Goal: Use online tool/utility: Utilize a website feature to perform a specific function

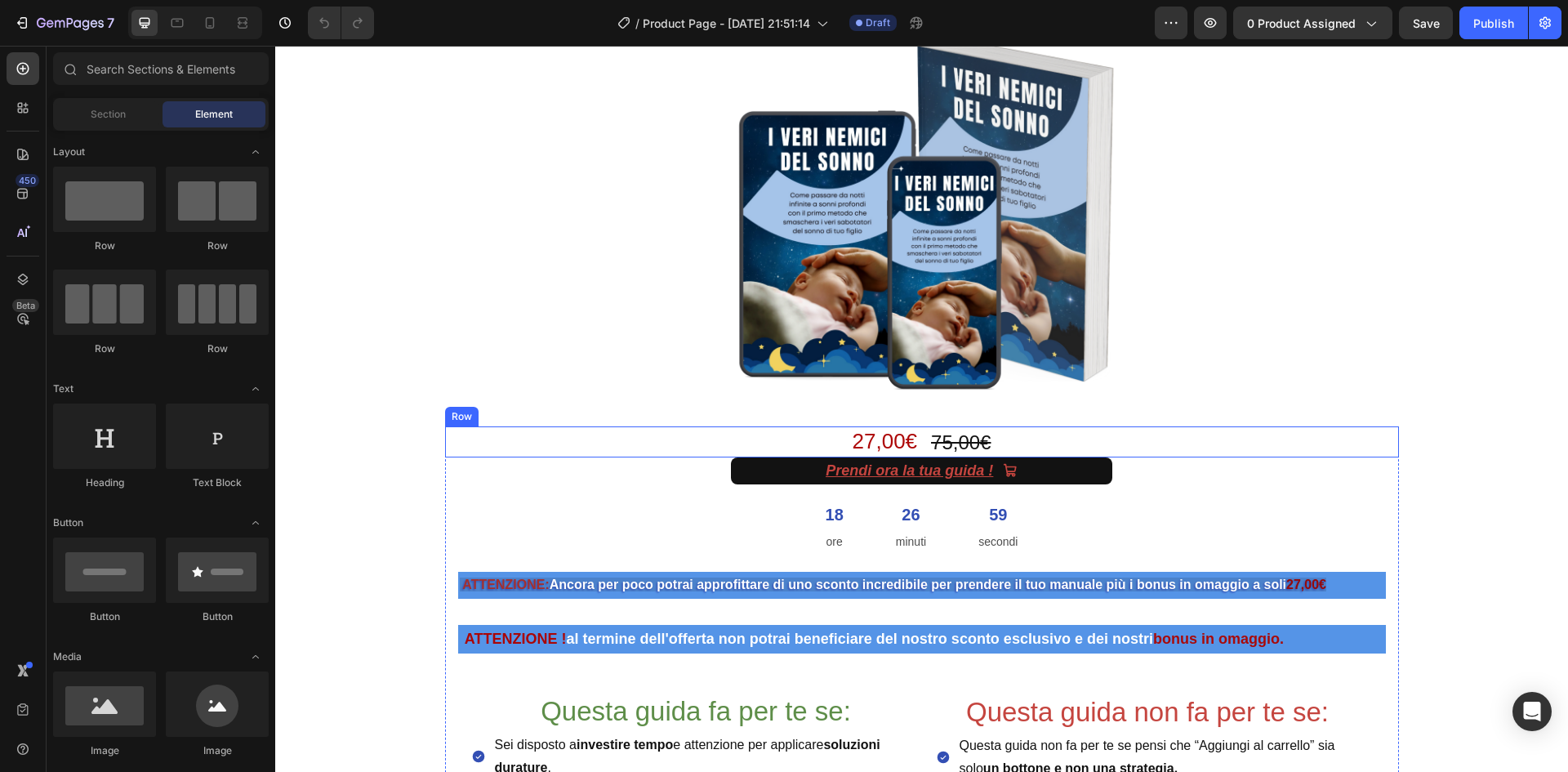
scroll to position [245, 0]
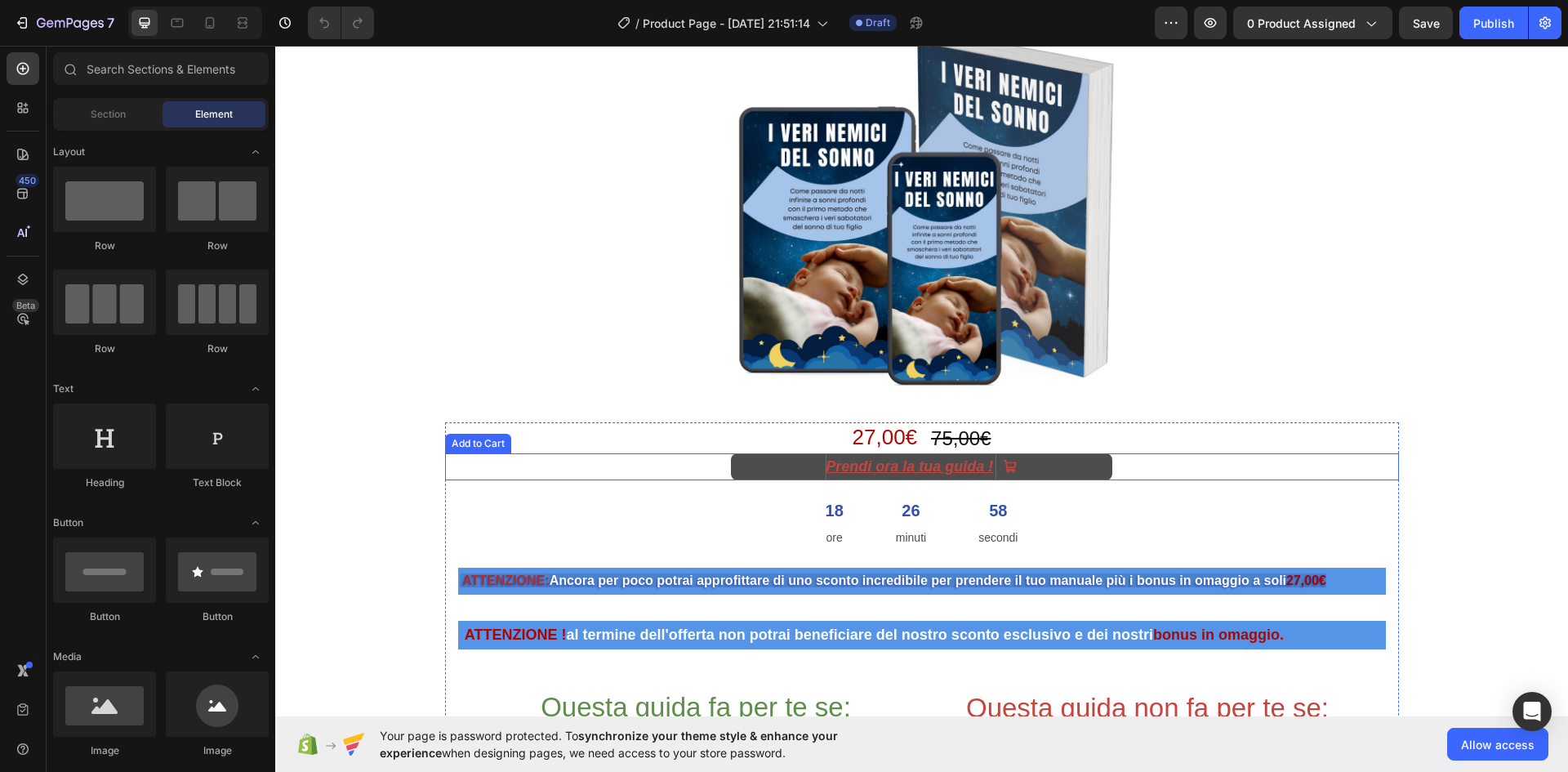
click at [905, 465] on div "Prendi ora la tua guida !" at bounding box center [910, 466] width 171 height 26
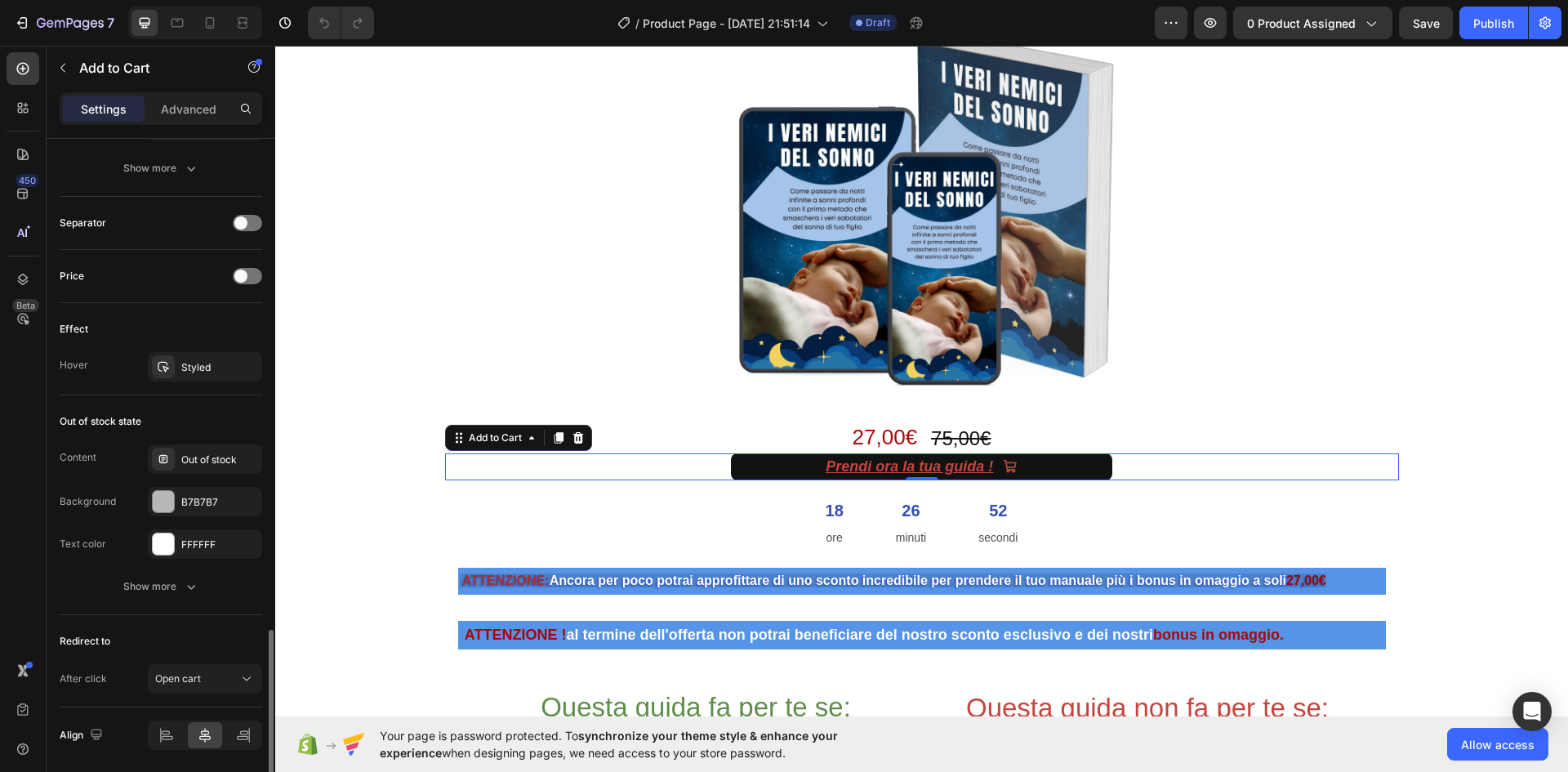
scroll to position [1200, 0]
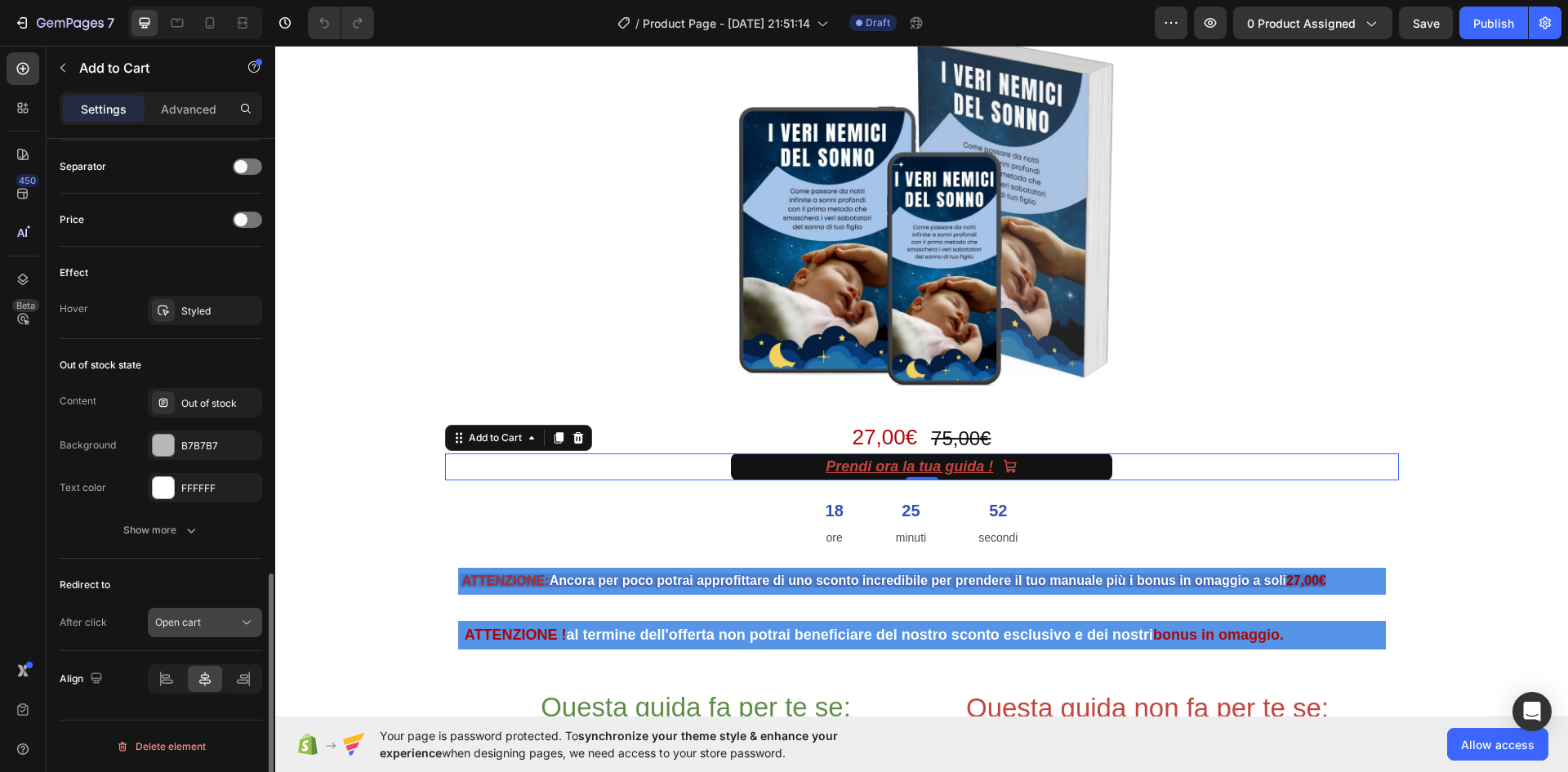
click at [245, 621] on icon at bounding box center [247, 622] width 16 height 16
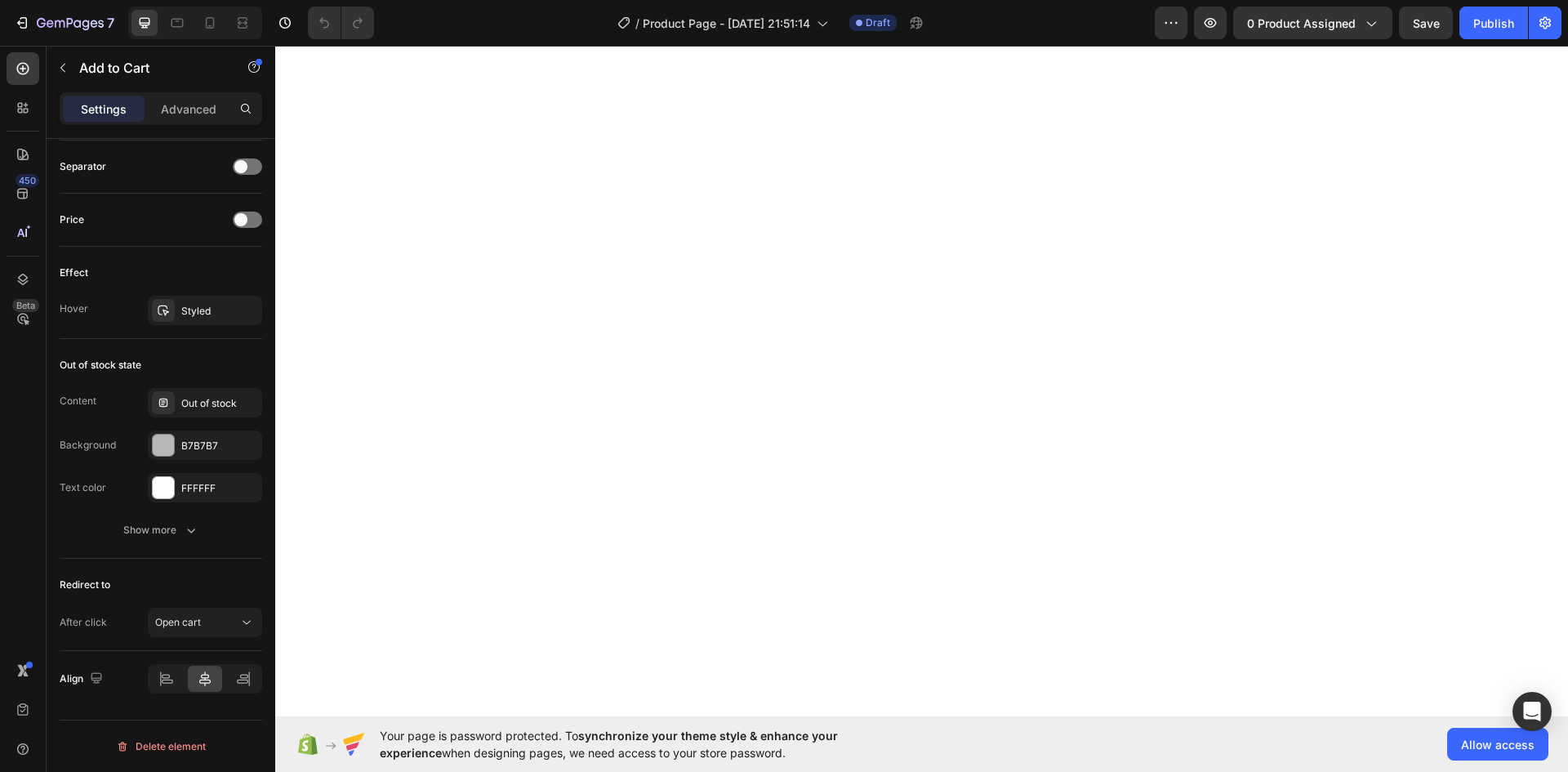
scroll to position [0, 0]
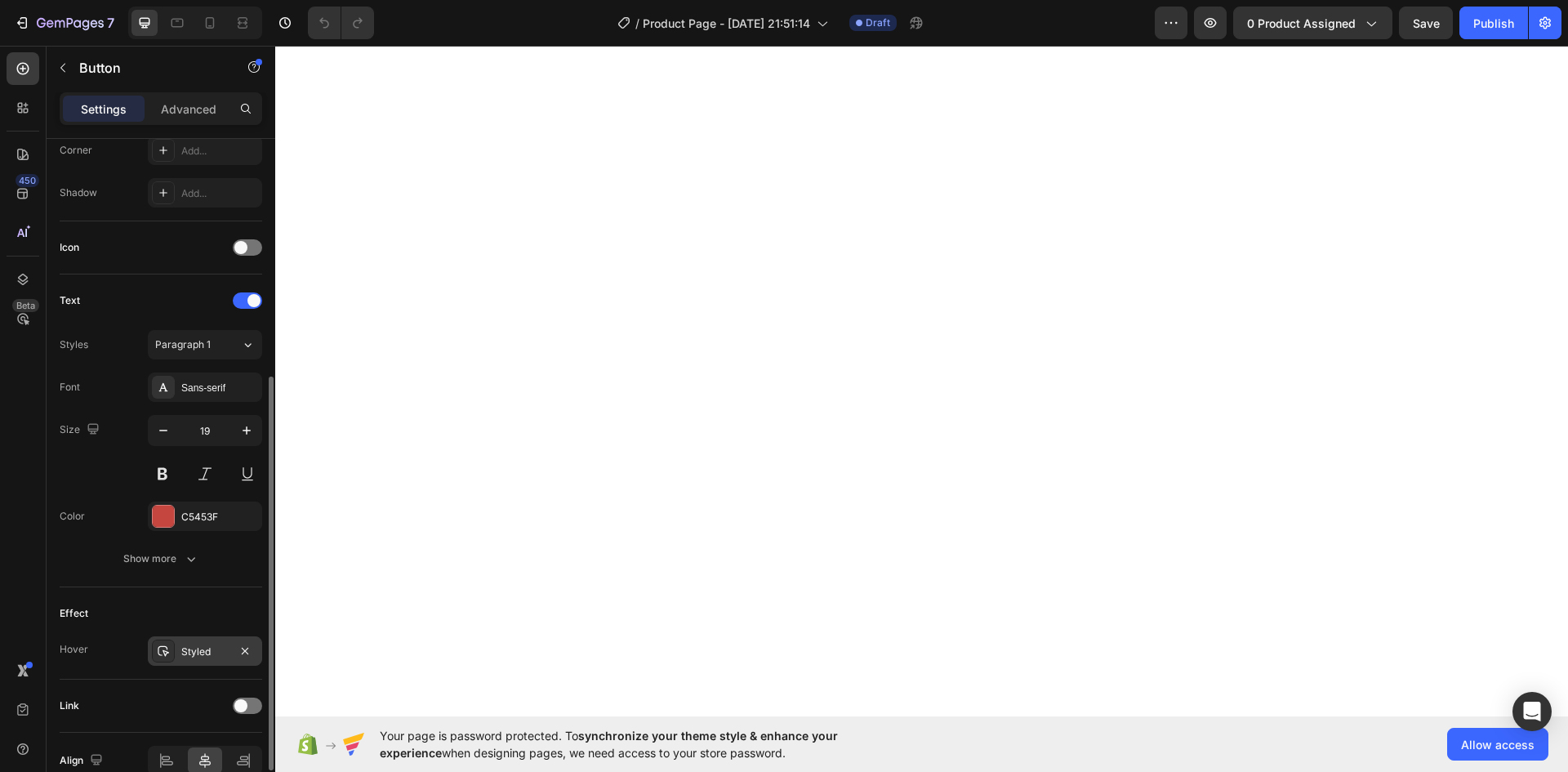
scroll to position [165, 0]
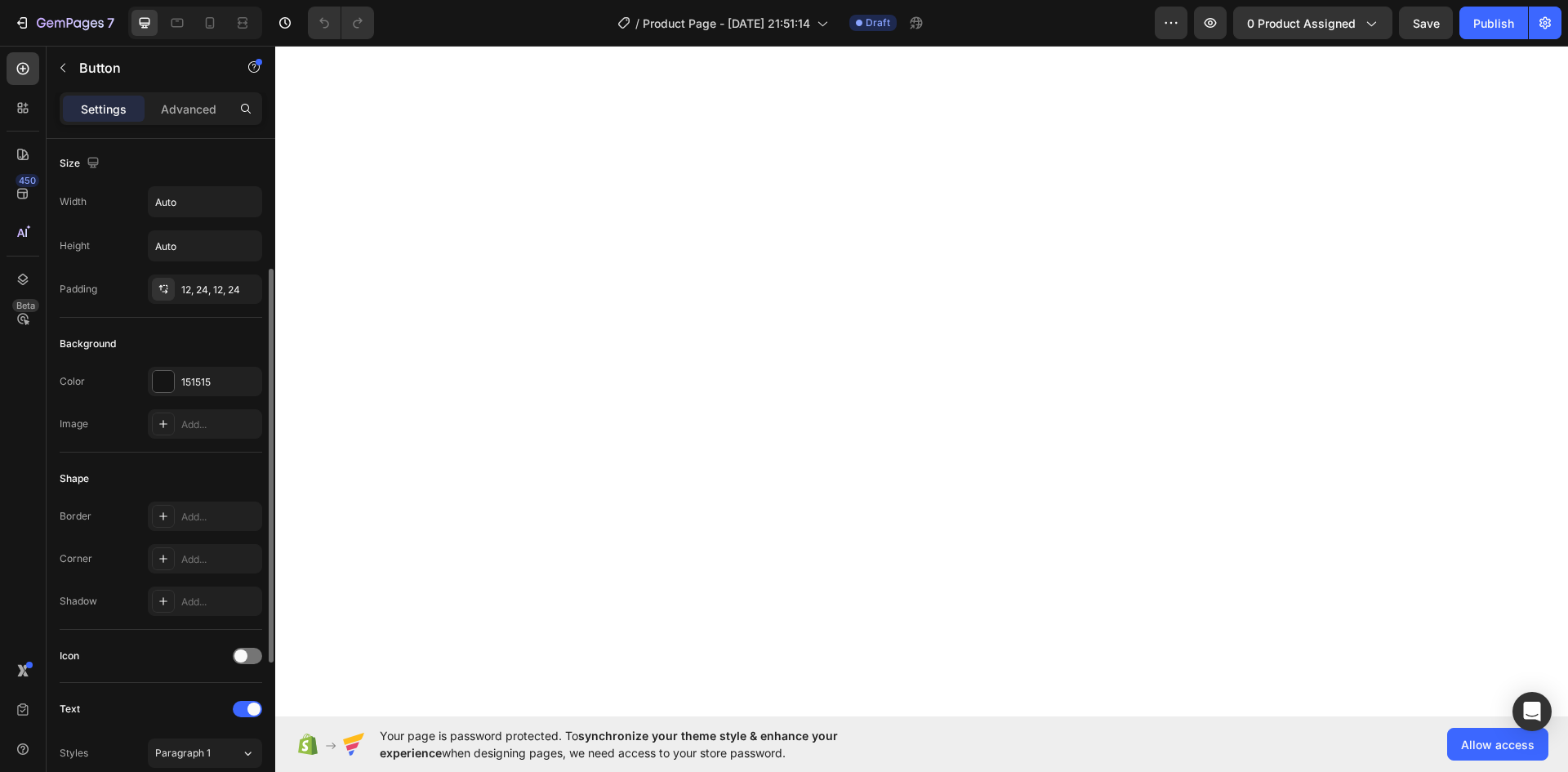
scroll to position [0, 0]
click at [62, 62] on icon "button" at bounding box center [62, 68] width 13 height 13
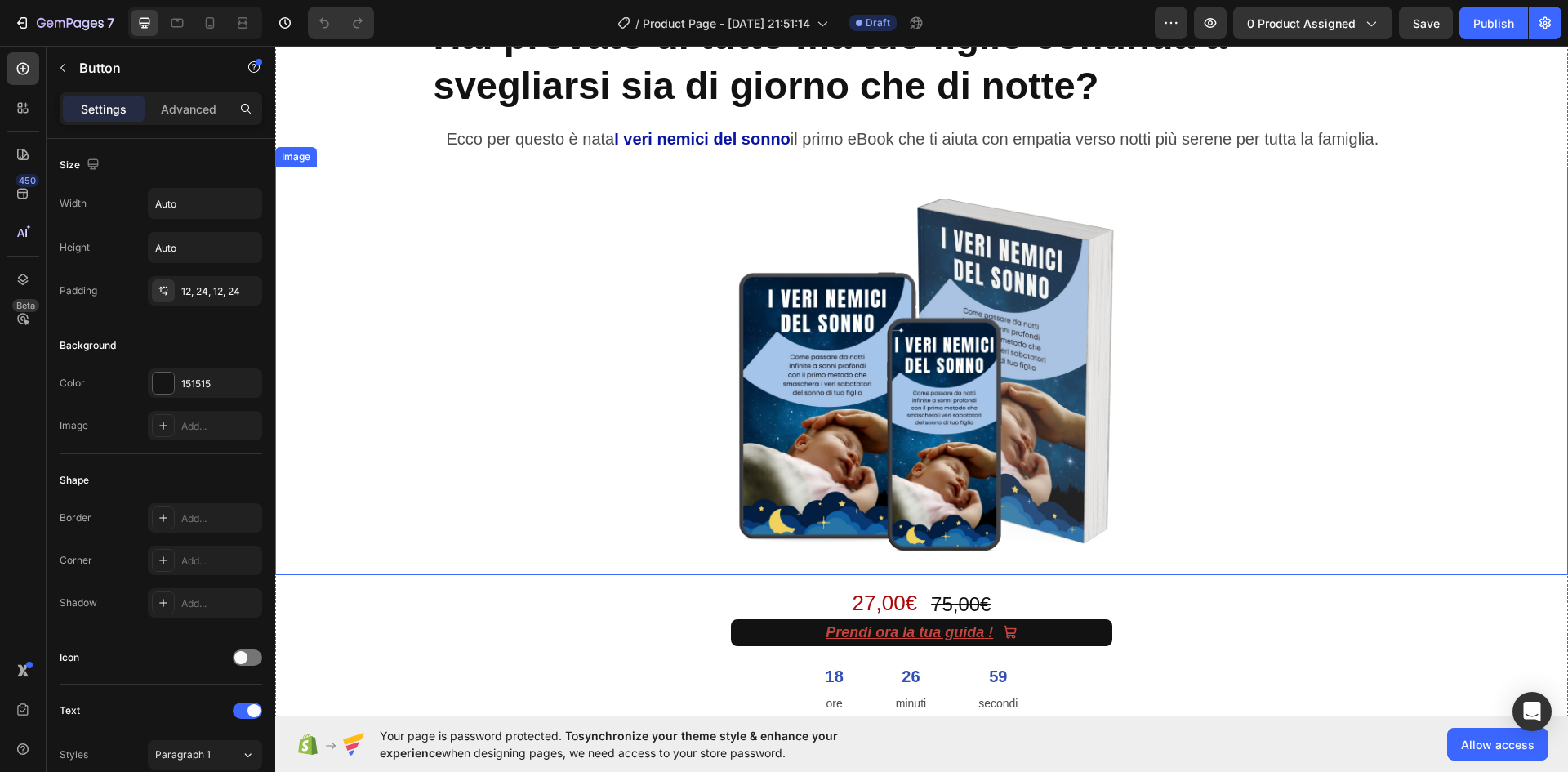
scroll to position [81, 0]
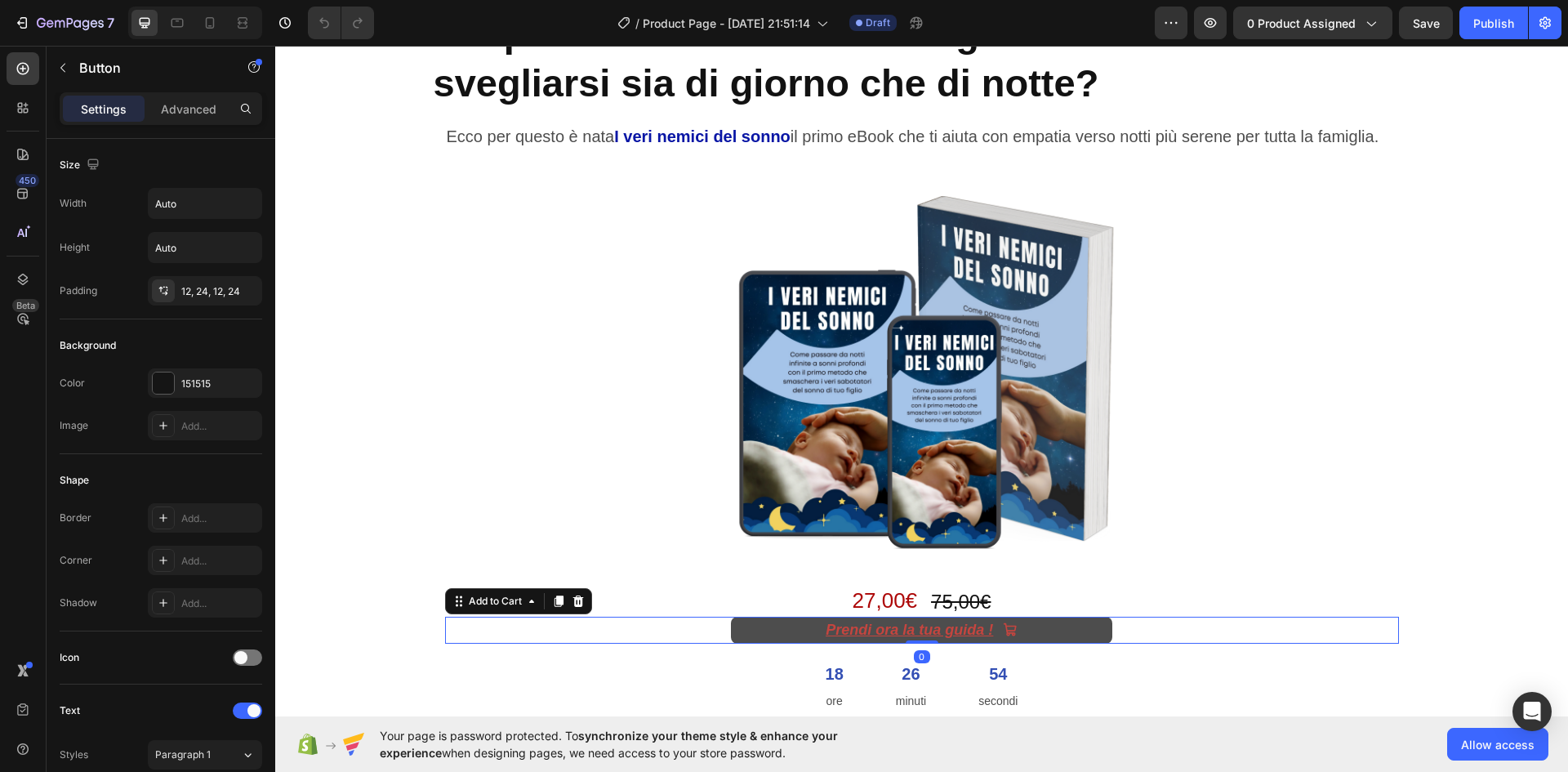
click at [789, 628] on button "Prendi ora la tua guida !" at bounding box center [922, 629] width 381 height 26
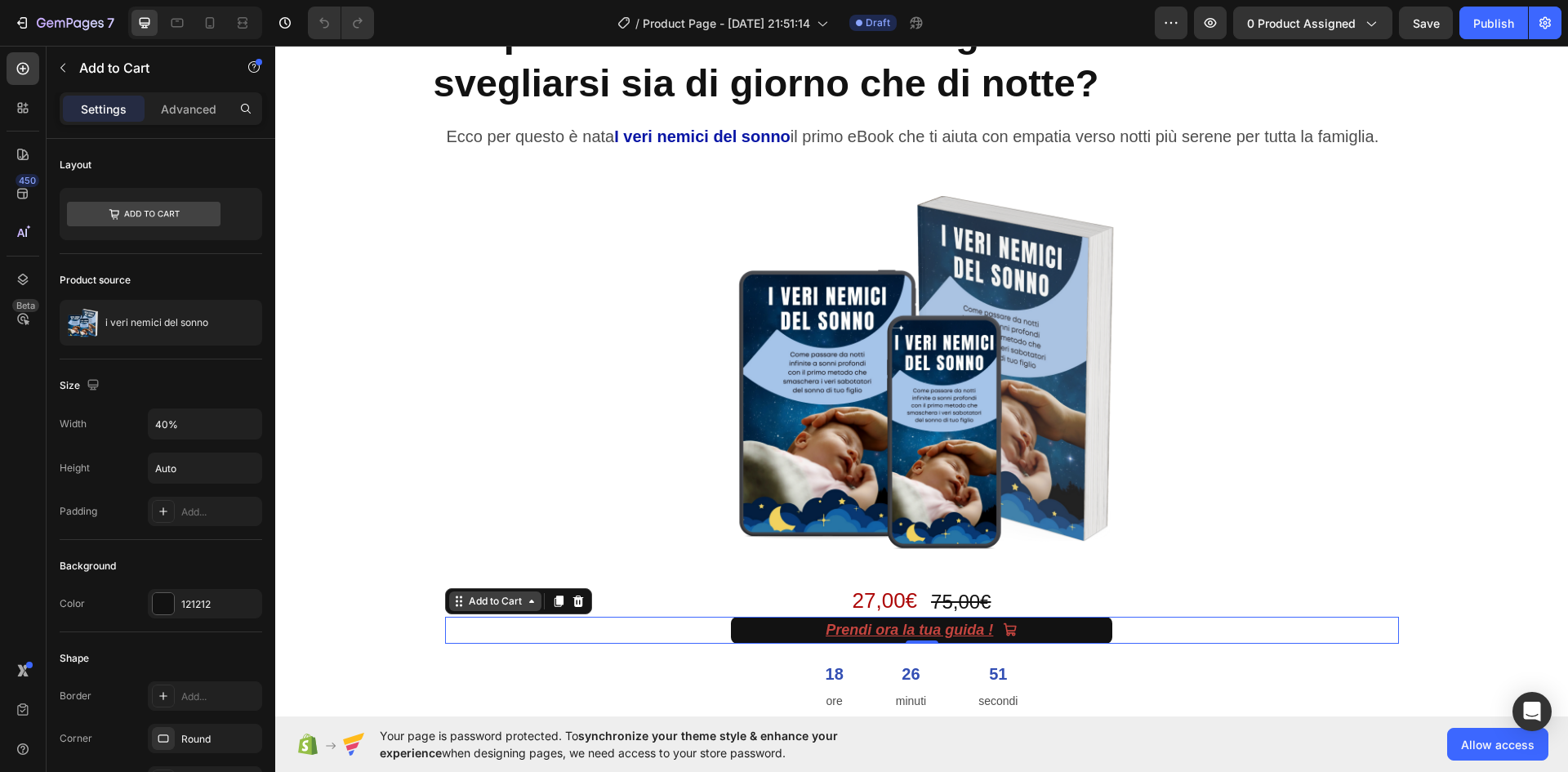
click at [526, 606] on icon at bounding box center [531, 601] width 13 height 13
click at [70, 65] on button "button" at bounding box center [62, 68] width 26 height 26
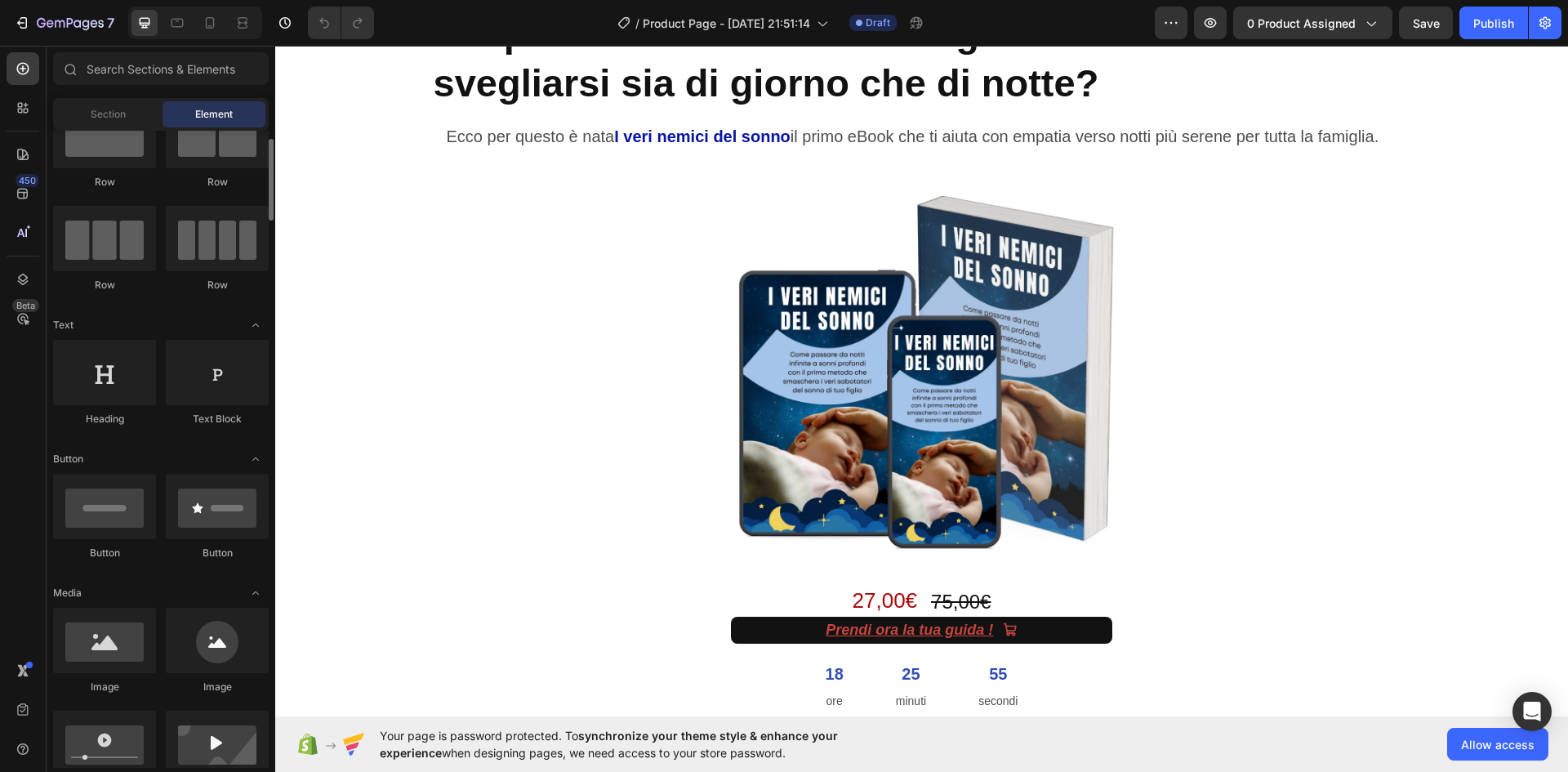
scroll to position [146, 0]
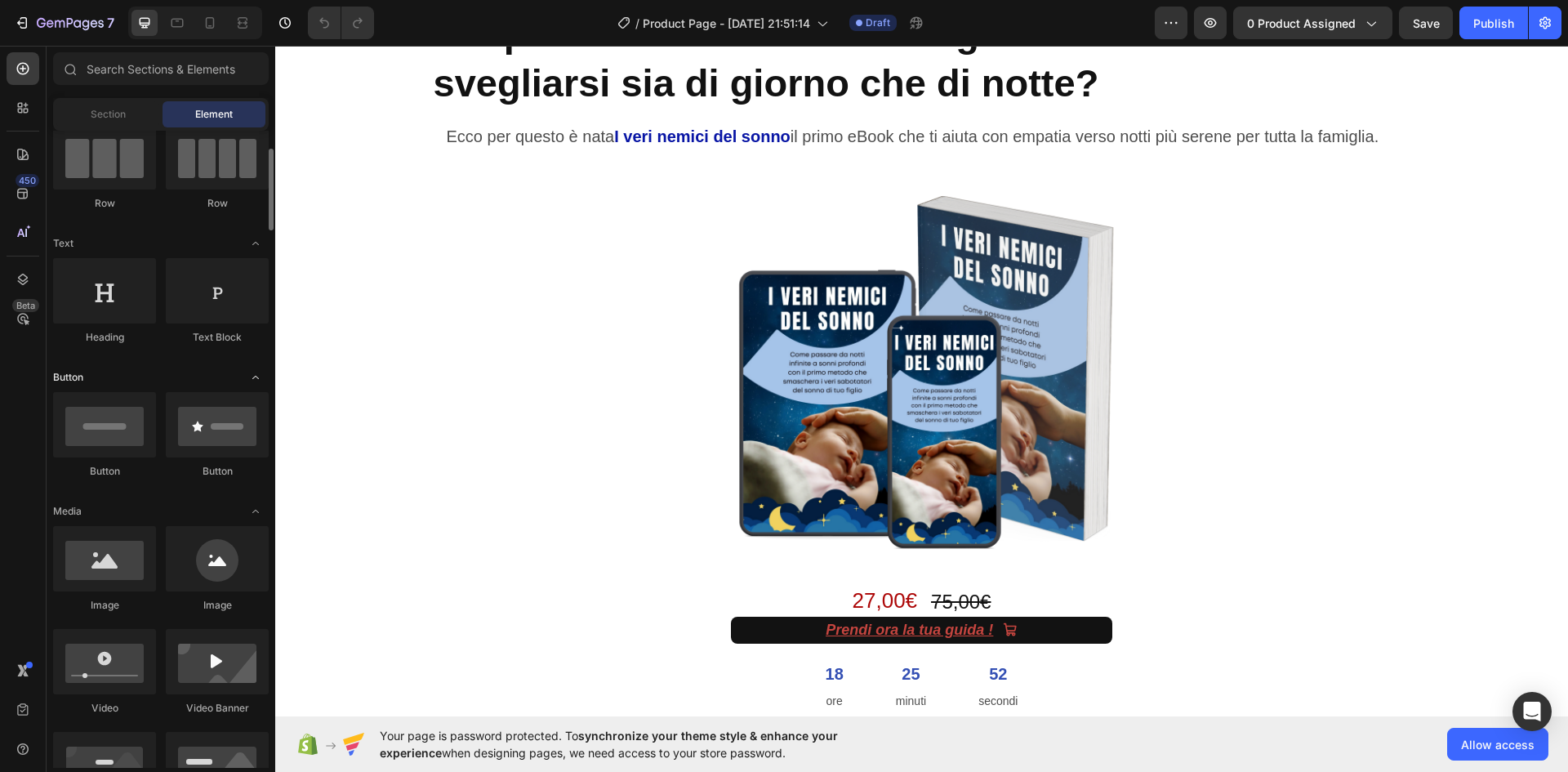
click at [257, 374] on icon "Toggle open" at bounding box center [256, 377] width 13 height 13
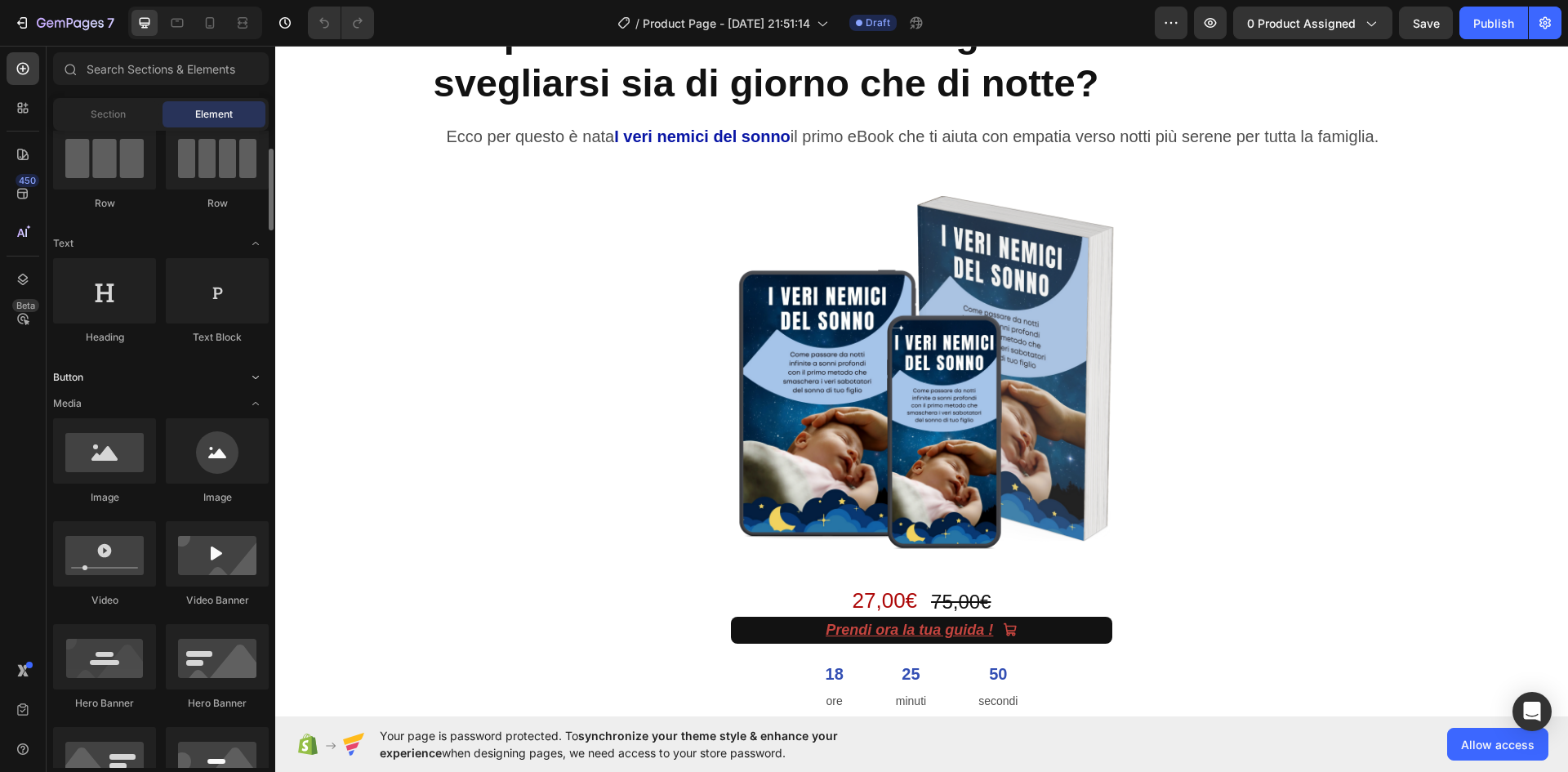
click at [257, 374] on icon "Toggle open" at bounding box center [256, 377] width 13 height 13
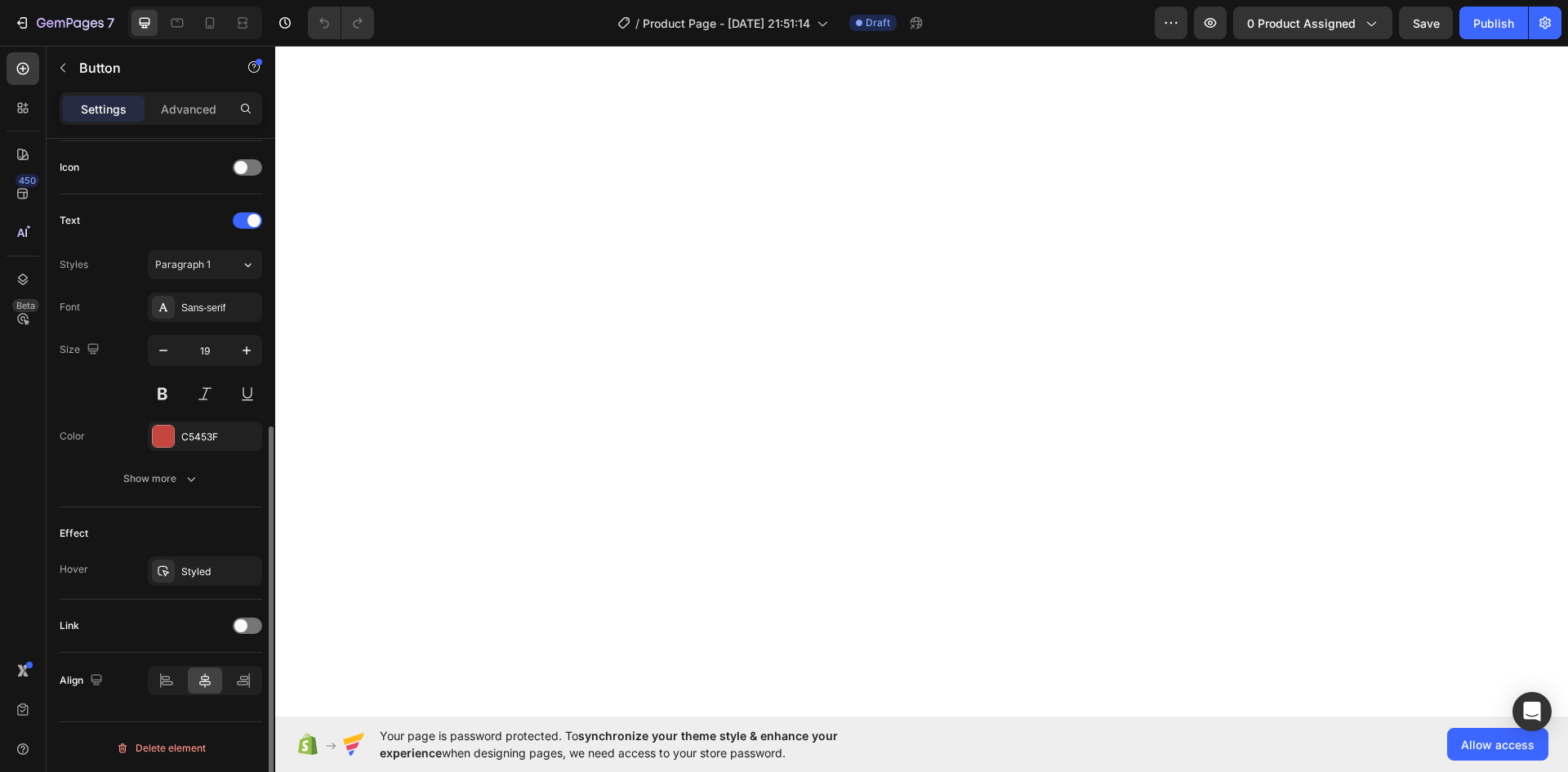
scroll to position [492, 0]
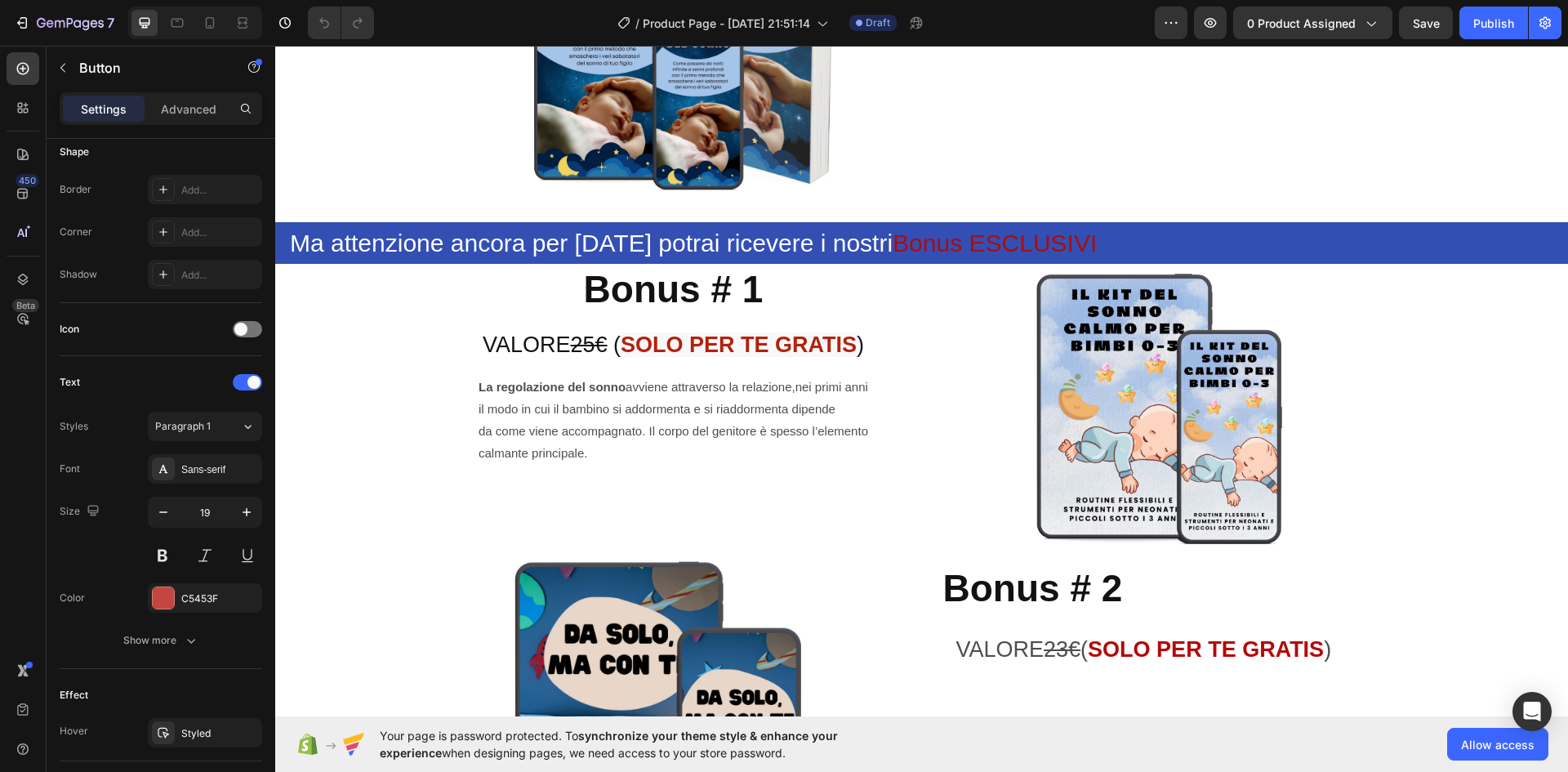
scroll to position [3431, 0]
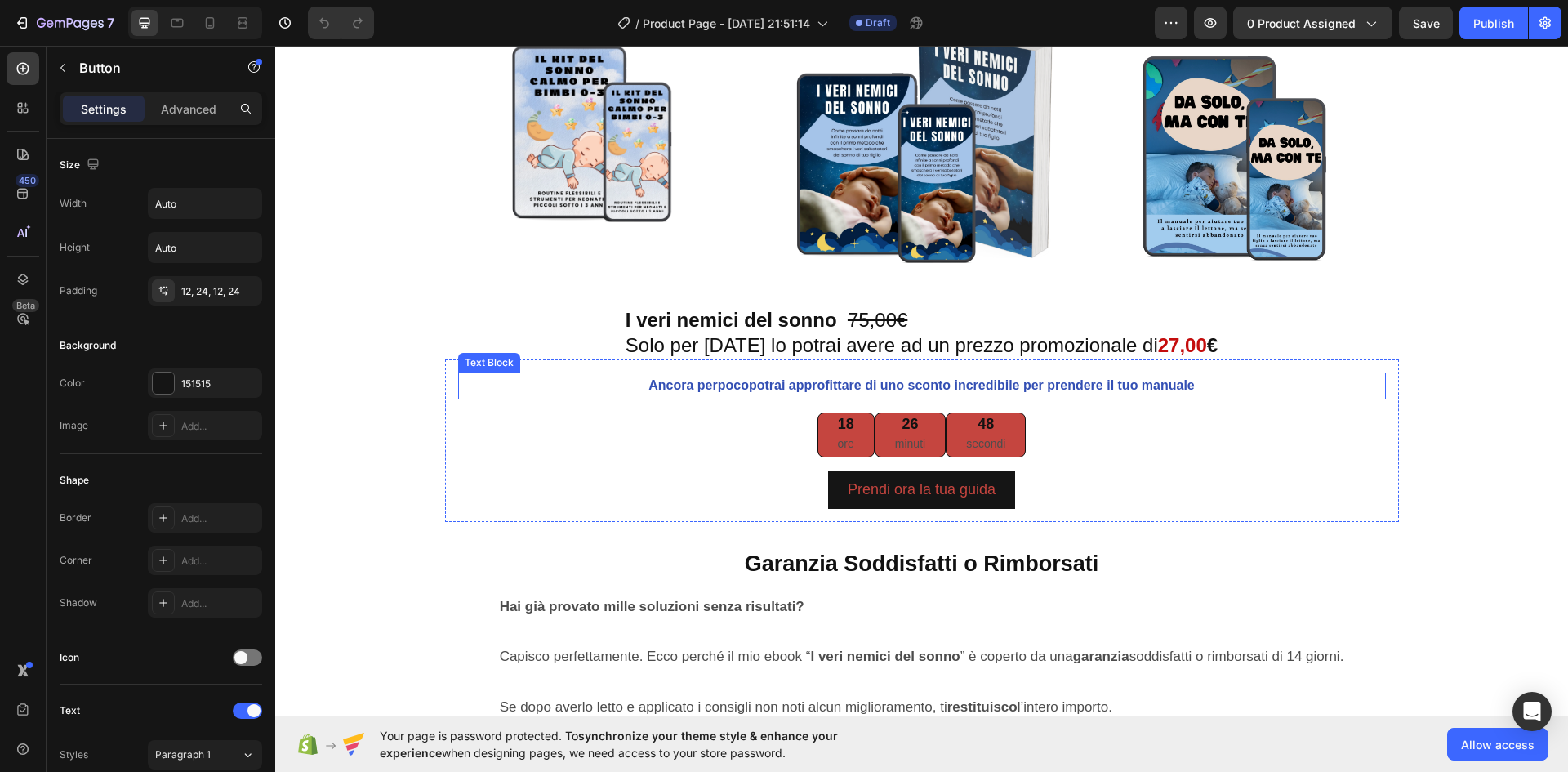
scroll to position [5554, 0]
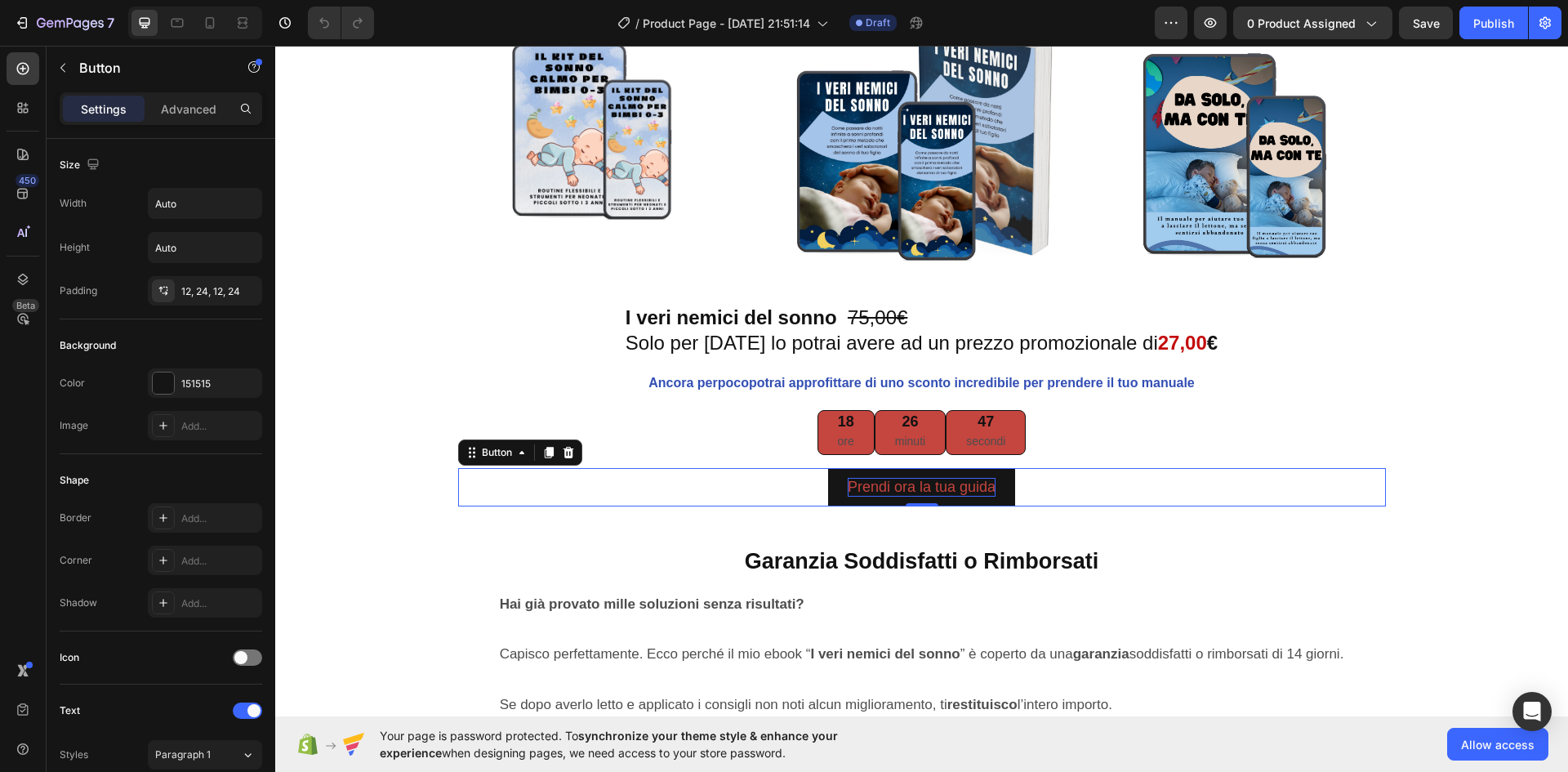
click at [881, 494] on p "Prendi ora la tua guida" at bounding box center [922, 487] width 148 height 19
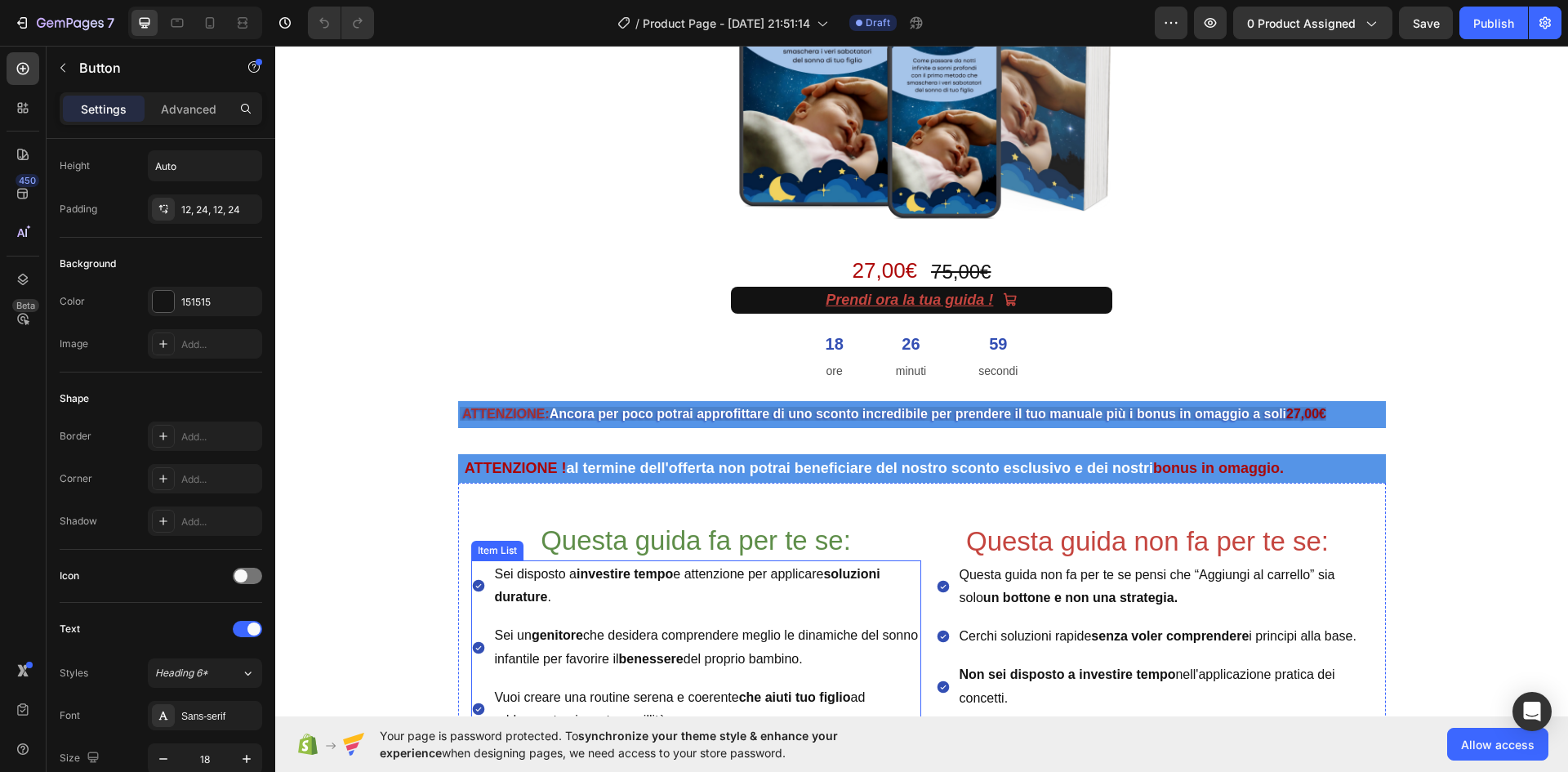
scroll to position [409, 0]
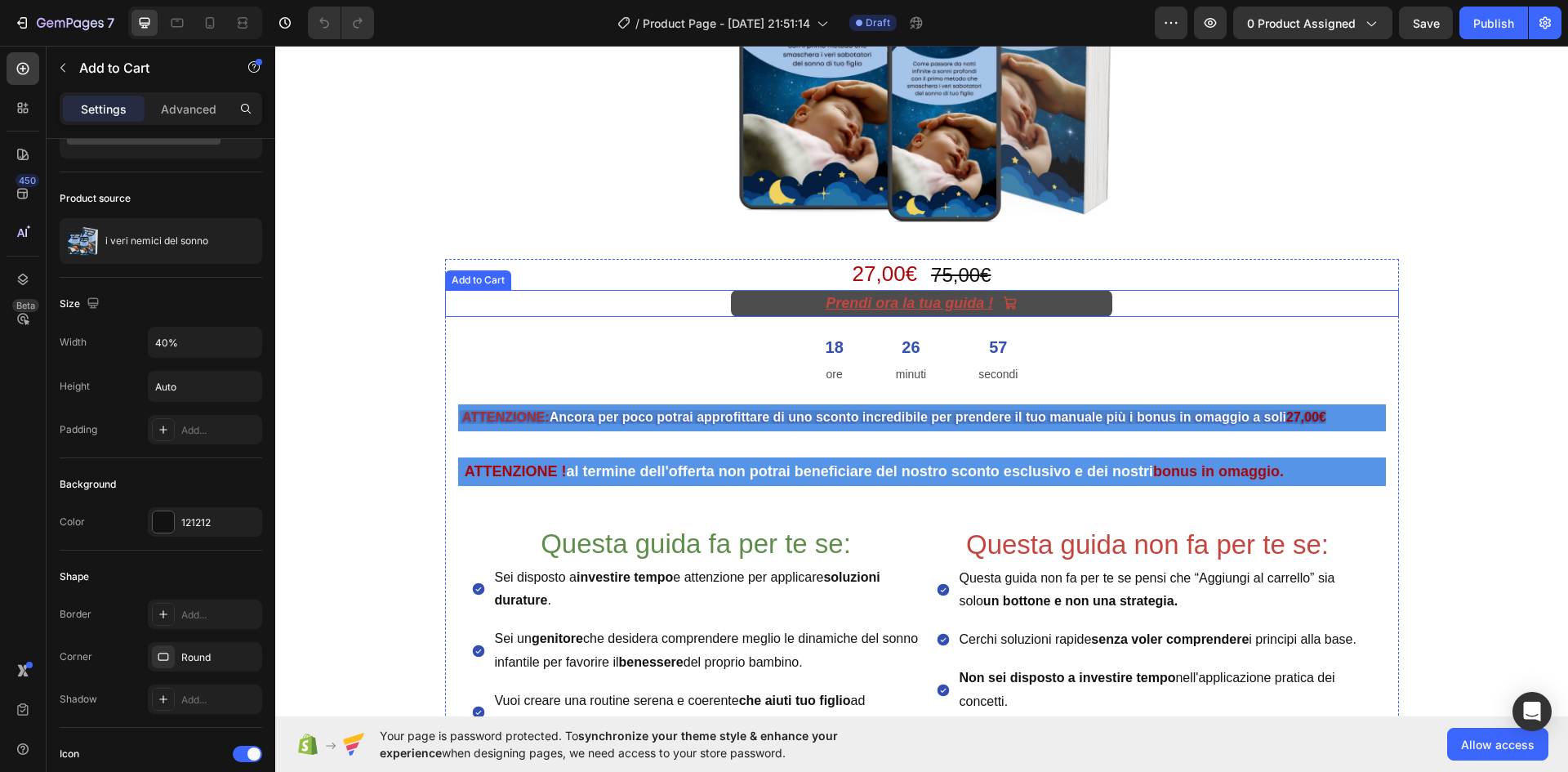
click at [773, 294] on button "Prendi ora la tua guida !" at bounding box center [922, 303] width 381 height 26
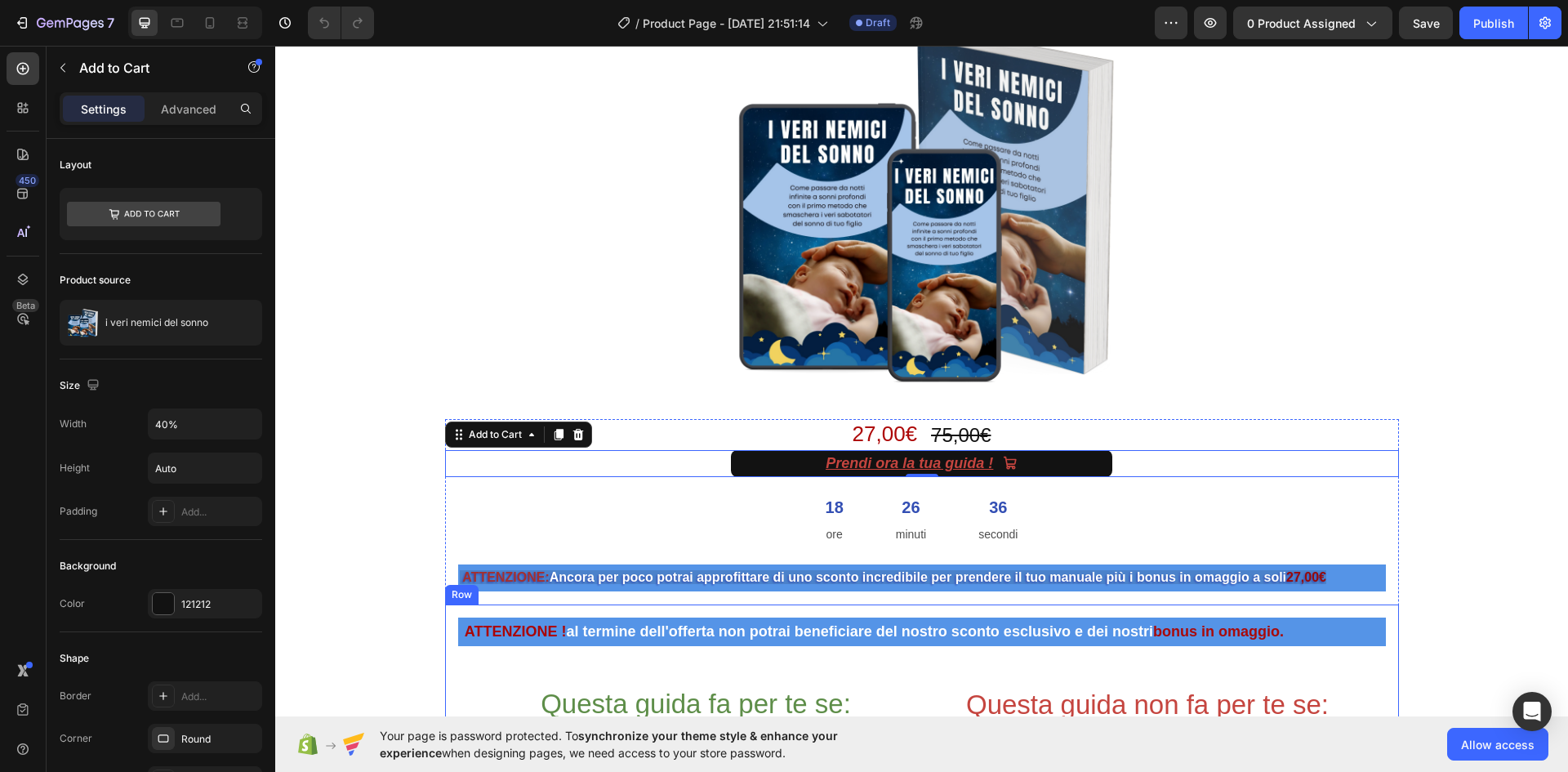
scroll to position [245, 0]
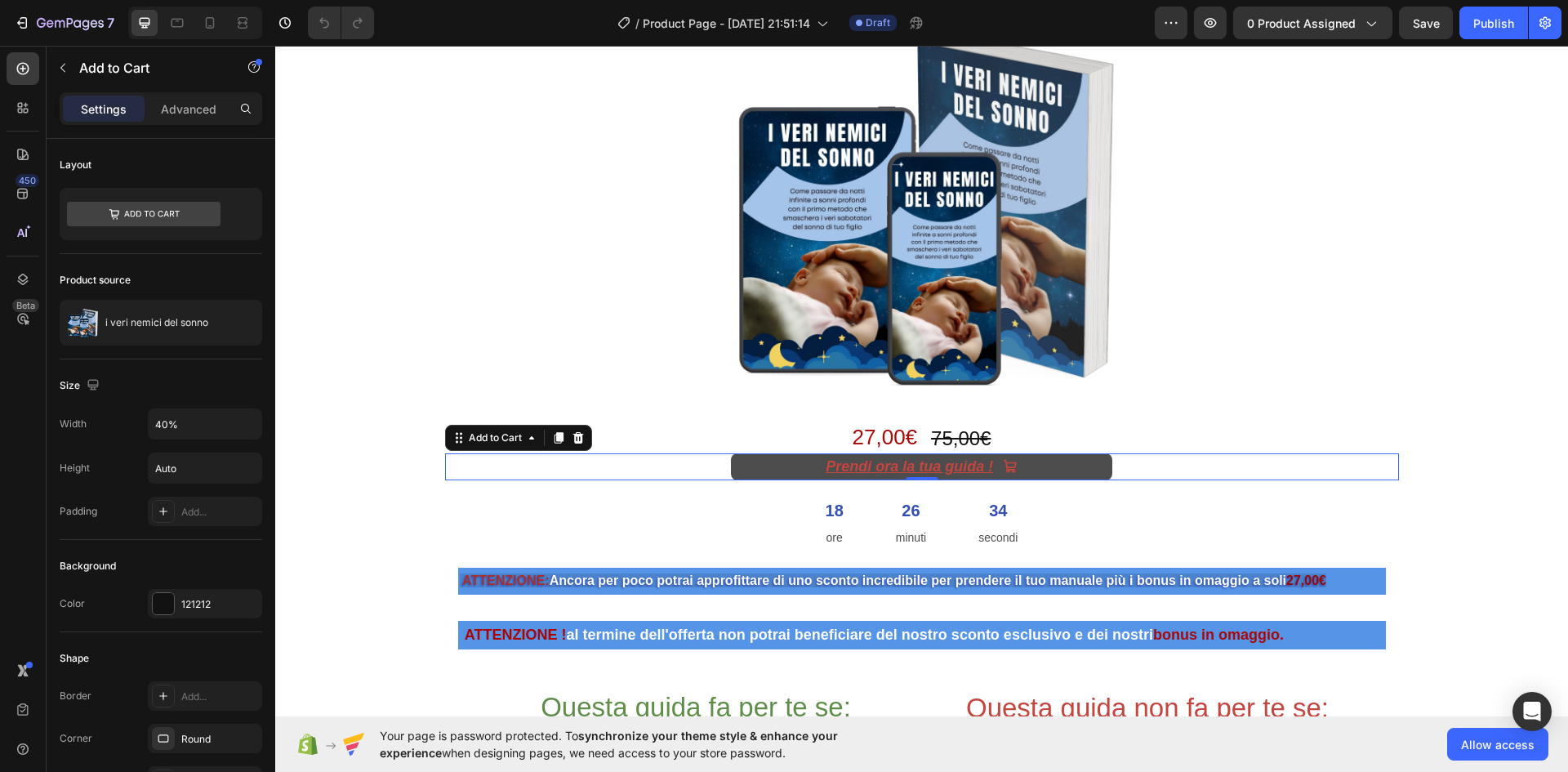
click at [765, 470] on button "Prendi ora la tua guida !" at bounding box center [922, 466] width 381 height 26
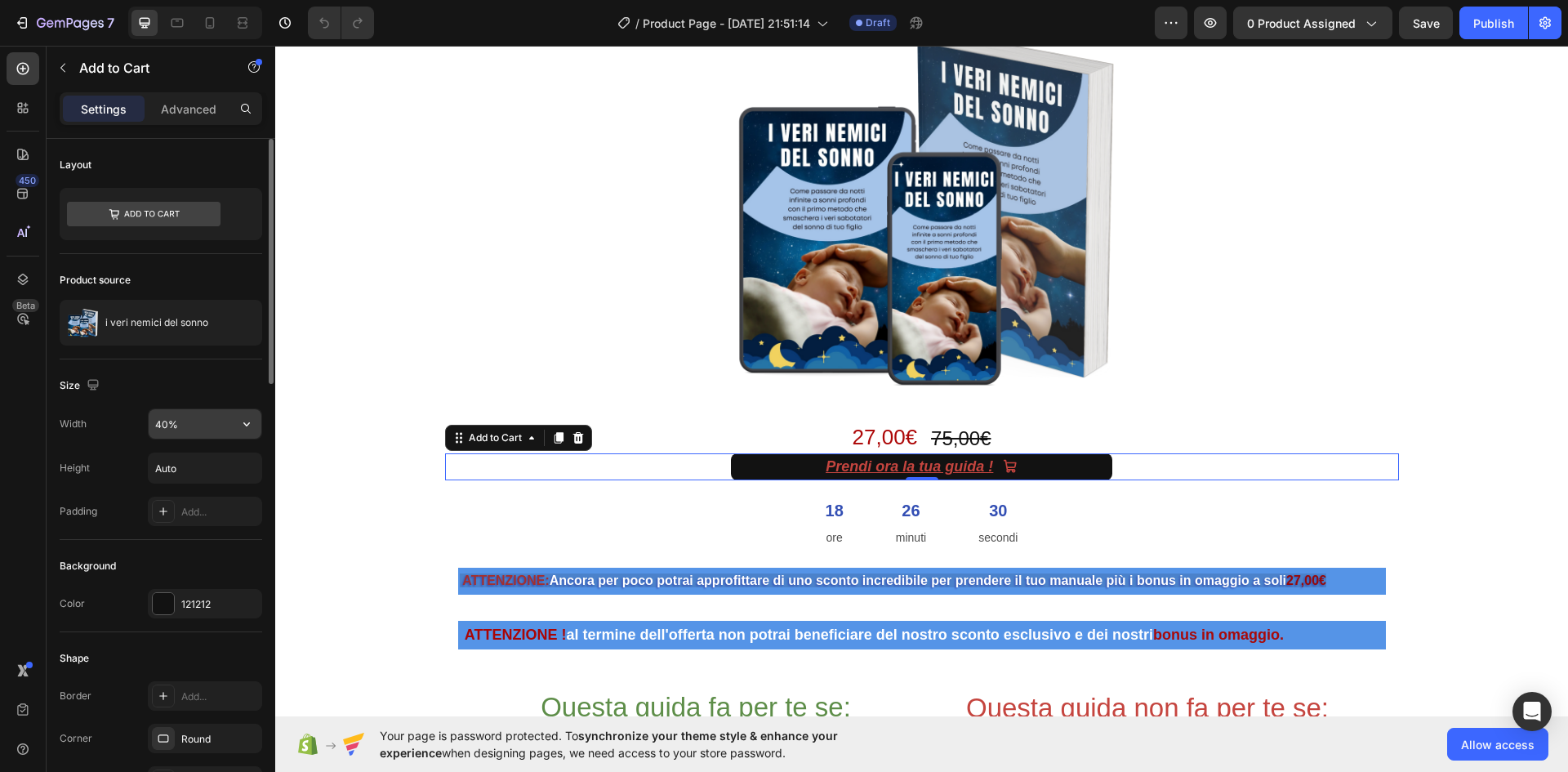
click at [202, 424] on input "40%" at bounding box center [204, 424] width 113 height 30
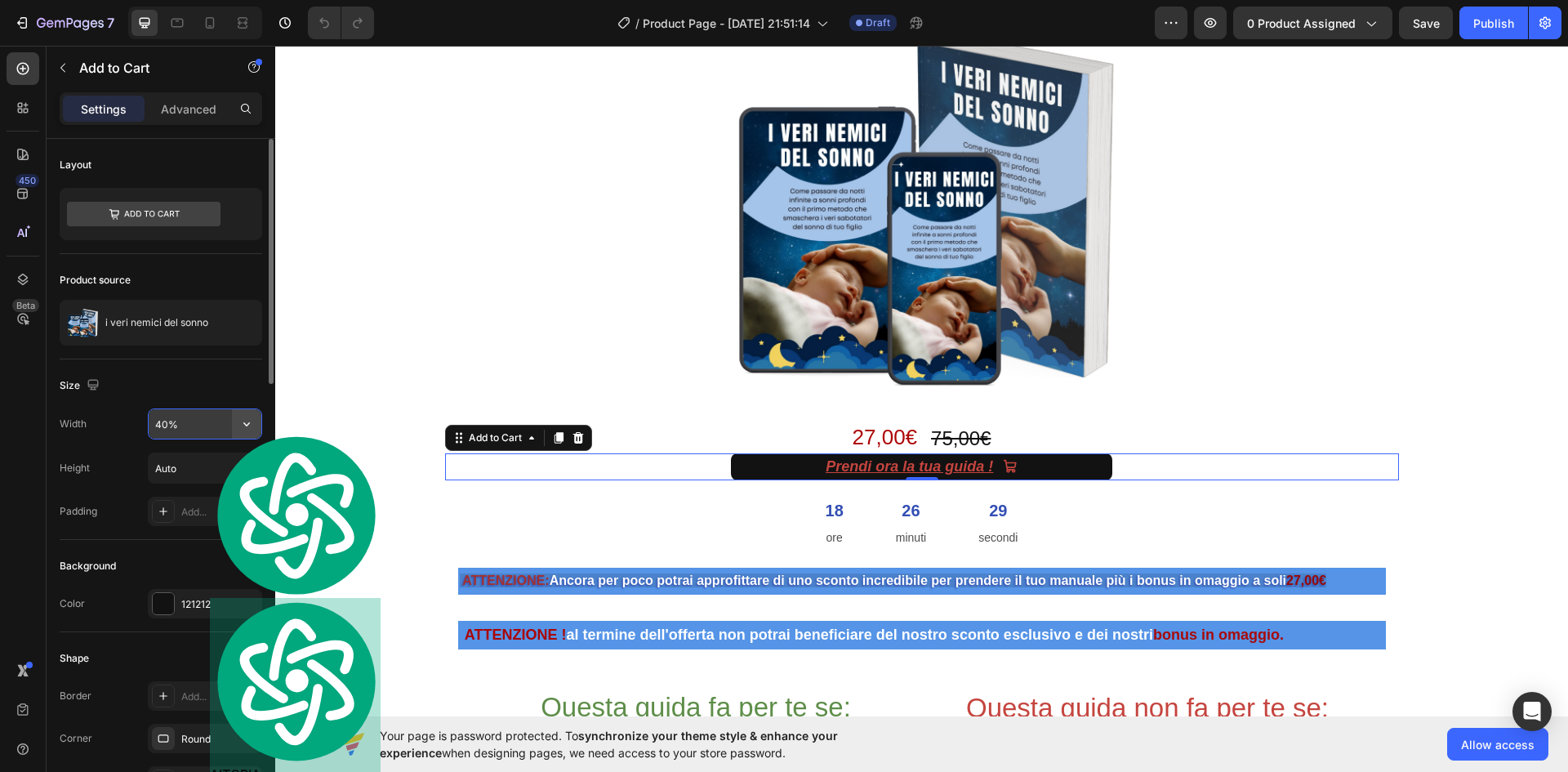
click at [252, 426] on icon "button" at bounding box center [247, 424] width 16 height 16
click at [193, 420] on input "40%" at bounding box center [204, 424] width 113 height 30
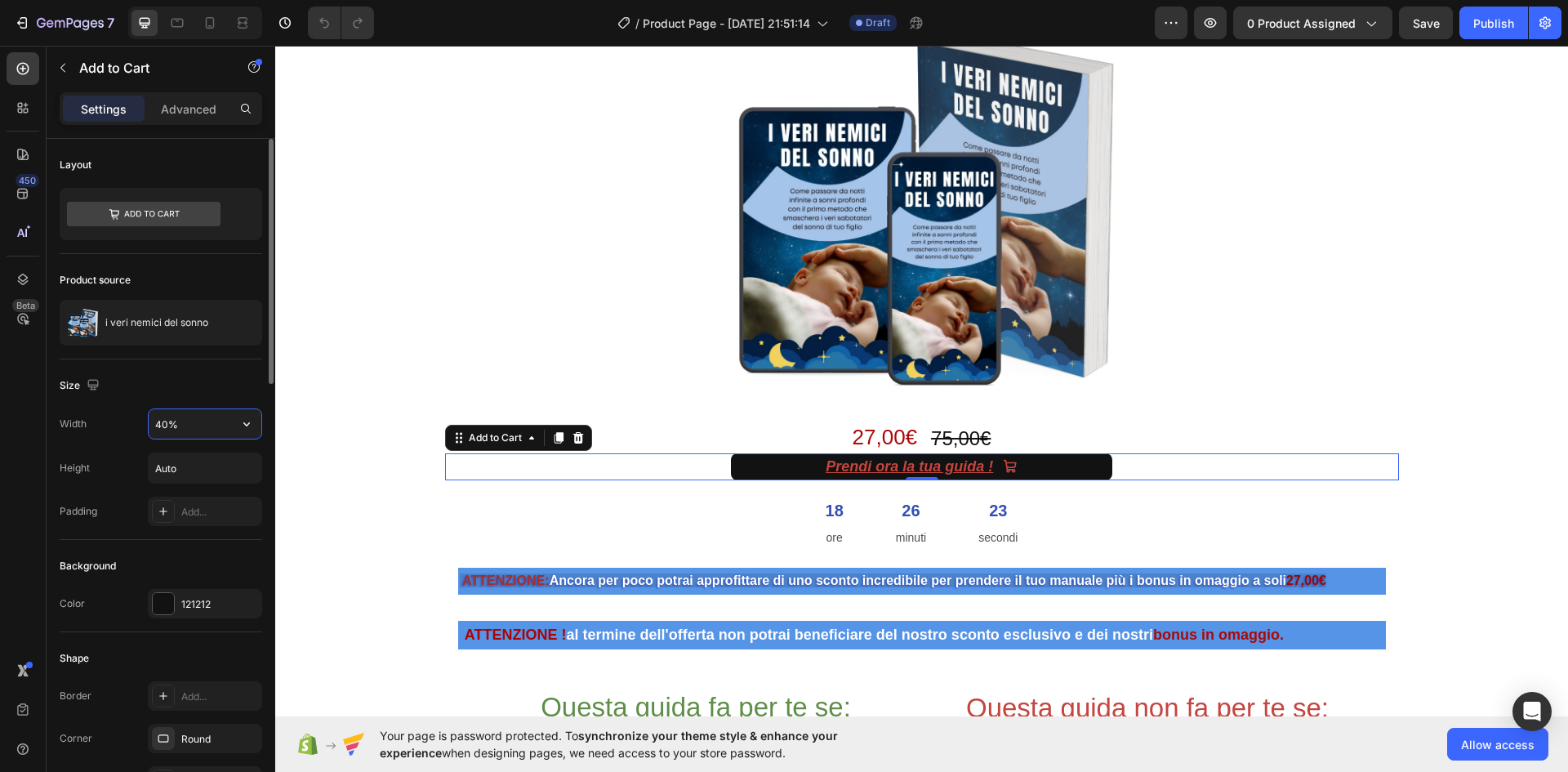
drag, startPoint x: 193, startPoint y: 420, endPoint x: 147, endPoint y: 425, distance: 46.3
click at [147, 425] on div "Width 40%" at bounding box center [161, 424] width 202 height 31
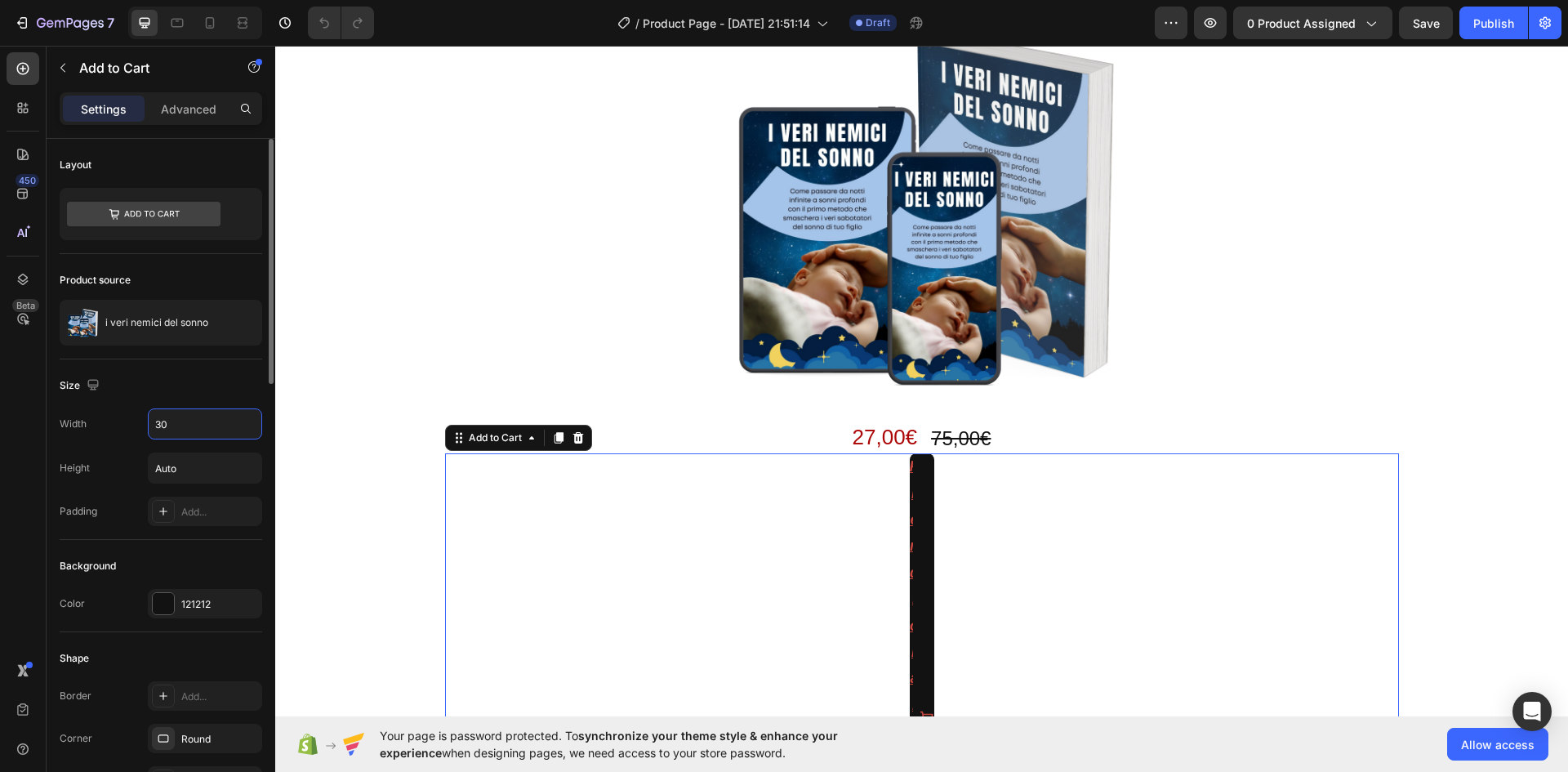
click at [233, 393] on div "Size" at bounding box center [161, 385] width 202 height 26
click at [322, 23] on icon "Undo/Redo" at bounding box center [324, 24] width 10 height 11
type input "40%"
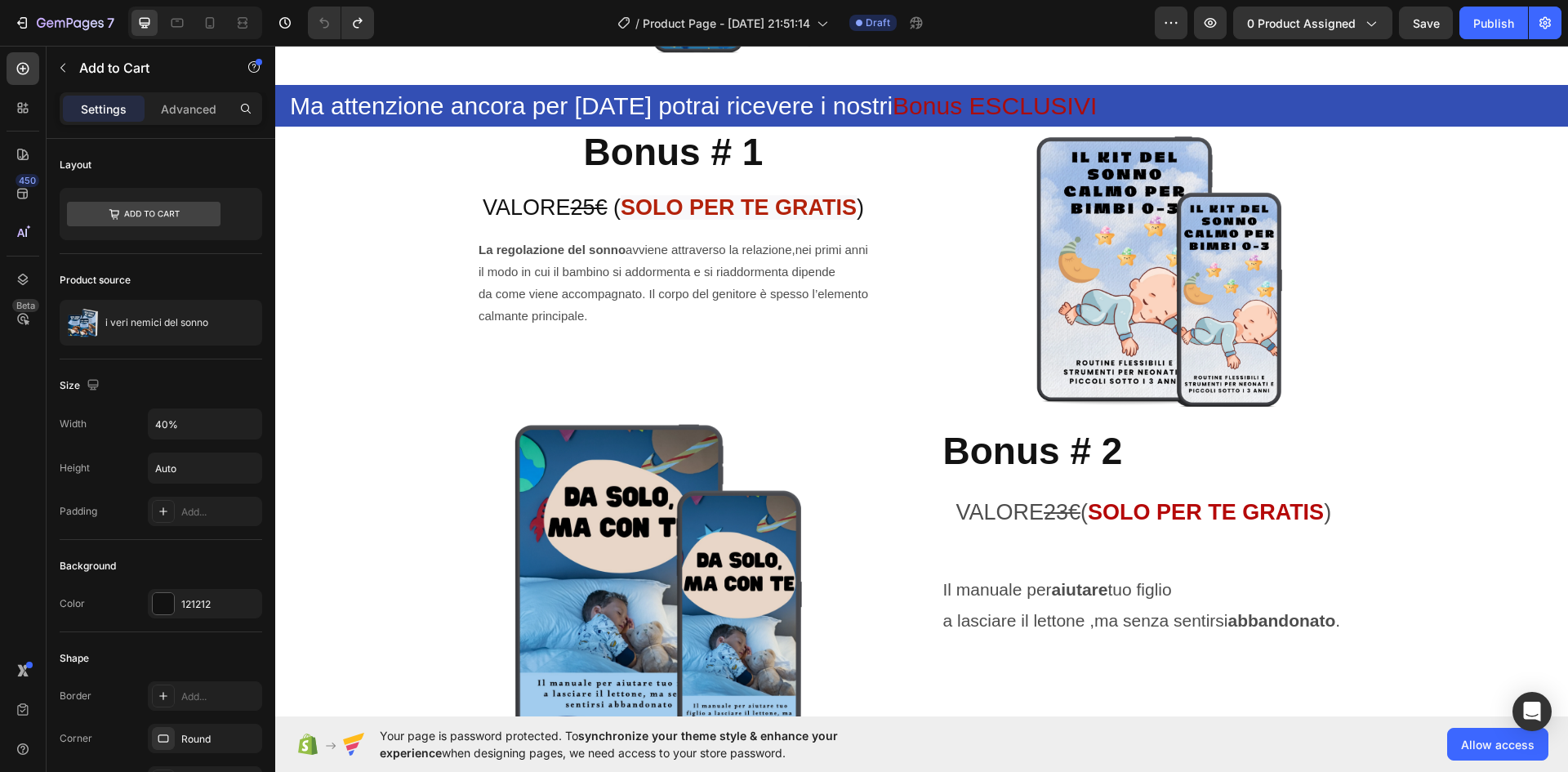
scroll to position [3512, 0]
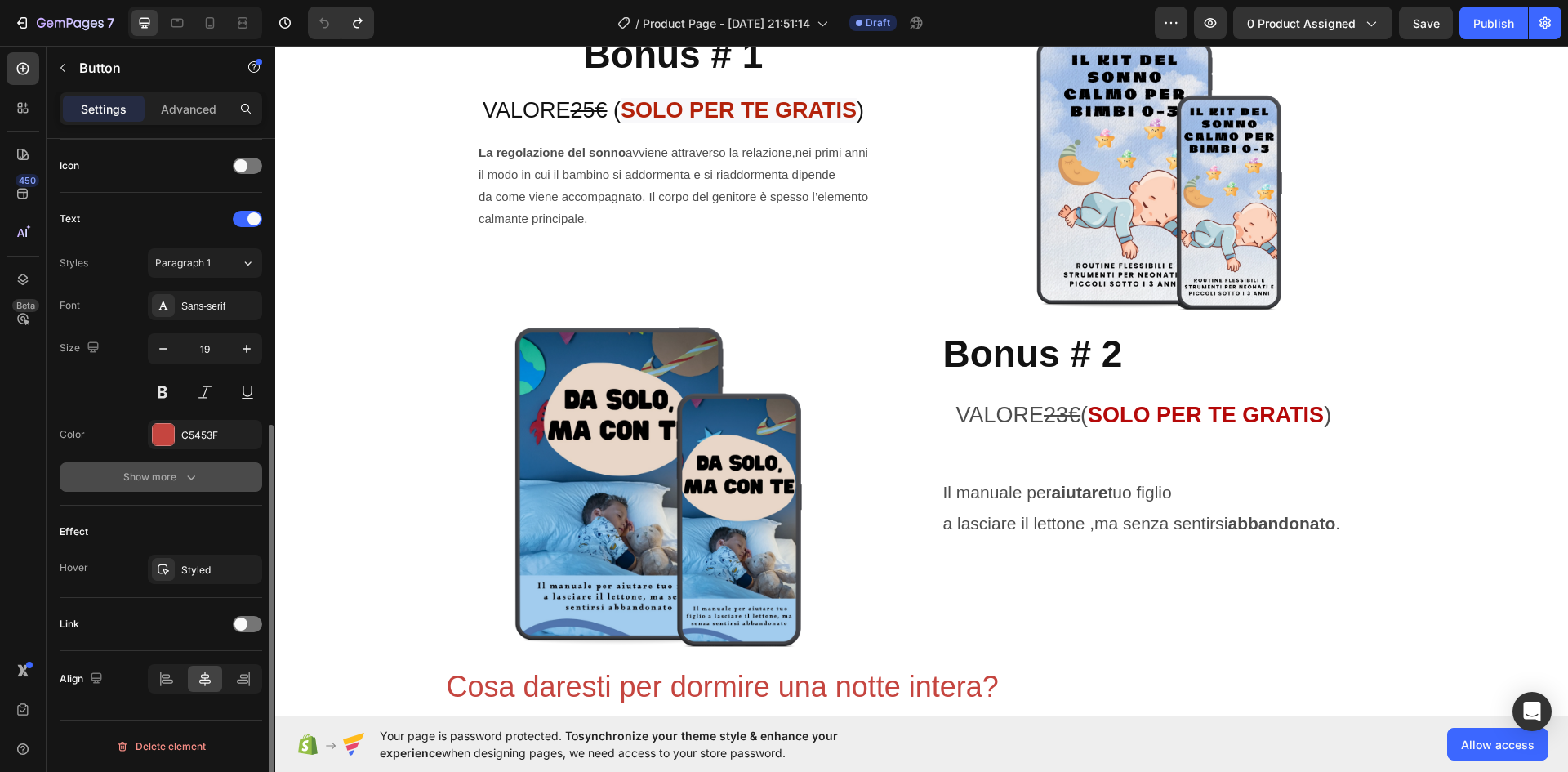
scroll to position [410, 0]
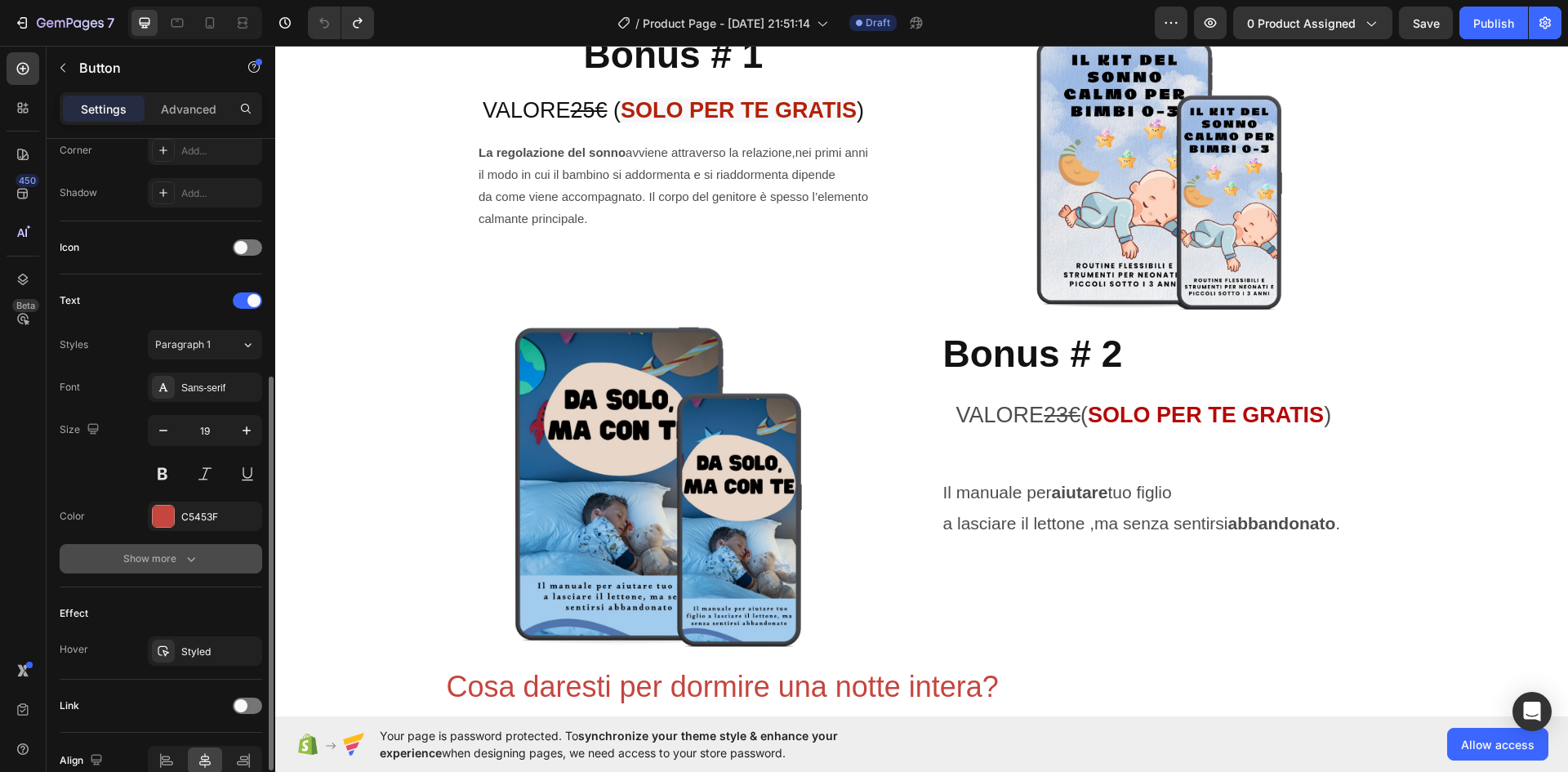
click at [187, 559] on icon "button" at bounding box center [191, 559] width 16 height 16
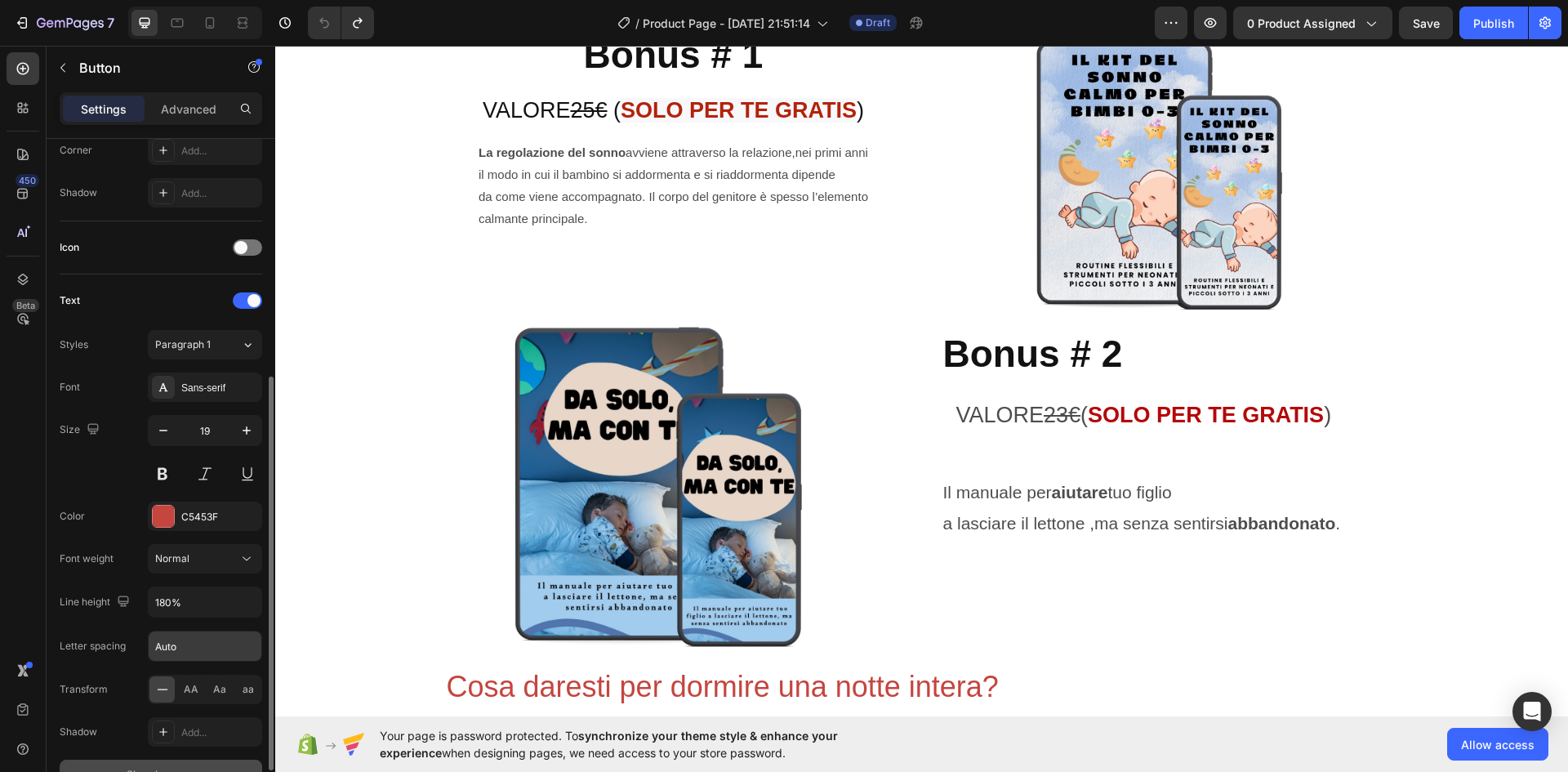
scroll to position [573, 0]
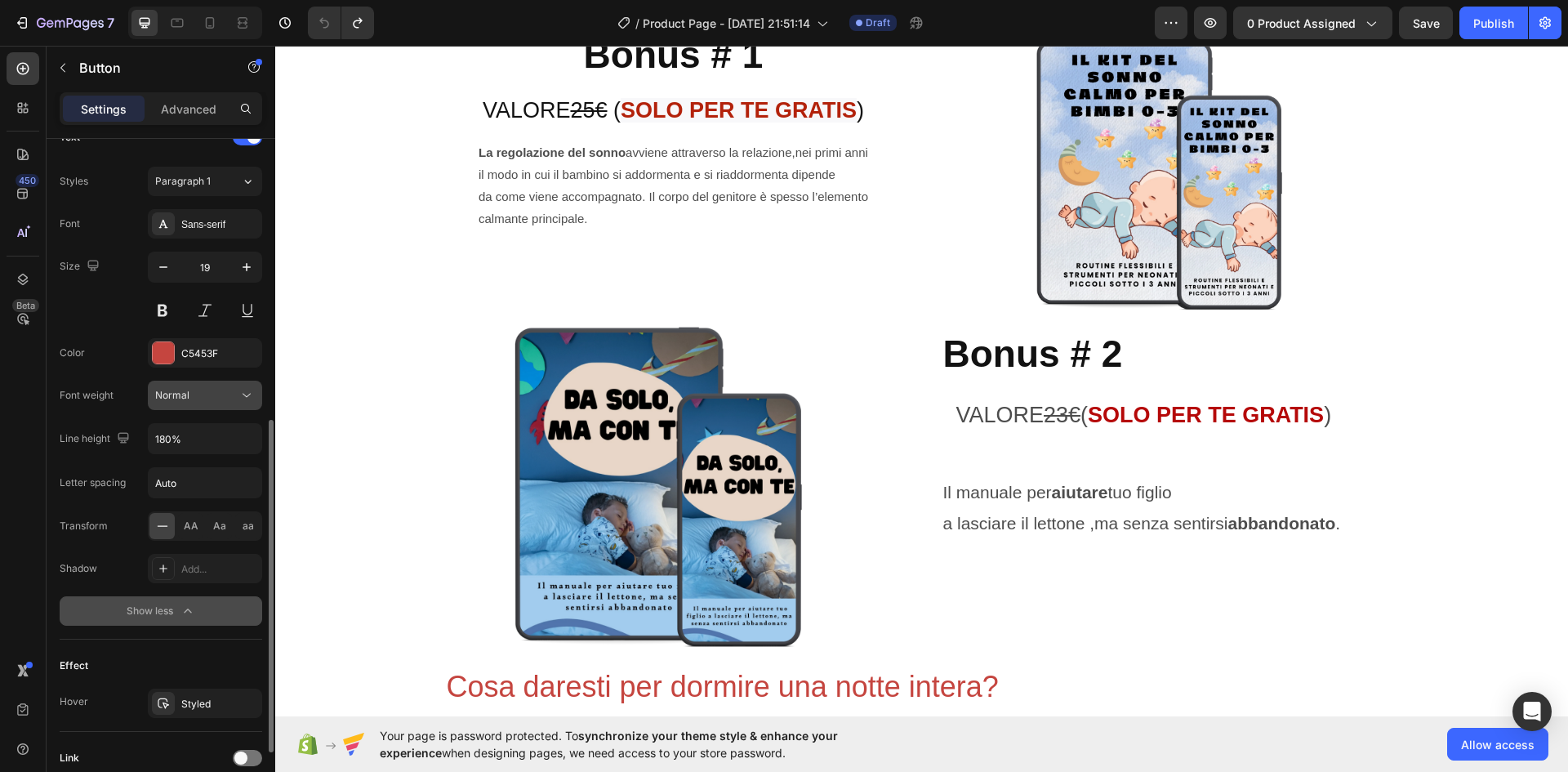
click at [241, 392] on icon at bounding box center [247, 395] width 16 height 16
type textarea "180"
click at [194, 441] on input "180%" at bounding box center [204, 438] width 113 height 30
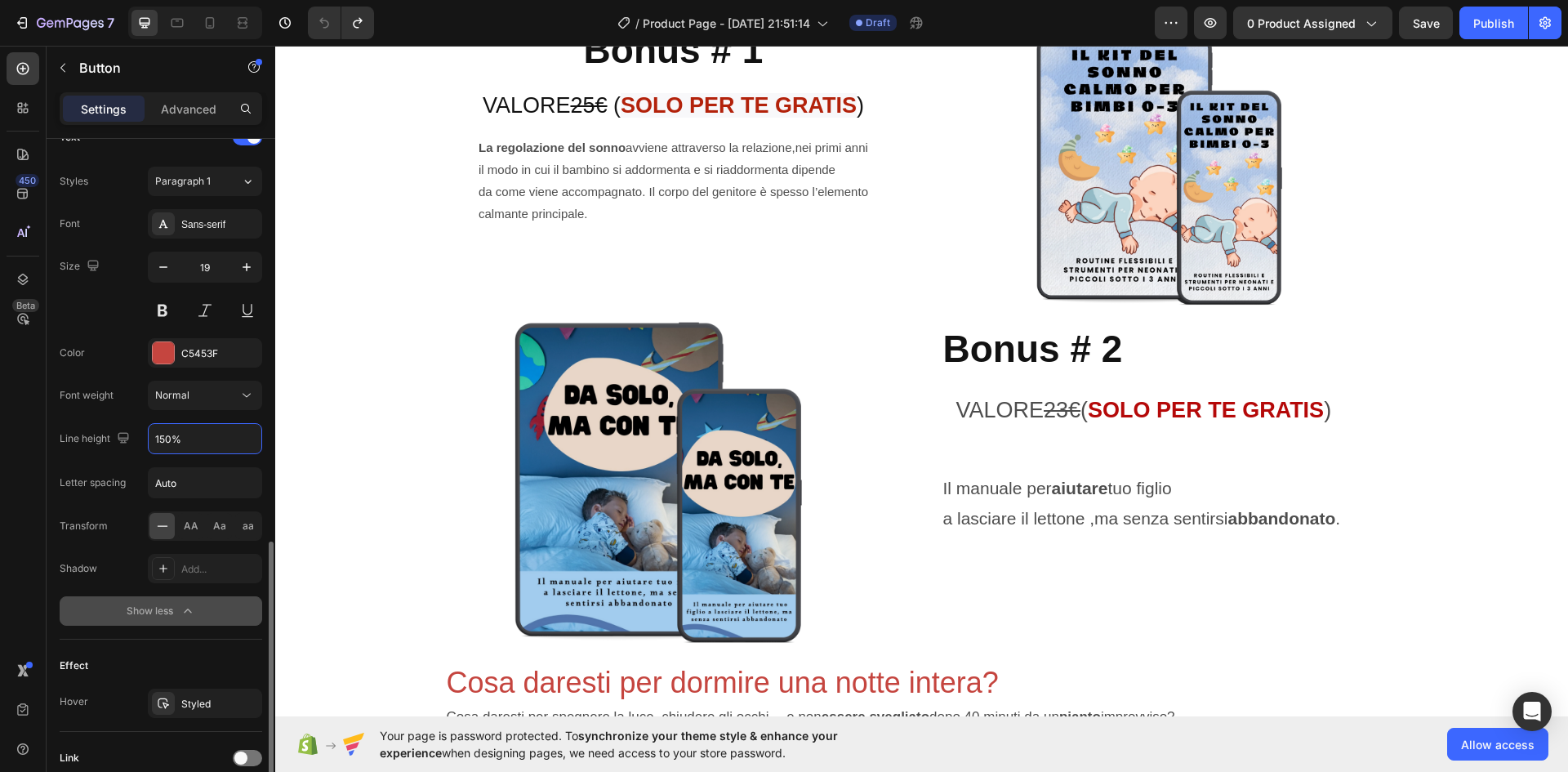
scroll to position [655, 0]
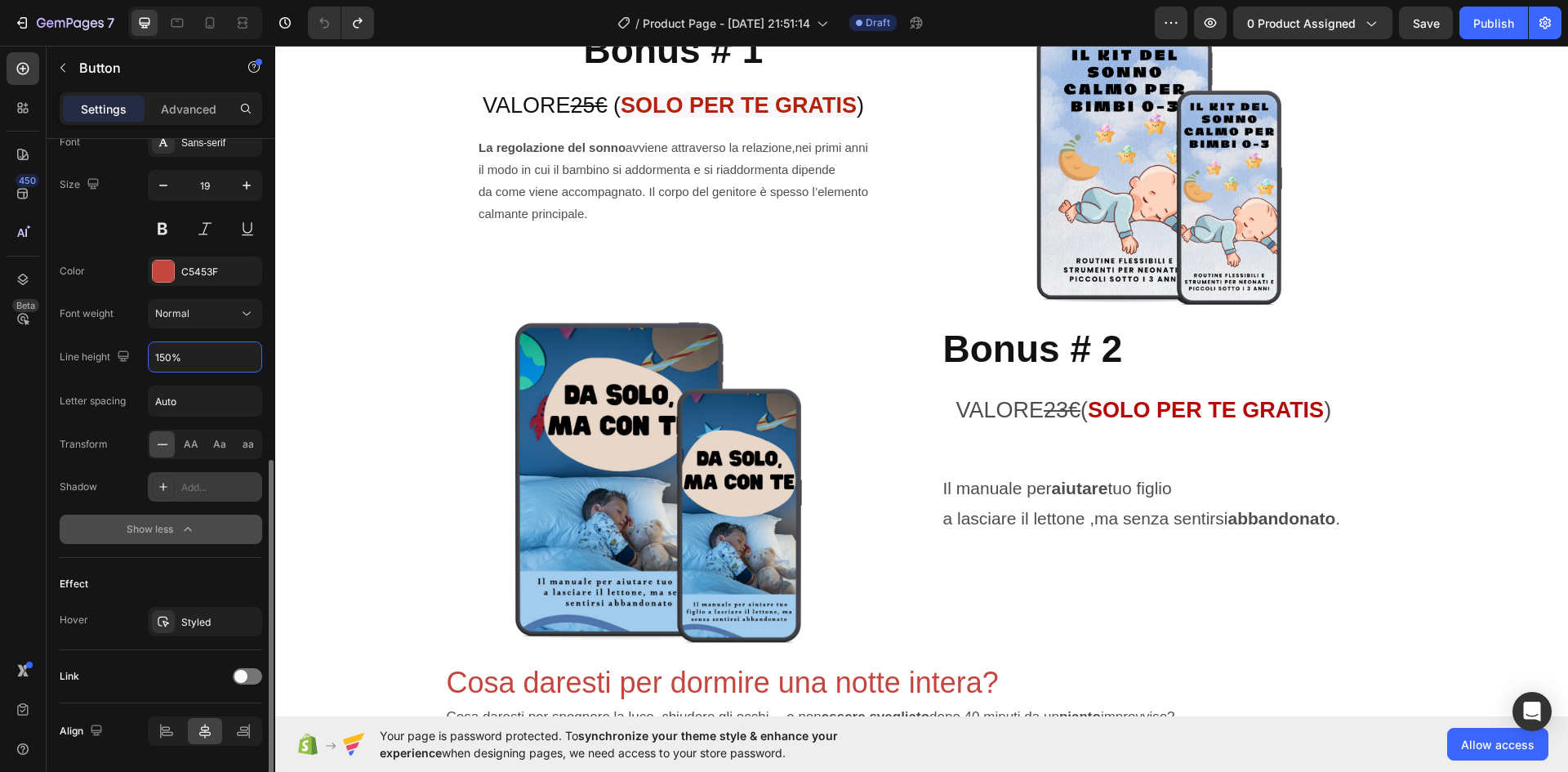
type input "150%"
click at [164, 490] on icon at bounding box center [163, 486] width 13 height 13
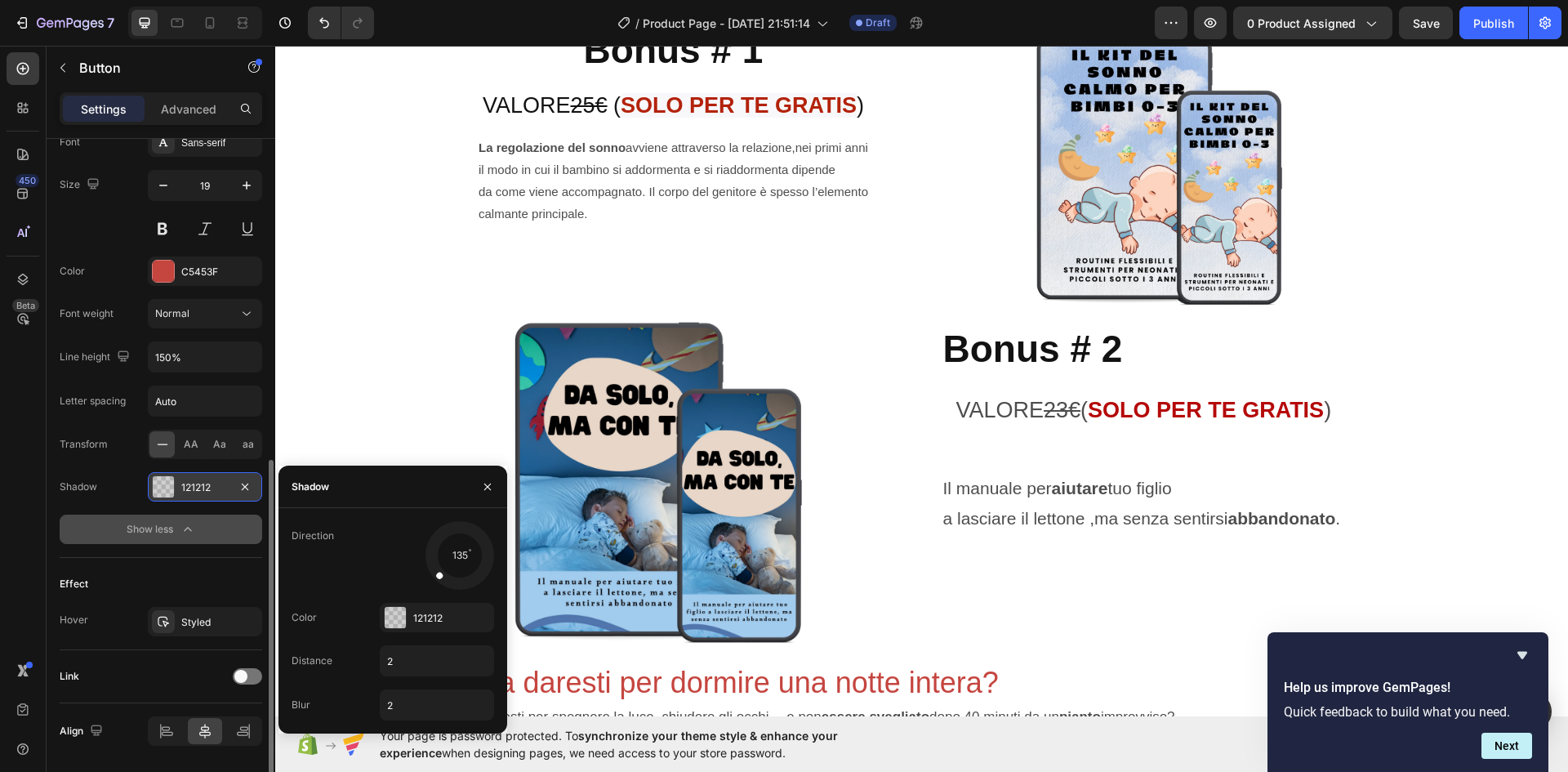
click at [164, 490] on div at bounding box center [163, 486] width 21 height 21
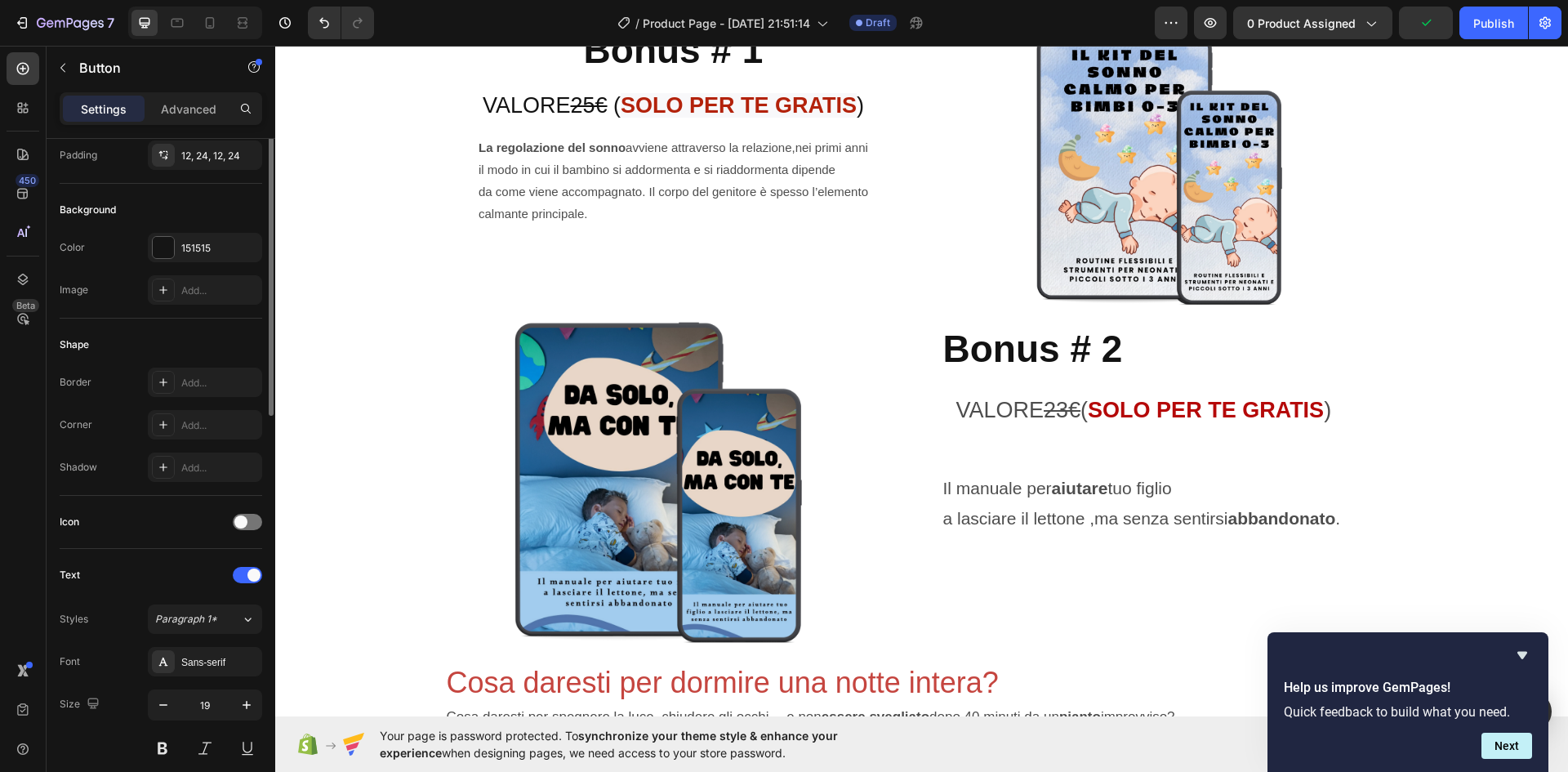
scroll to position [54, 0]
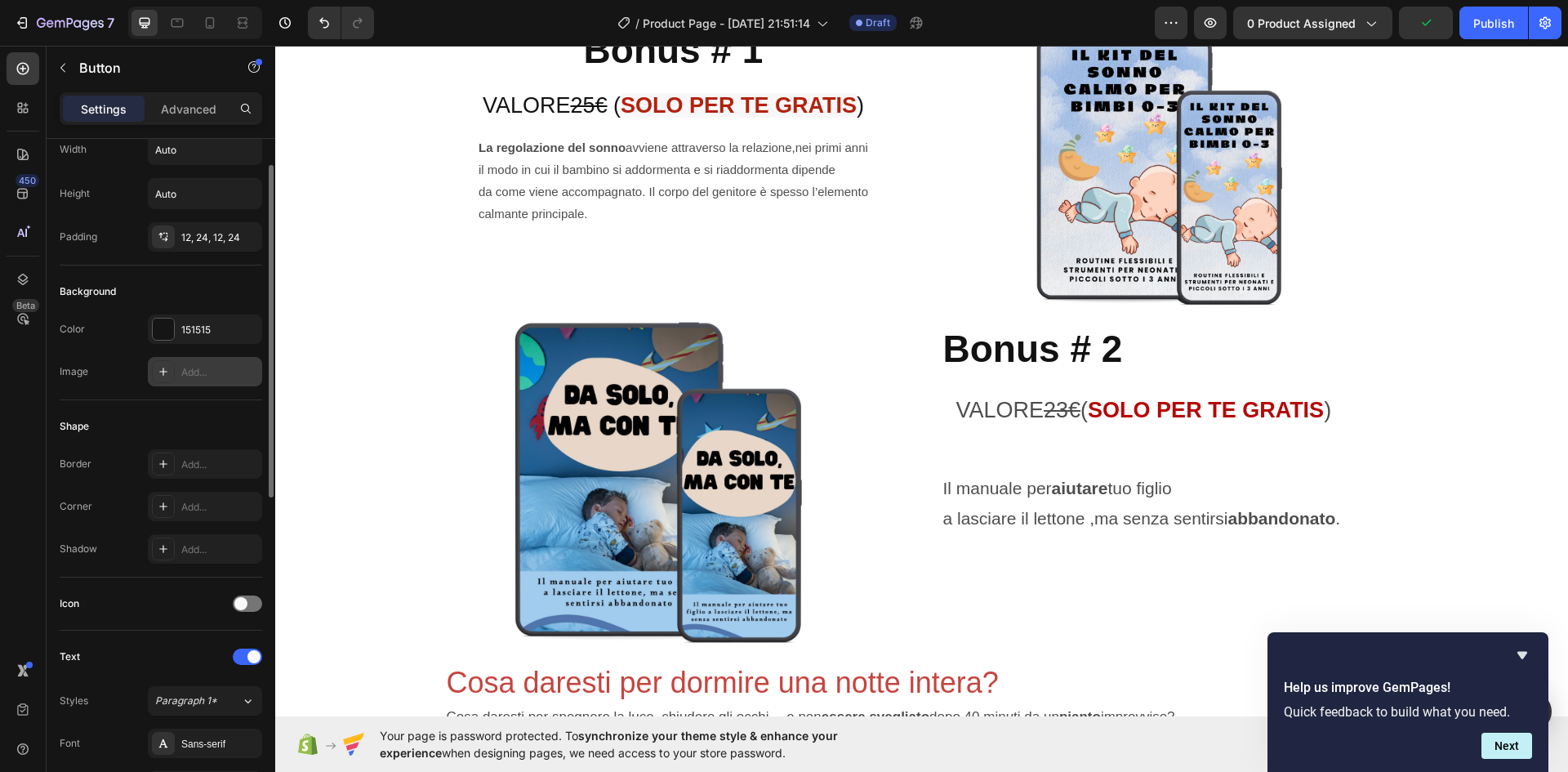
click at [161, 377] on icon at bounding box center [163, 372] width 13 height 13
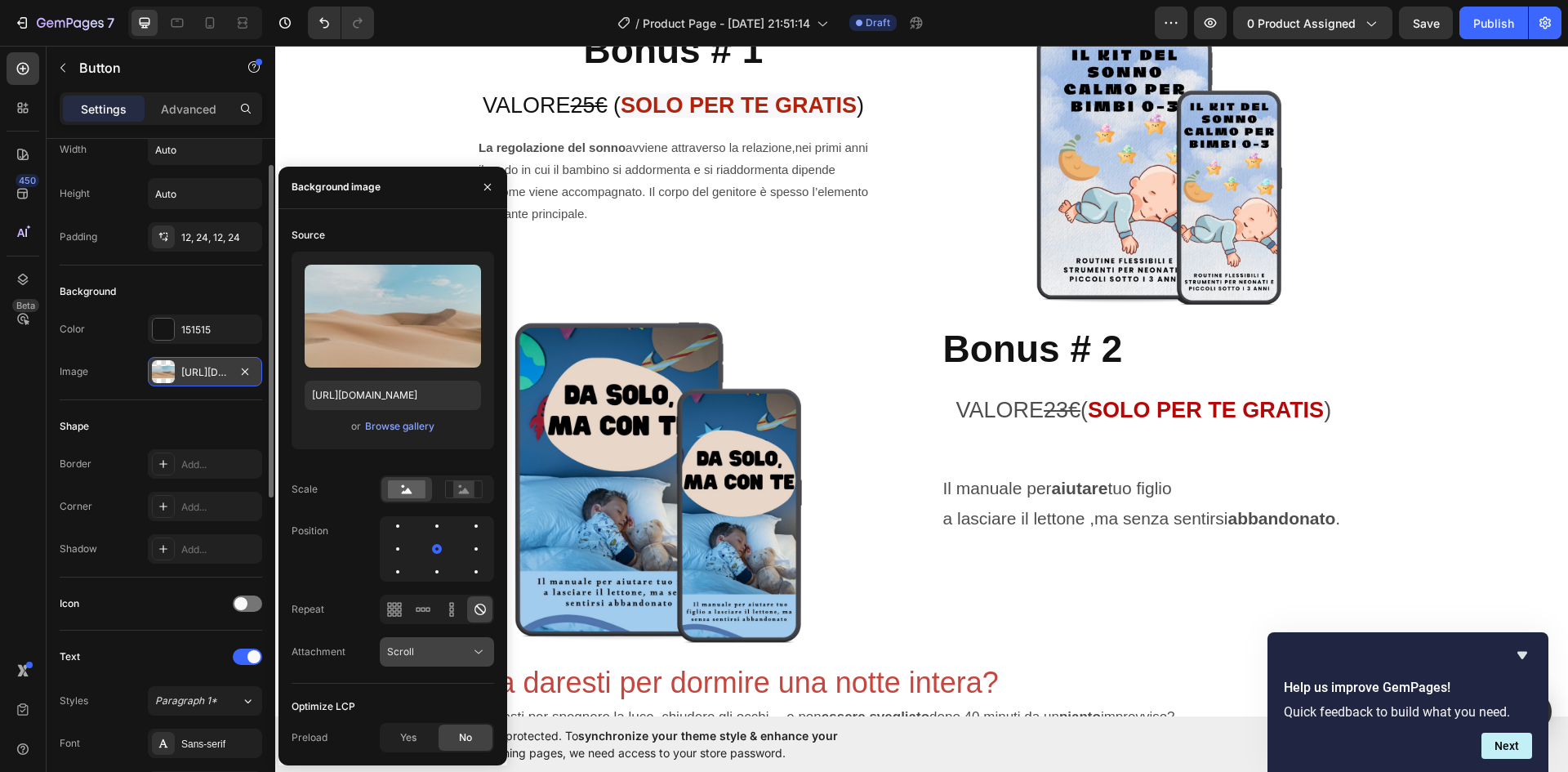
click at [476, 647] on icon at bounding box center [478, 652] width 16 height 16
click at [246, 368] on icon "button" at bounding box center [245, 372] width 13 height 13
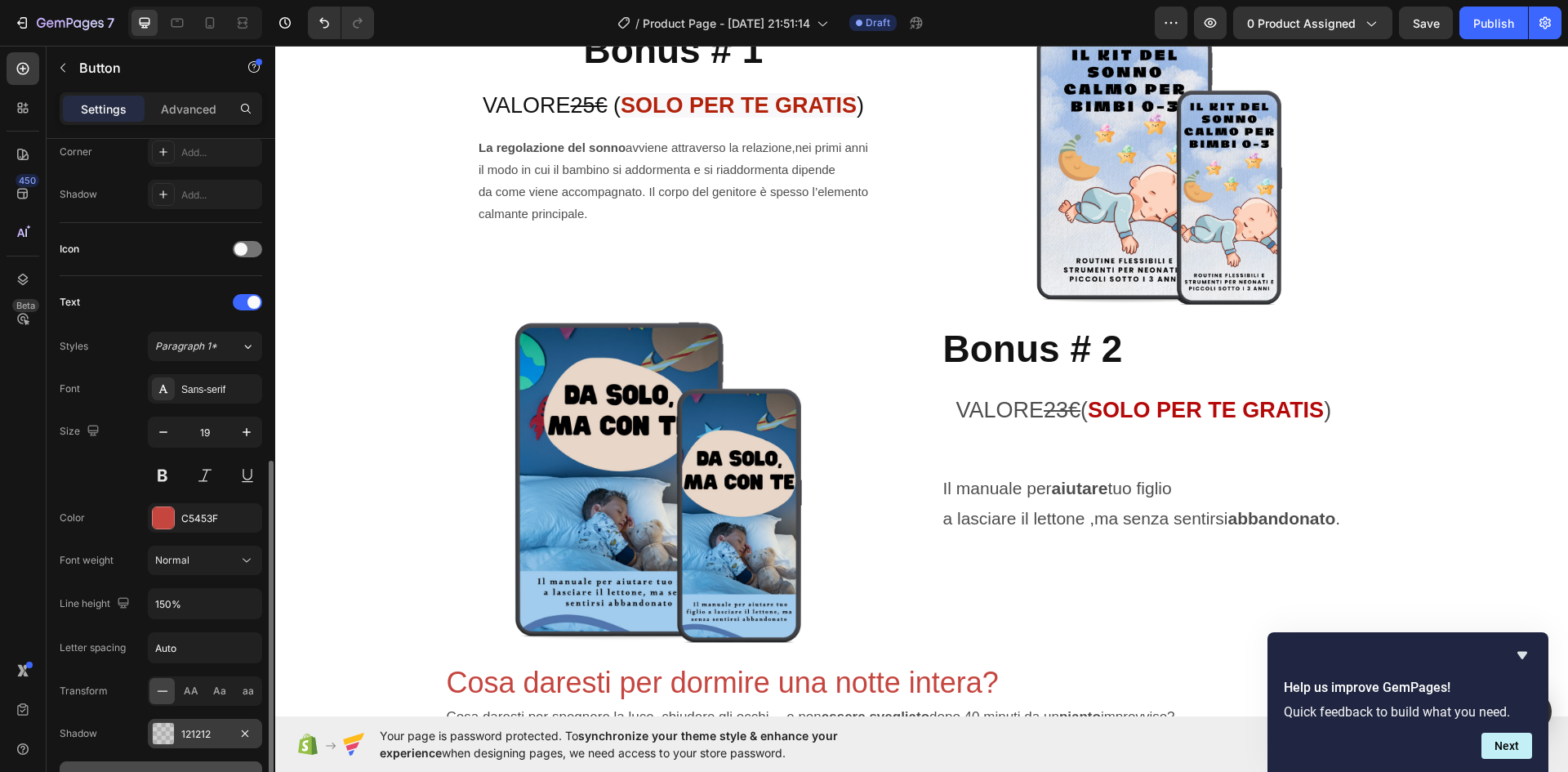
scroll to position [490, 0]
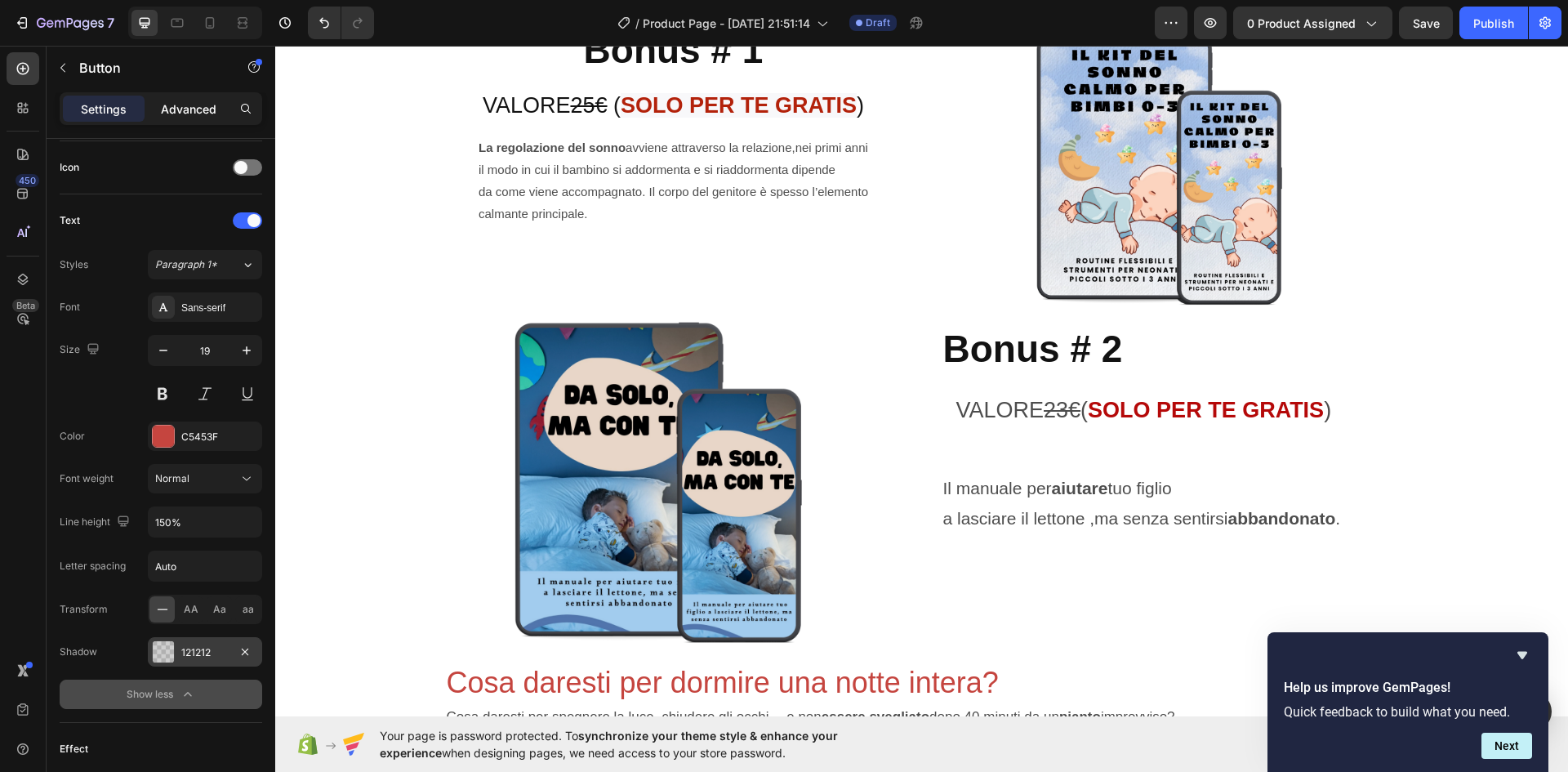
click at [191, 114] on p "Advanced" at bounding box center [188, 108] width 55 height 17
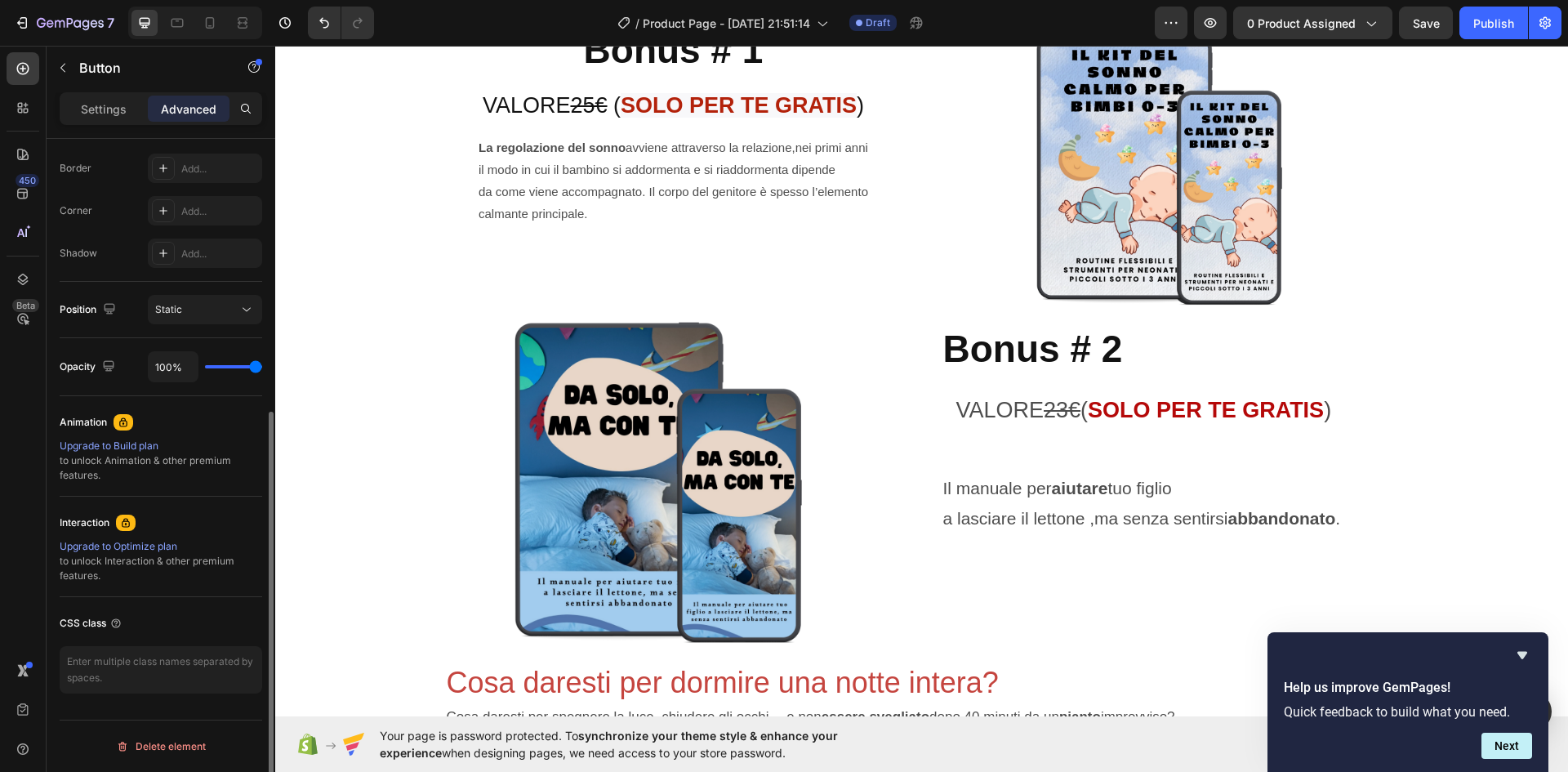
type input "83%"
type input "83"
type input "81%"
type input "81"
type input "80%"
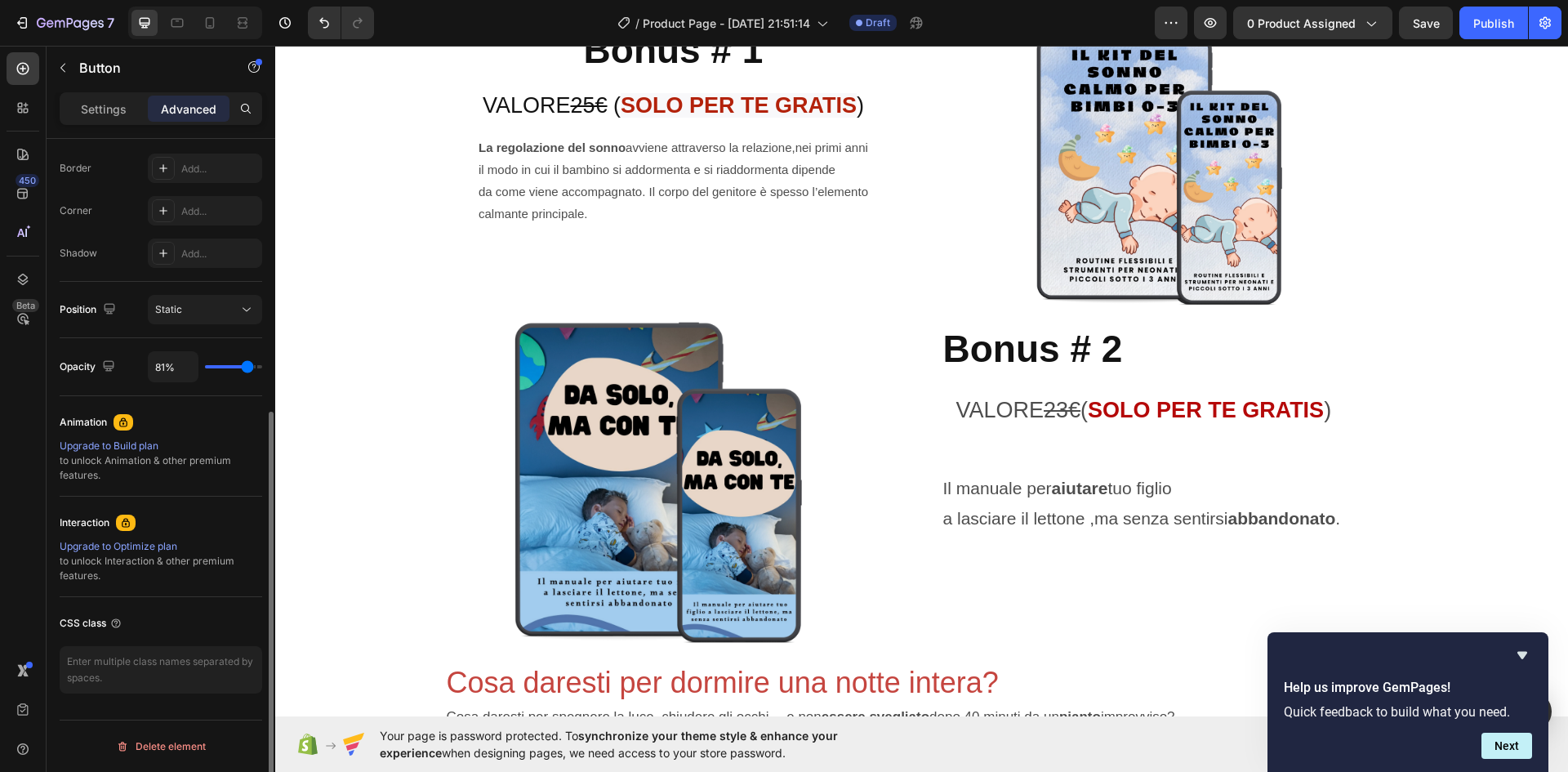
type input "80"
type input "78%"
type input "78"
type input "76%"
type input "76"
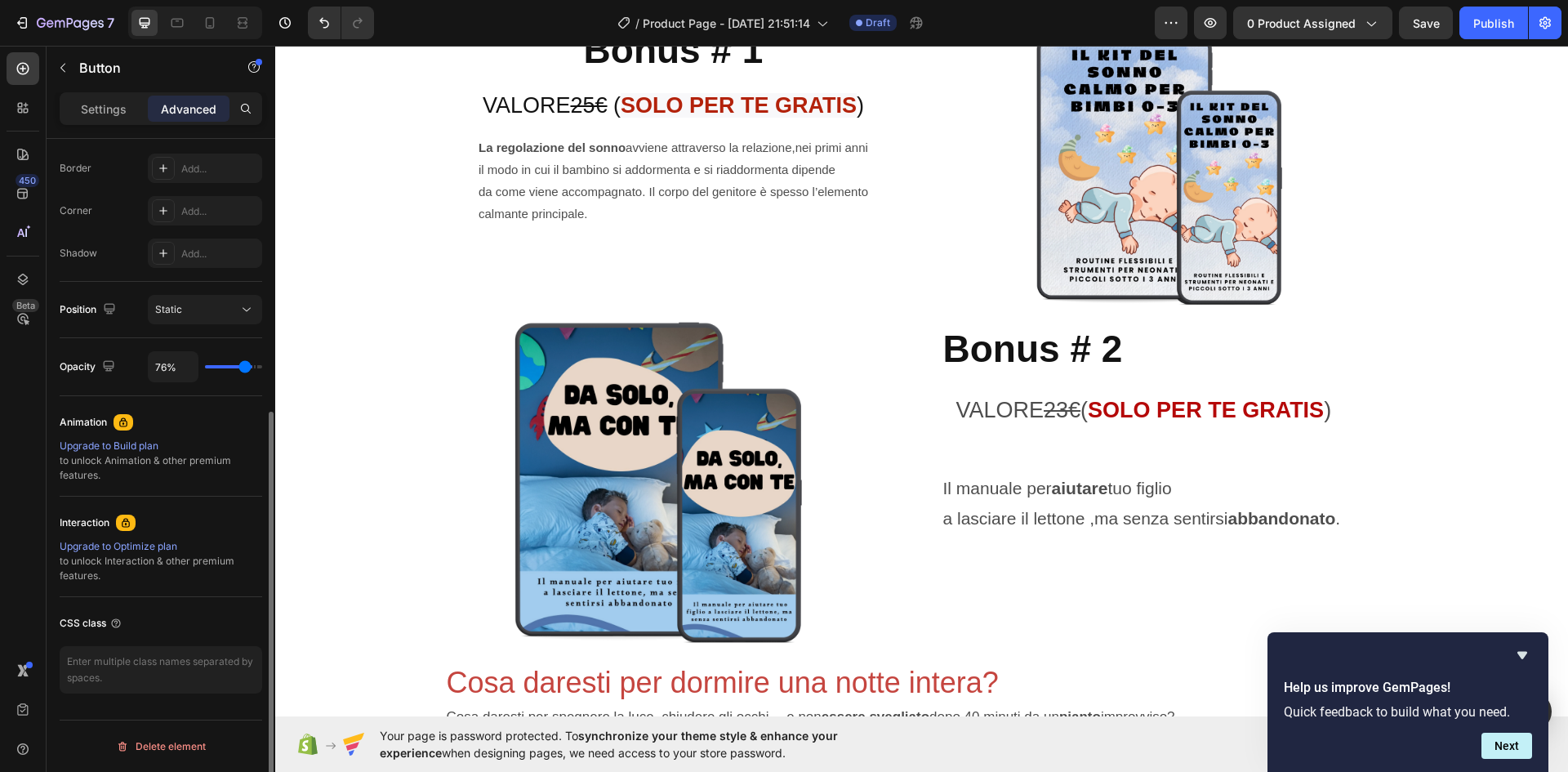
type input "72%"
type input "72"
type input "70%"
type input "70"
type input "69%"
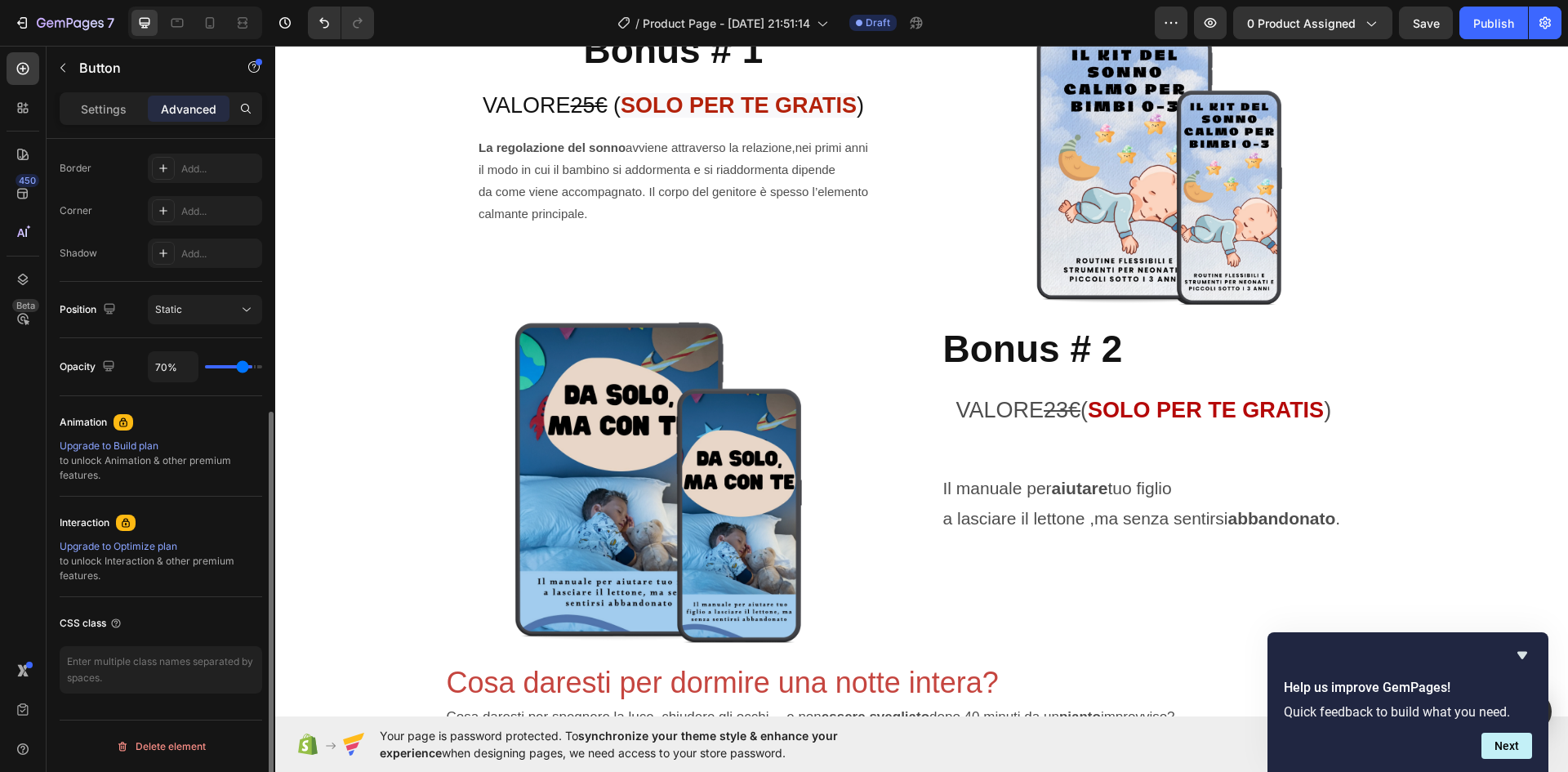
type input "69"
type input "67%"
type input "67"
type input "63%"
type input "63"
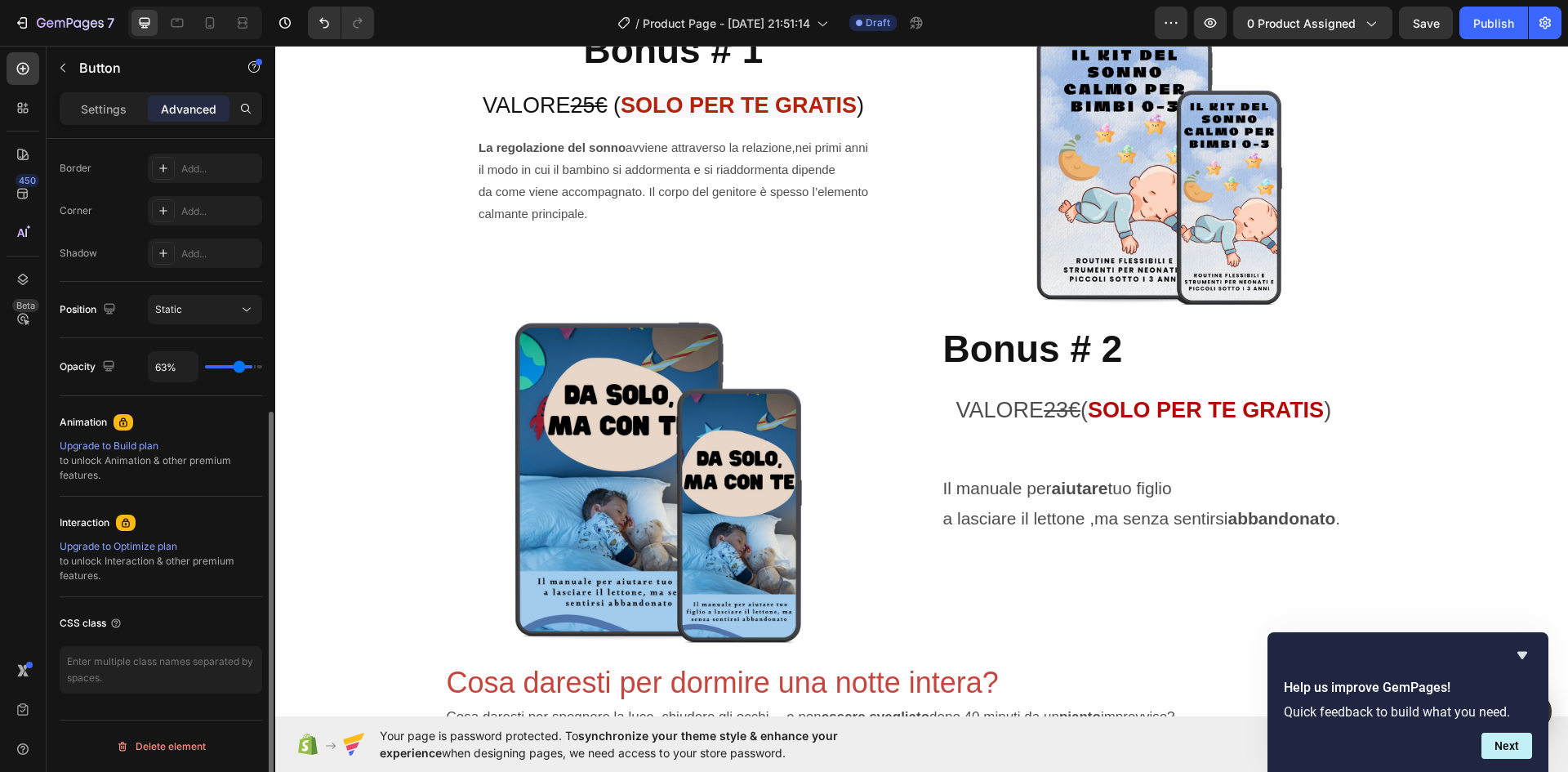
type input "61%"
type input "61"
type input "57%"
type input "57"
type input "56%"
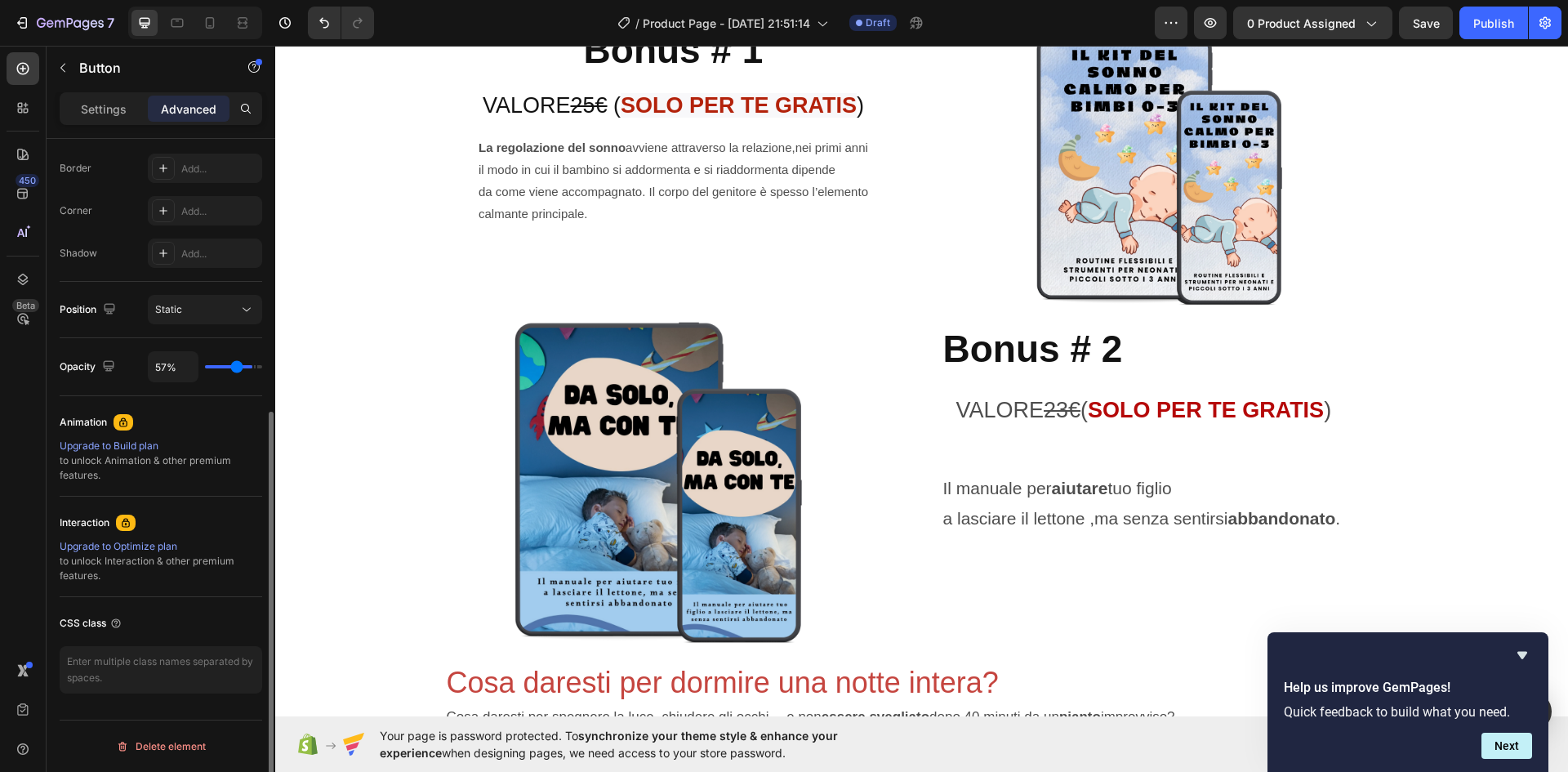
type input "56"
type input "54%"
type input "54"
type input "52%"
type input "52"
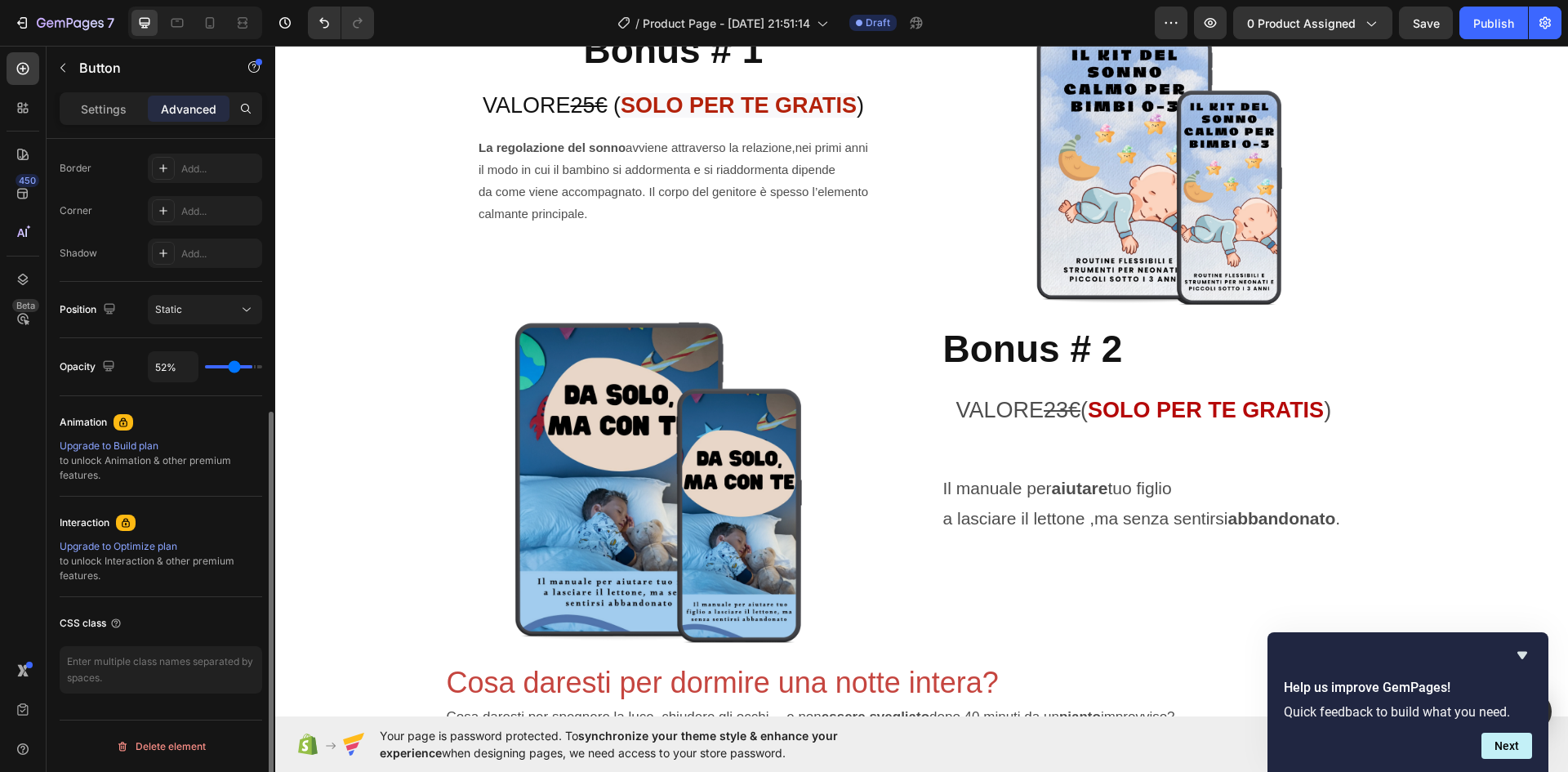
type input "50%"
type input "50"
type input "48%"
type input "48"
type input "46%"
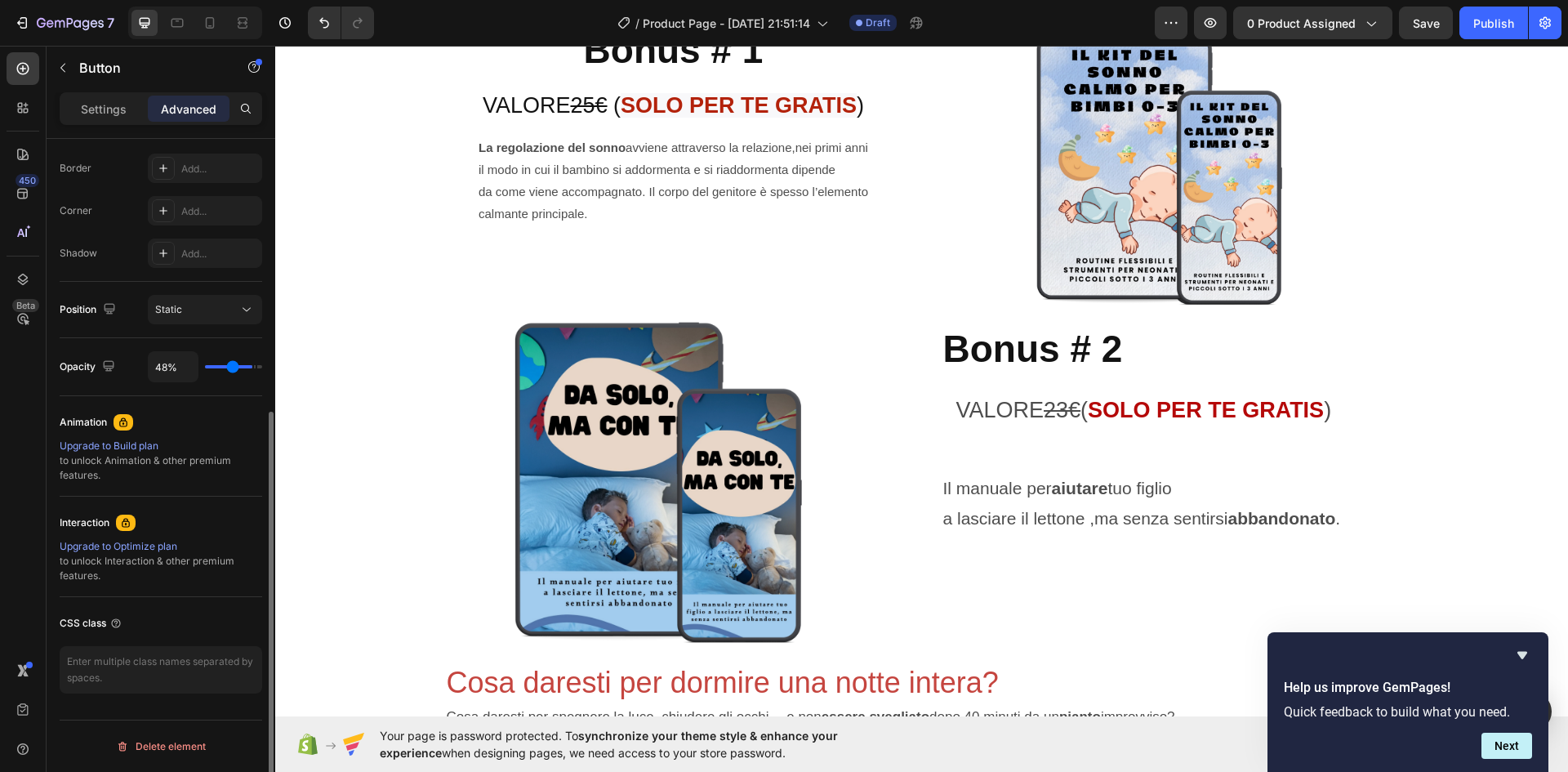
type input "46"
type input "44%"
type input "44"
type input "43%"
type input "43"
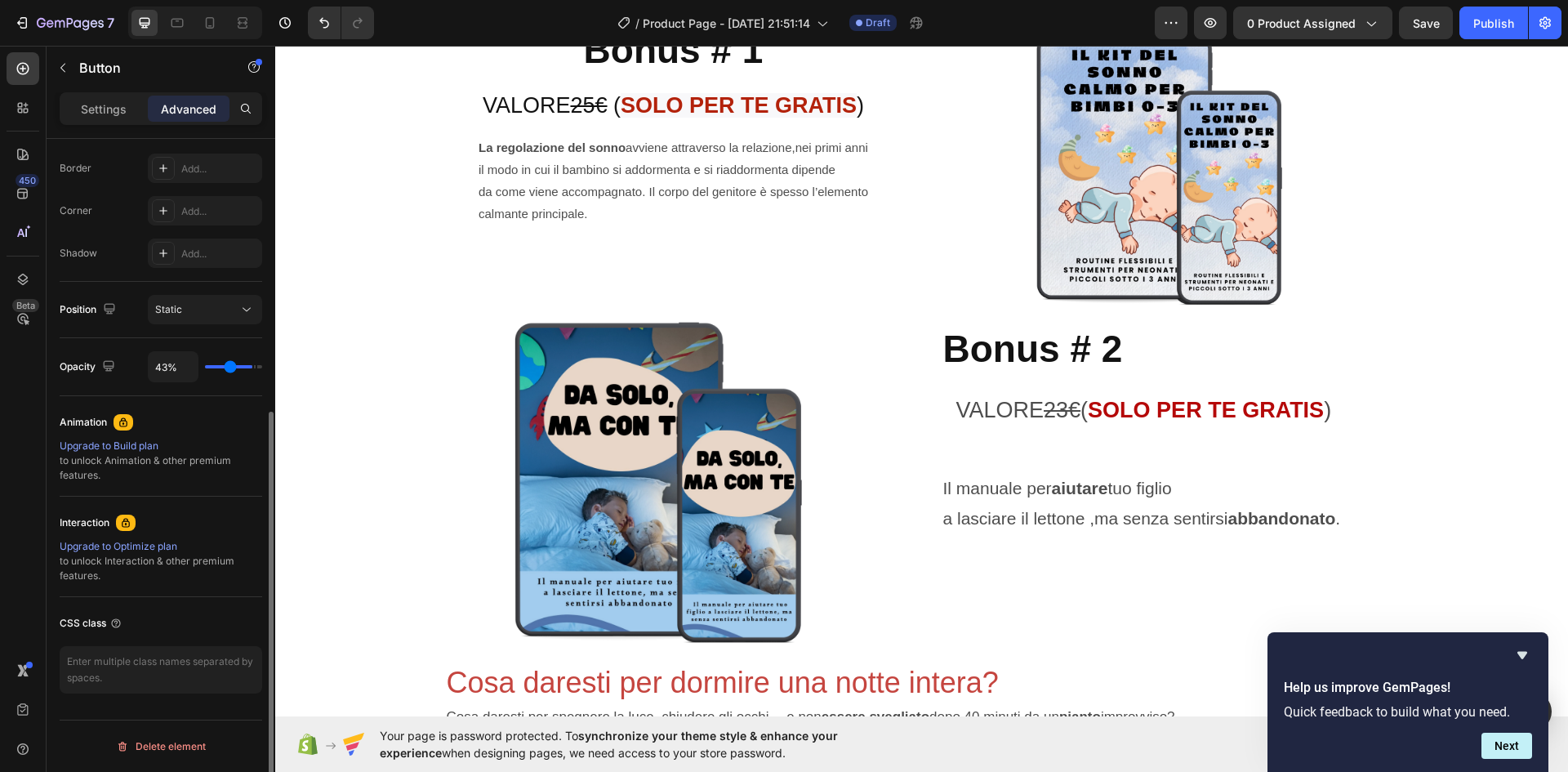
type input "41%"
type input "41"
type input "44%"
type input "44"
type input "48%"
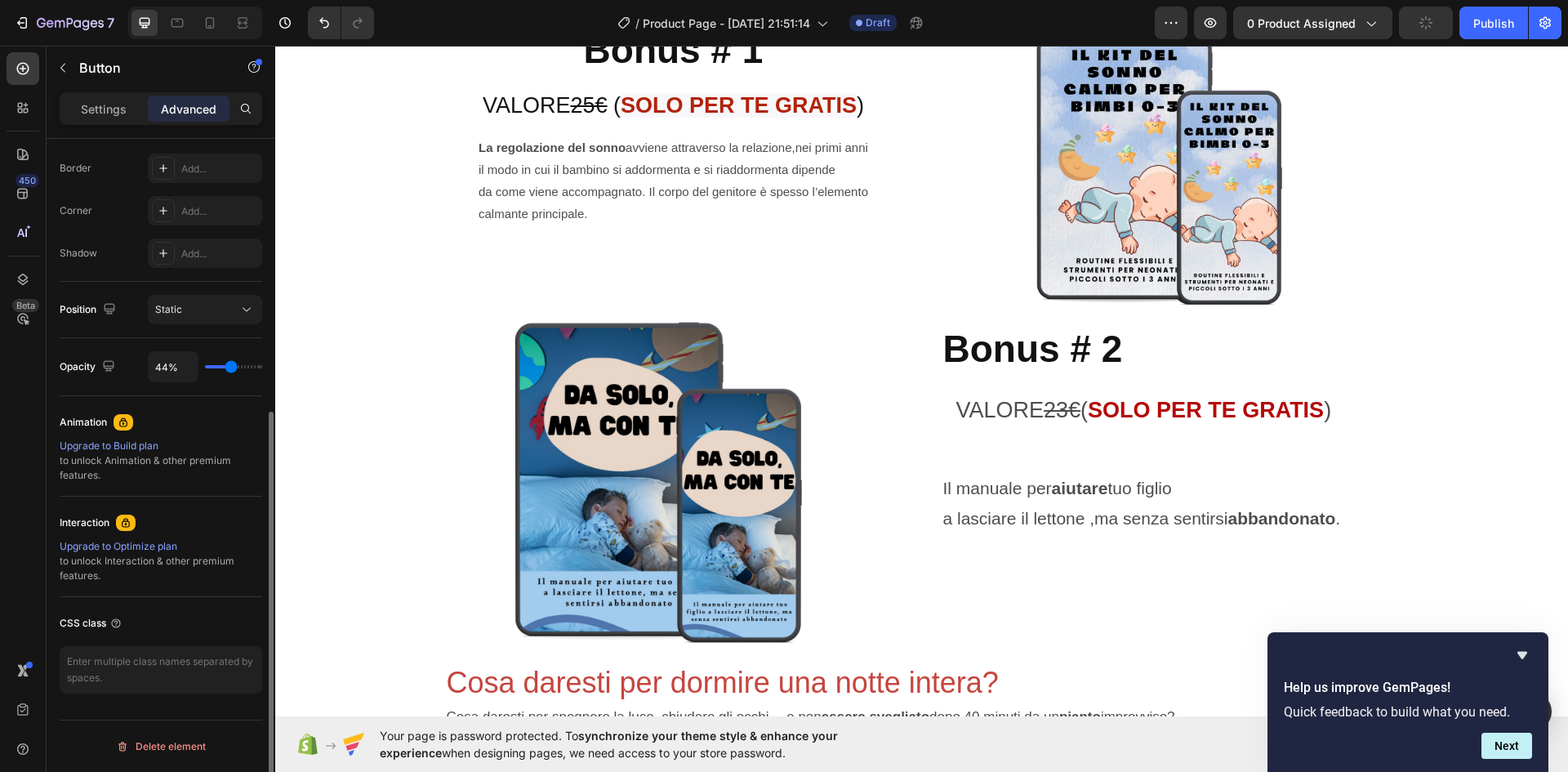
type input "48"
type input "52%"
type input "52"
type input "54%"
type input "54"
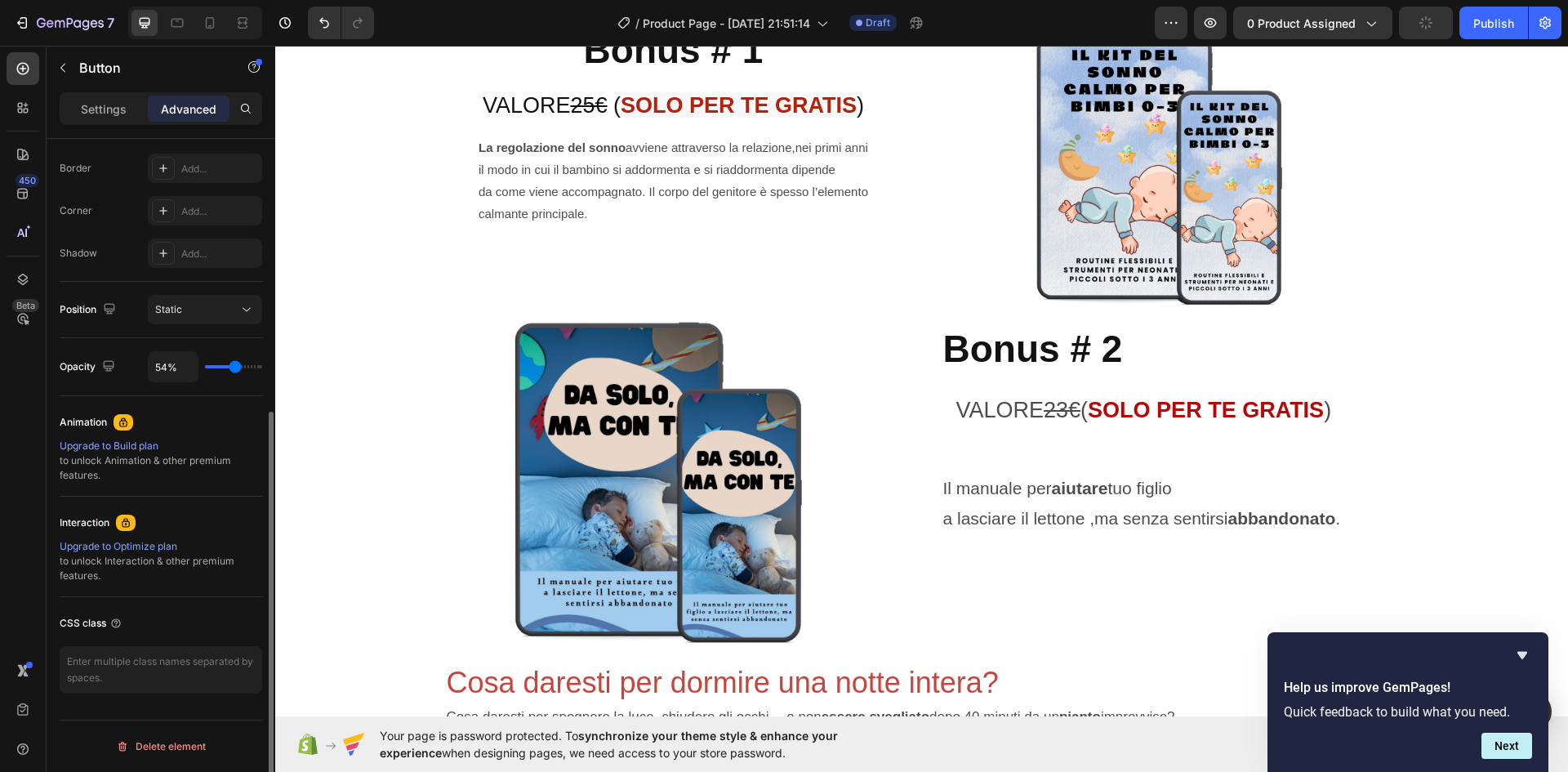
type input "57%"
type input "57"
type input "63%"
type input "63"
type input "67%"
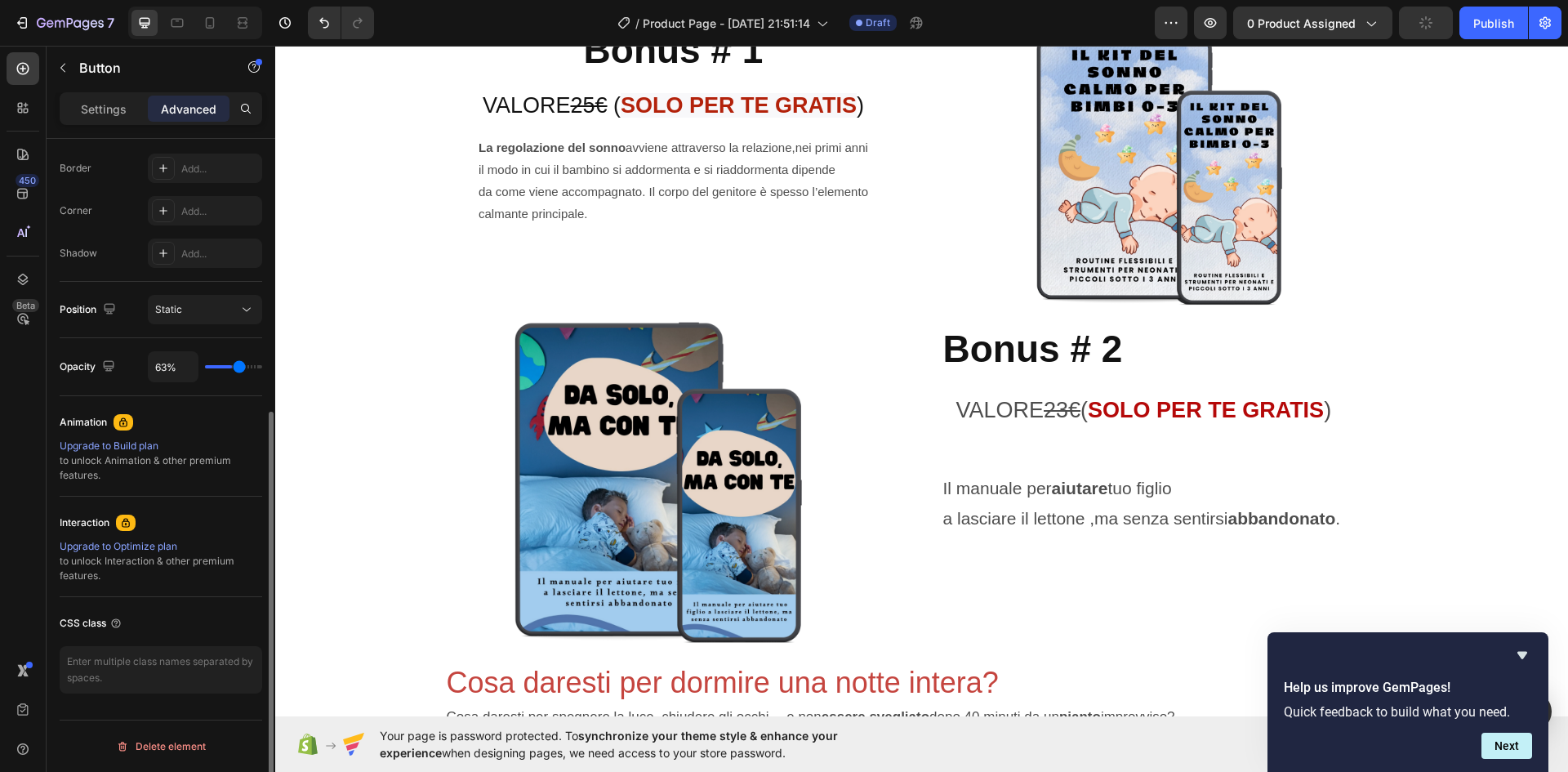
type input "67"
type input "70%"
type input "70"
type input "74%"
type input "74"
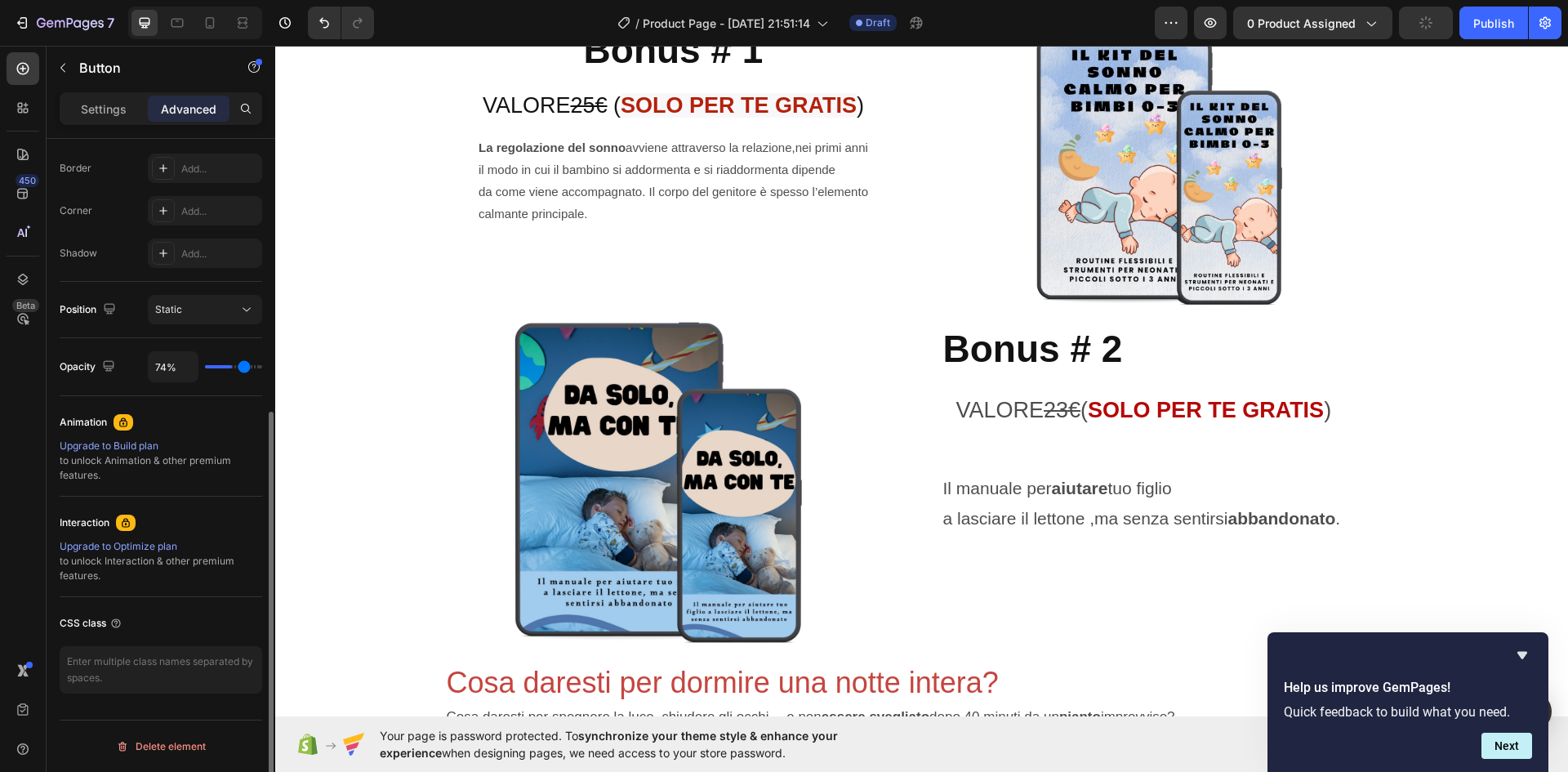
type input "80%"
type input "80"
type input "87%"
type input "87"
type input "91%"
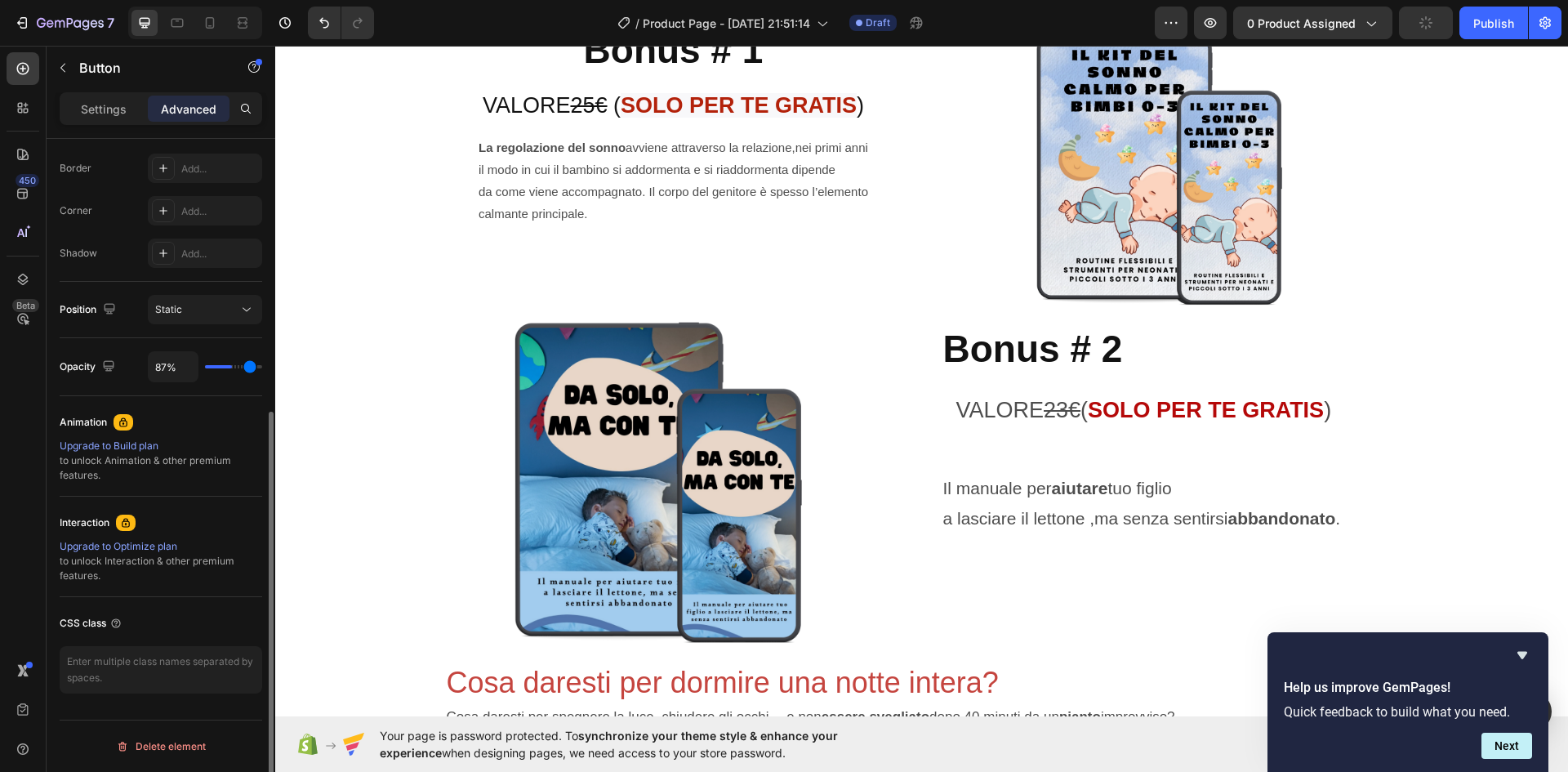
type input "91"
type input "94%"
type input "94"
type input "100%"
type input "100"
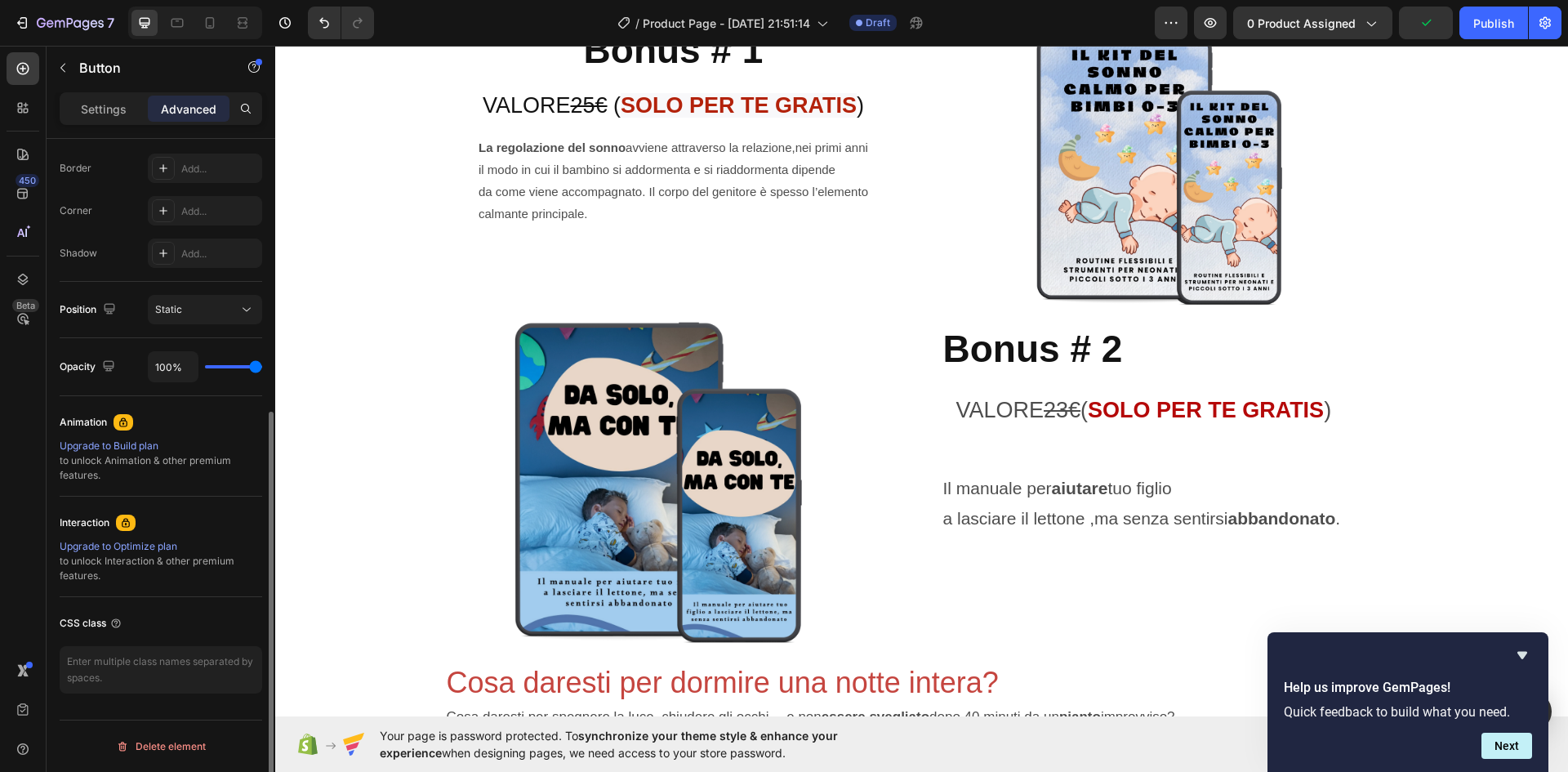
drag, startPoint x: 249, startPoint y: 364, endPoint x: 275, endPoint y: 362, distance: 26.1
click at [262, 365] on input "range" at bounding box center [233, 367] width 57 height 4
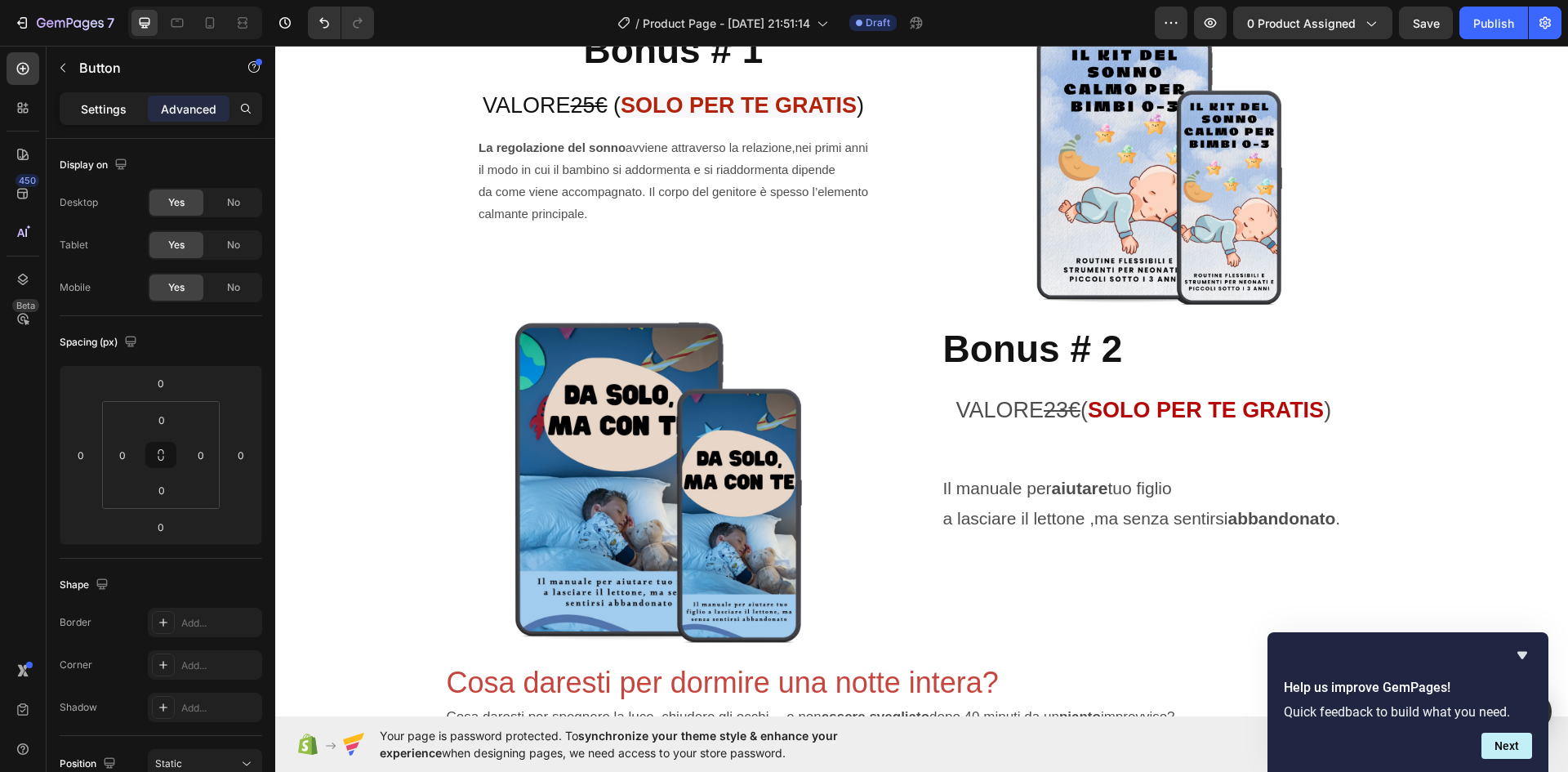
click at [85, 110] on p "Settings" at bounding box center [103, 108] width 46 height 17
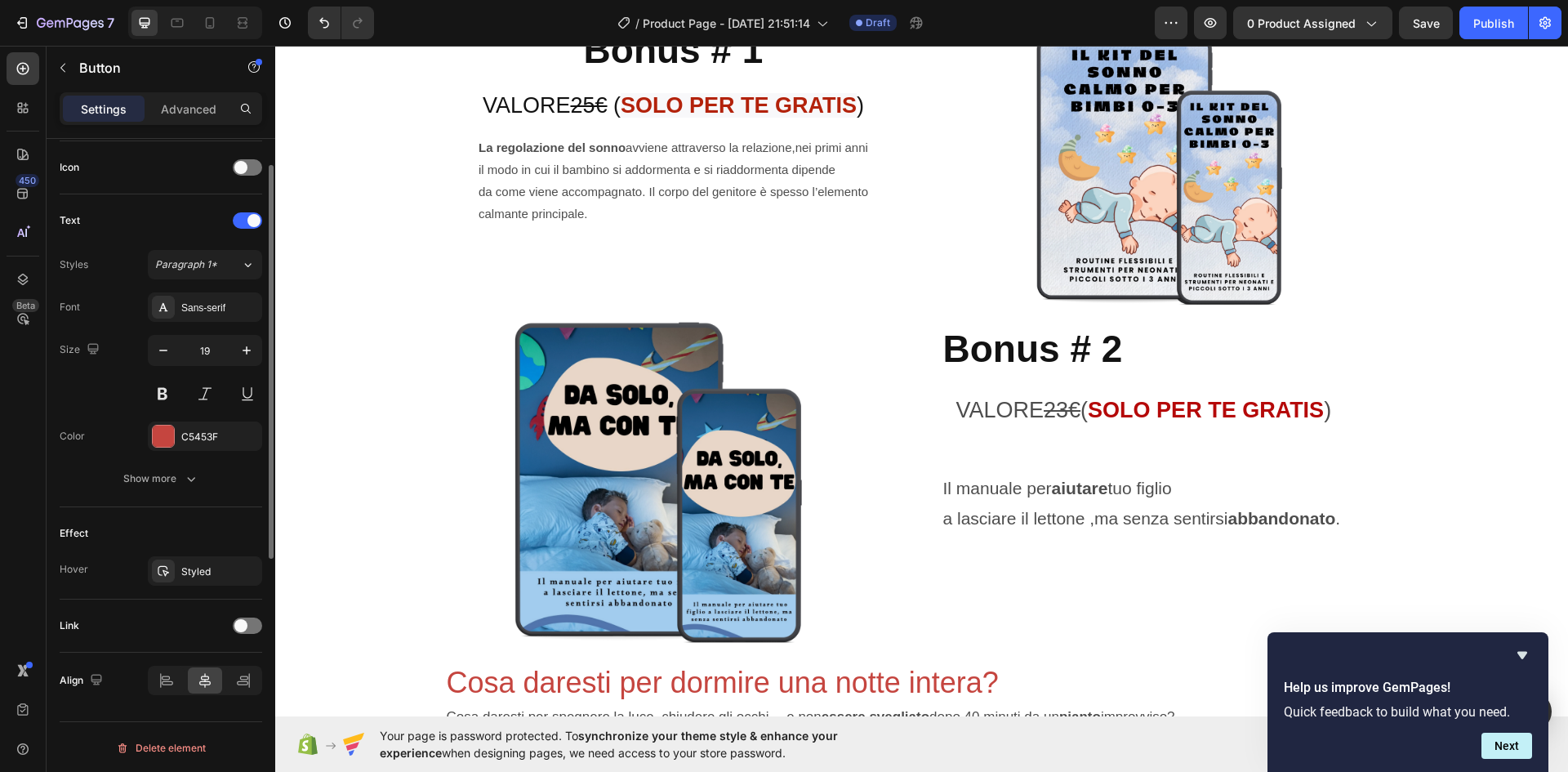
scroll to position [492, 0]
click at [190, 478] on icon "button" at bounding box center [191, 477] width 8 height 5
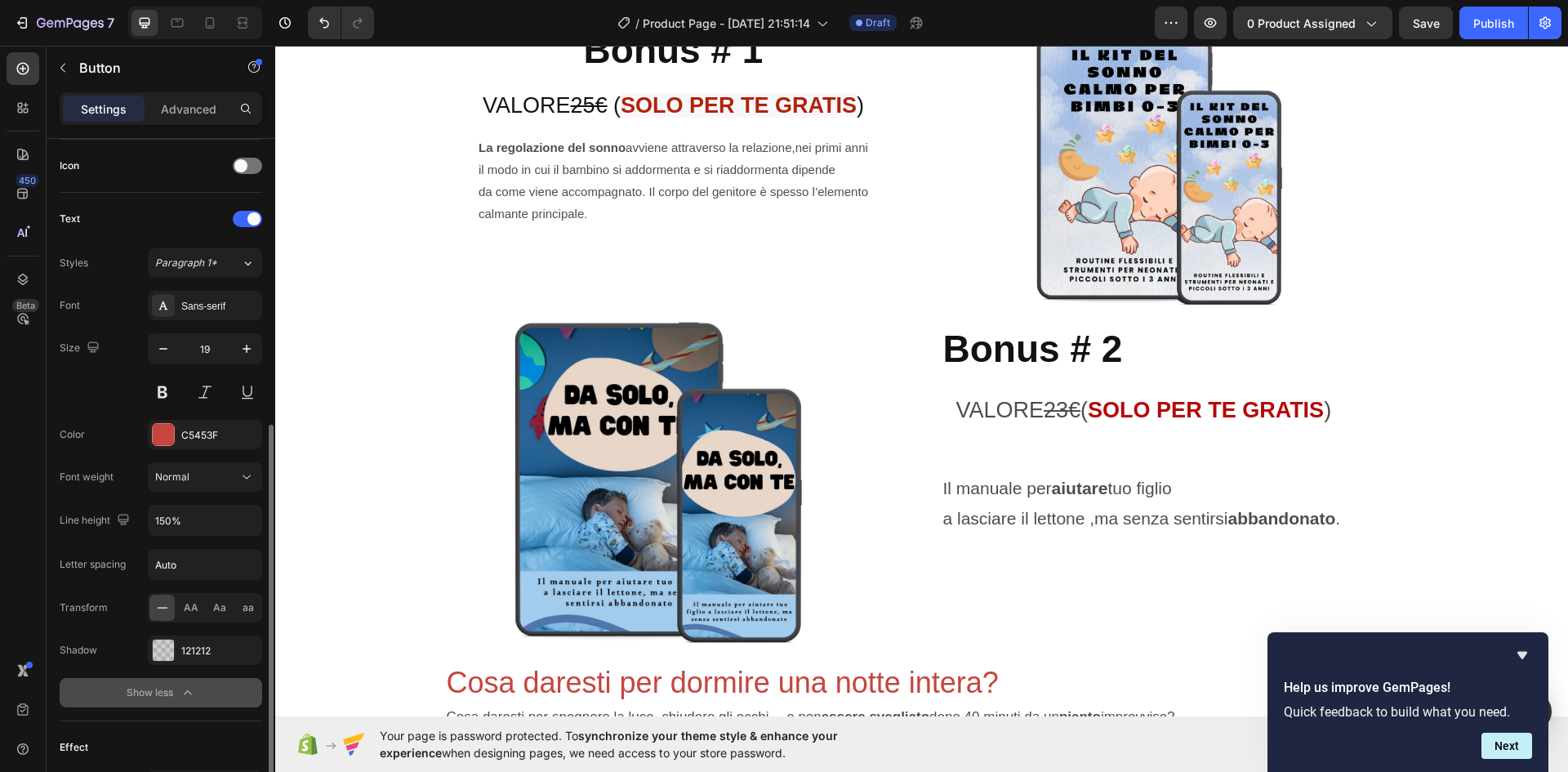
click at [192, 688] on icon "button" at bounding box center [188, 692] width 16 height 16
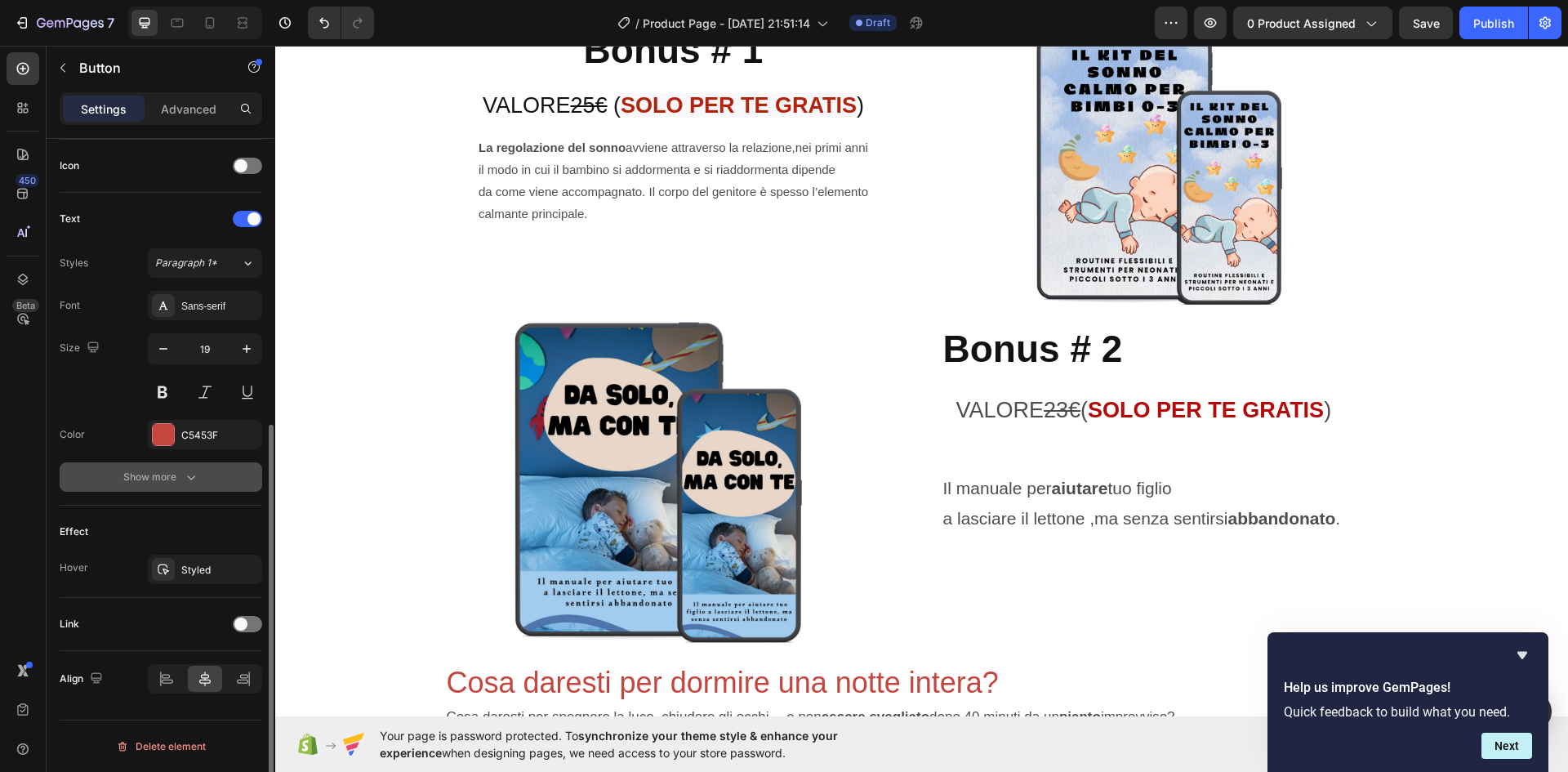
click at [190, 485] on button "Show more" at bounding box center [161, 476] width 202 height 30
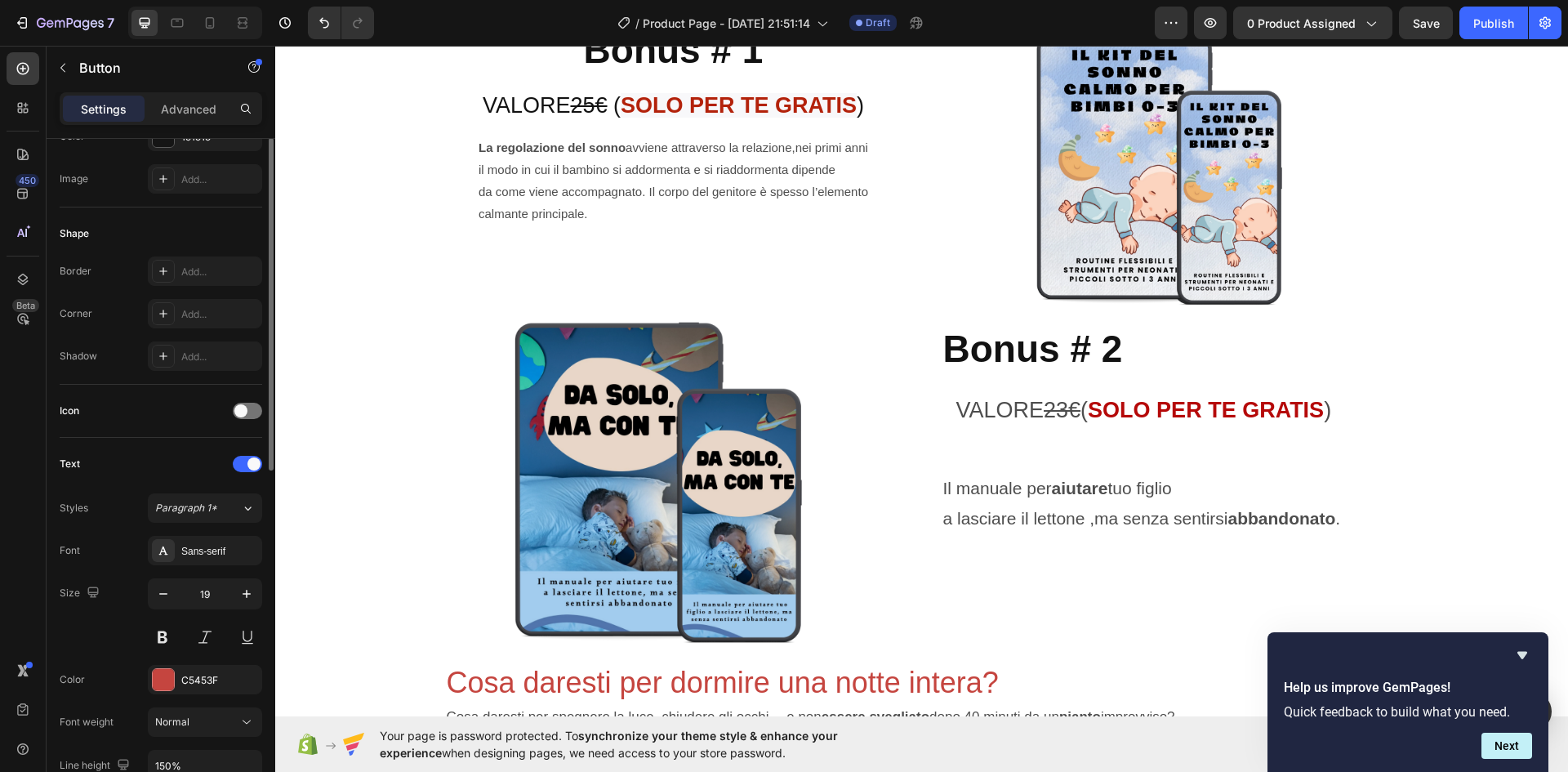
scroll to position [2, 0]
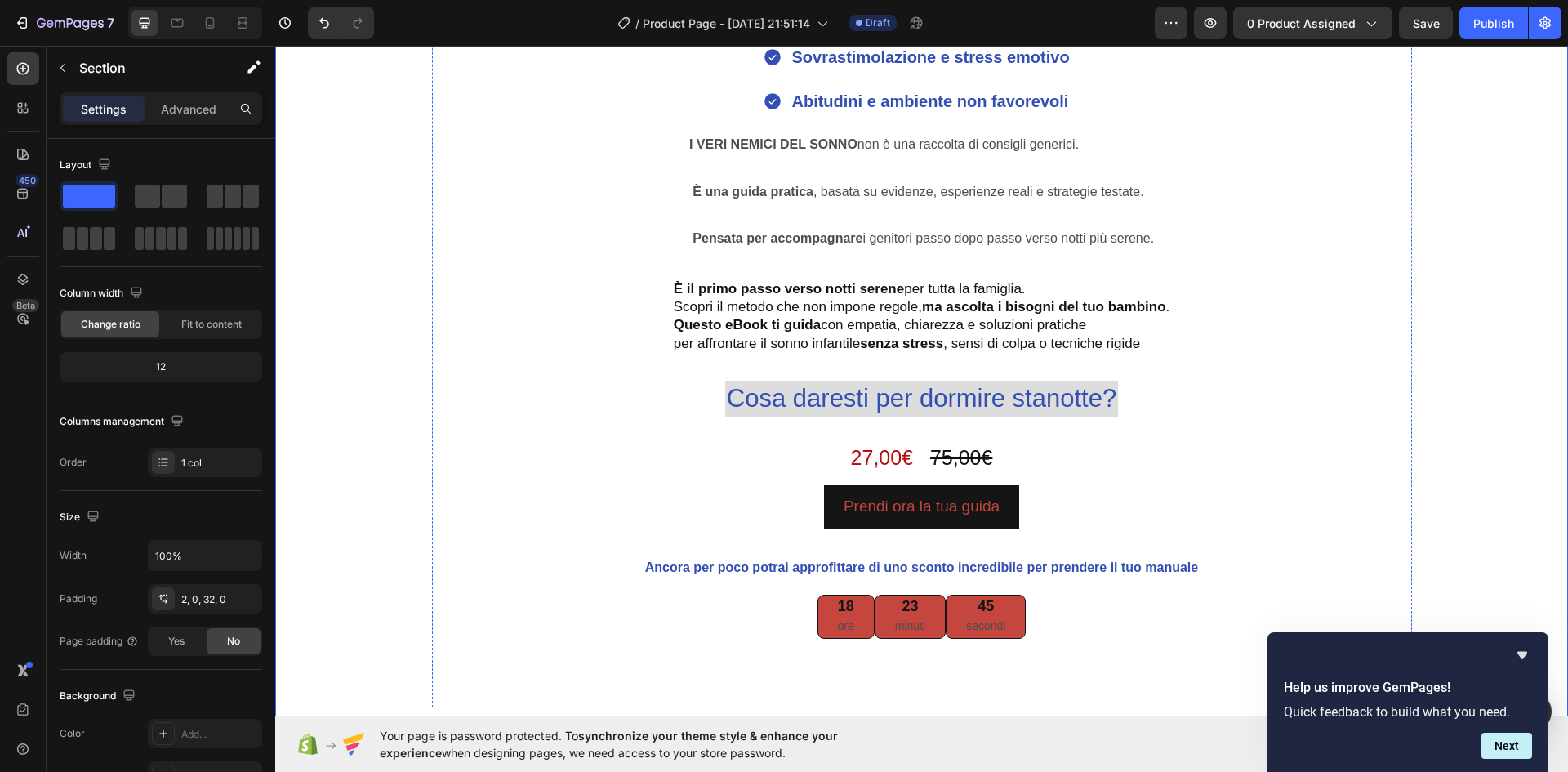
scroll to position [2205, 0]
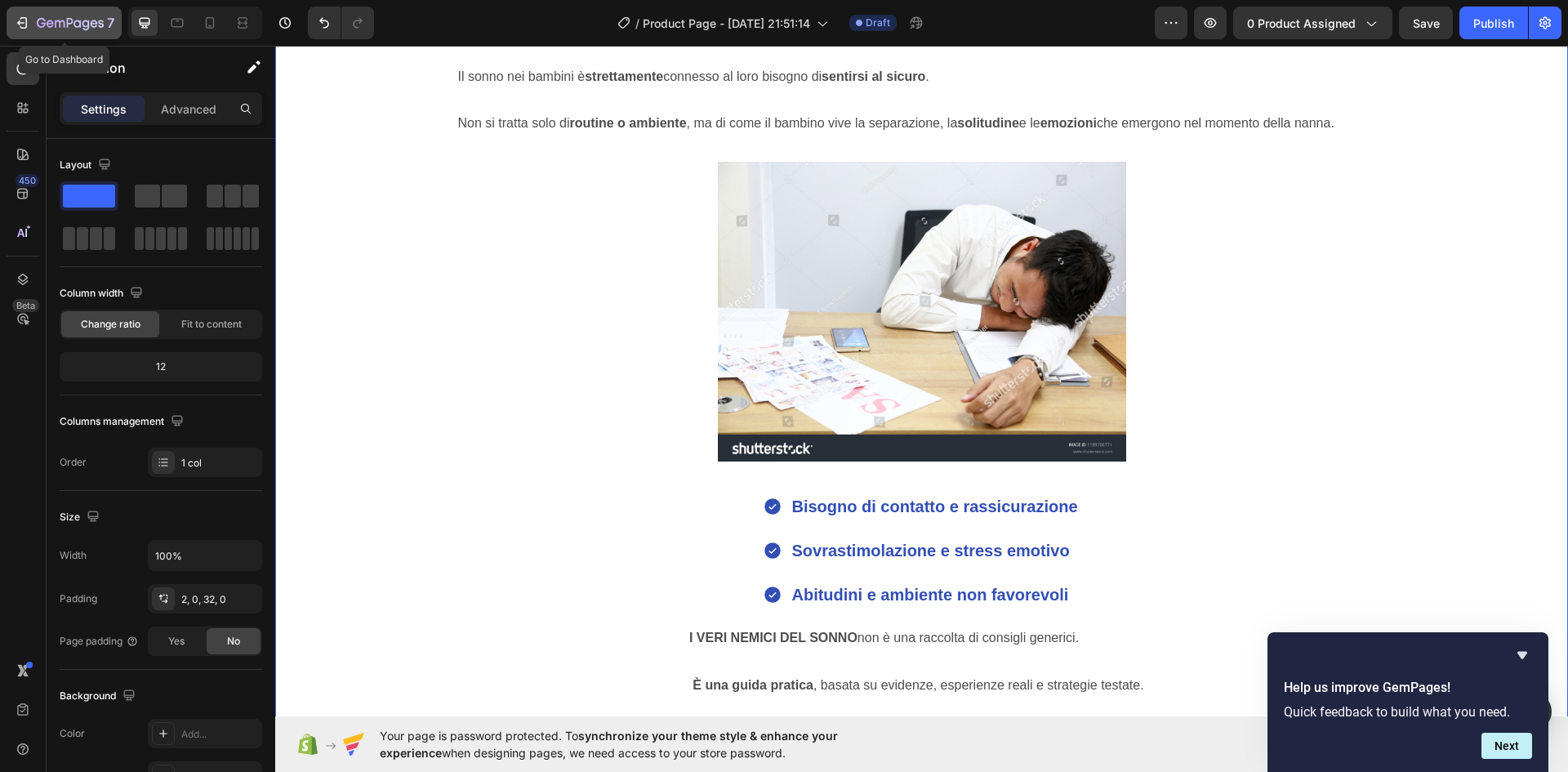
click at [20, 17] on icon "button" at bounding box center [22, 23] width 16 height 16
